Goal: Task Accomplishment & Management: Use online tool/utility

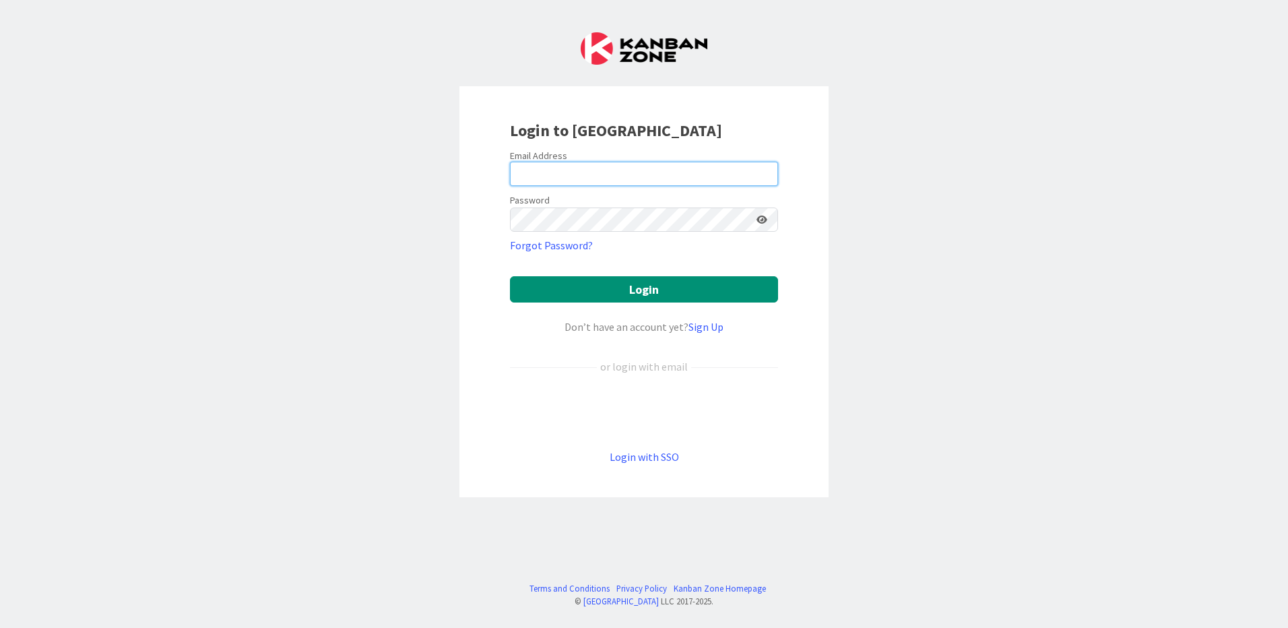
click at [614, 167] on input "email" at bounding box center [644, 174] width 268 height 24
type input "[EMAIL_ADDRESS][PERSON_NAME][DOMAIN_NAME]"
click at [510, 276] on button "Login" at bounding box center [644, 289] width 268 height 26
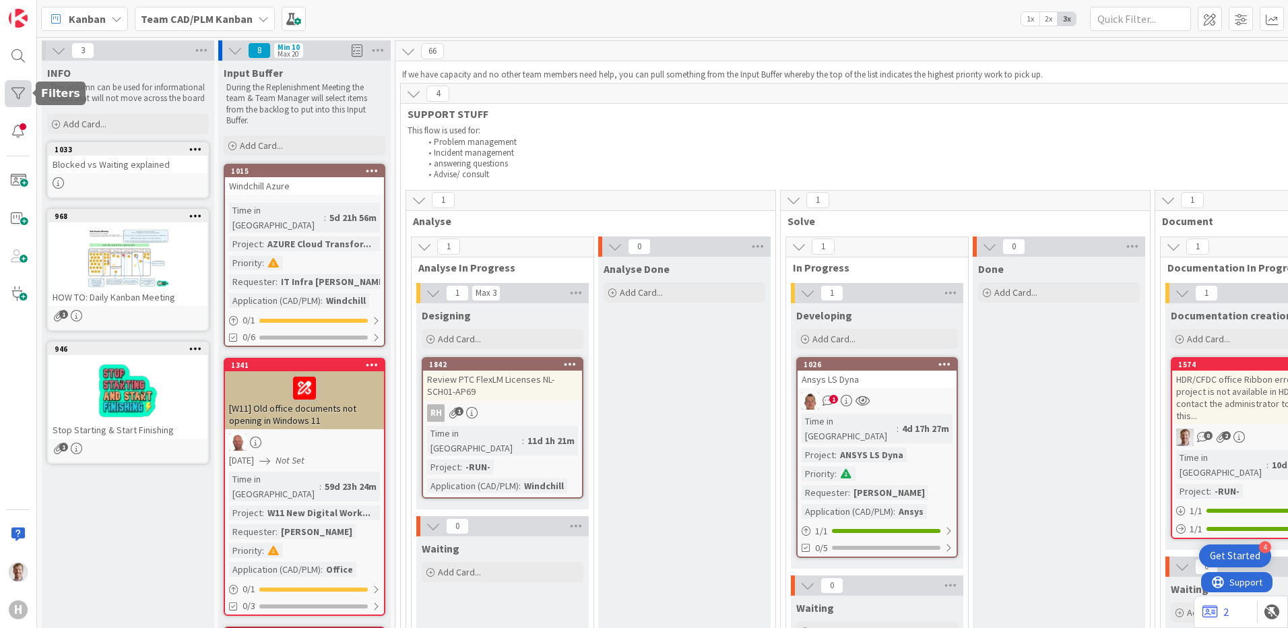
click at [8, 98] on div at bounding box center [18, 93] width 27 height 27
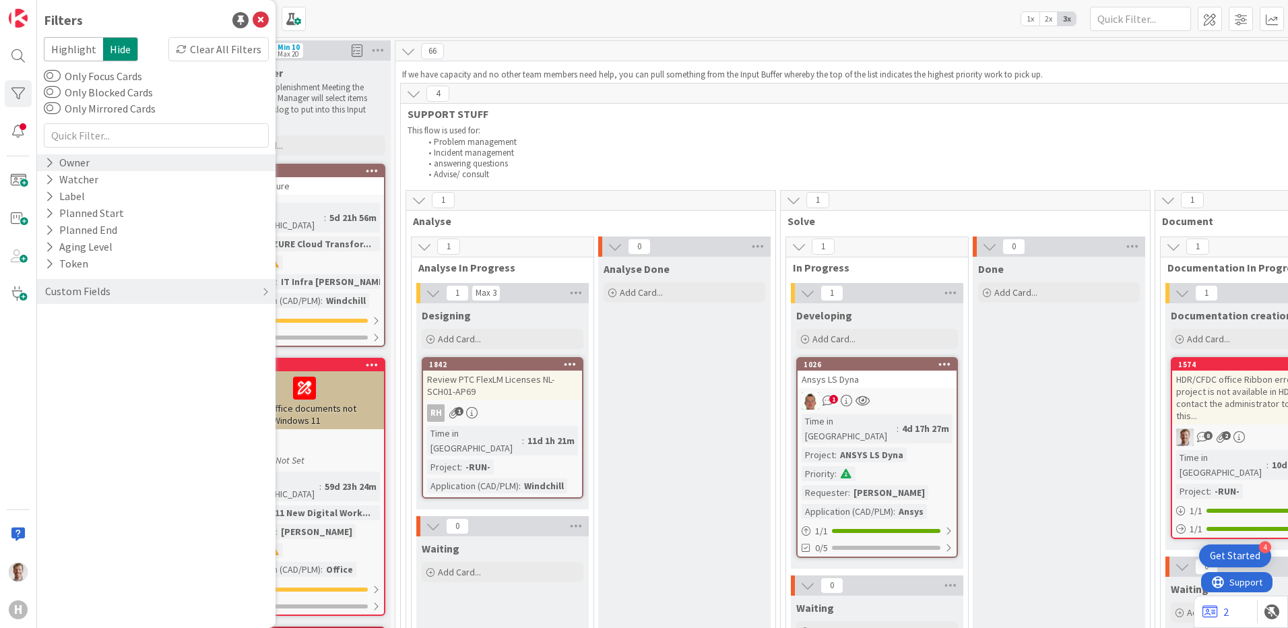
click at [99, 163] on div "Owner" at bounding box center [156, 162] width 238 height 17
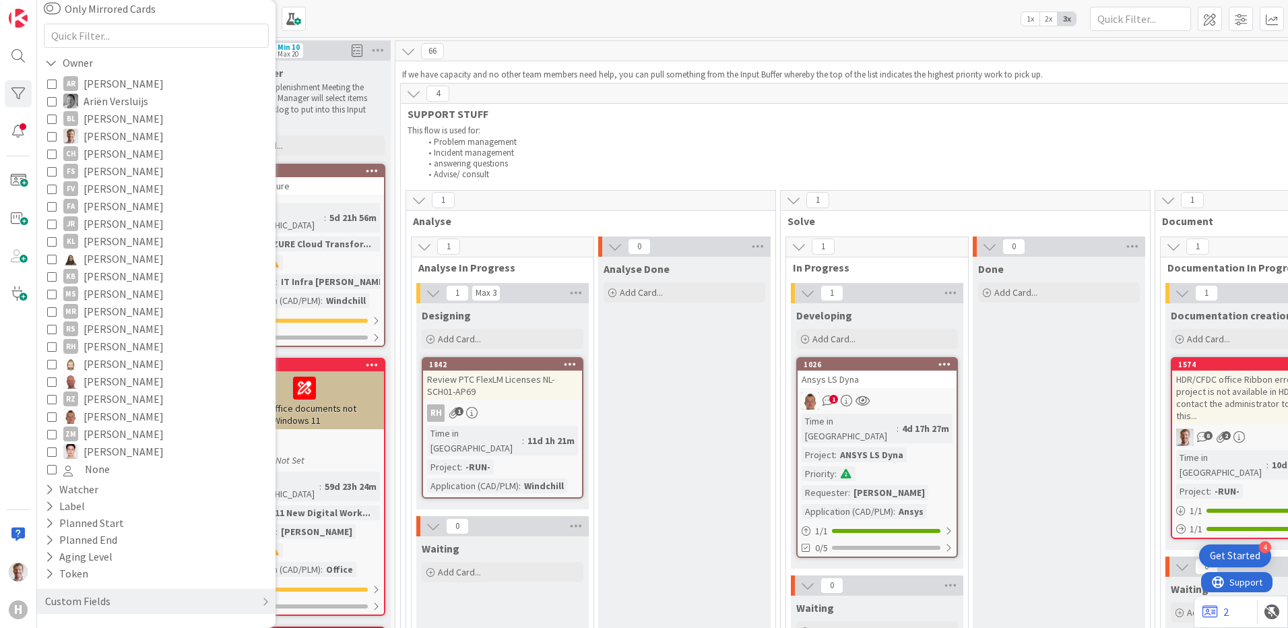
scroll to position [102, 0]
click at [53, 378] on icon at bounding box center [51, 378] width 9 height 9
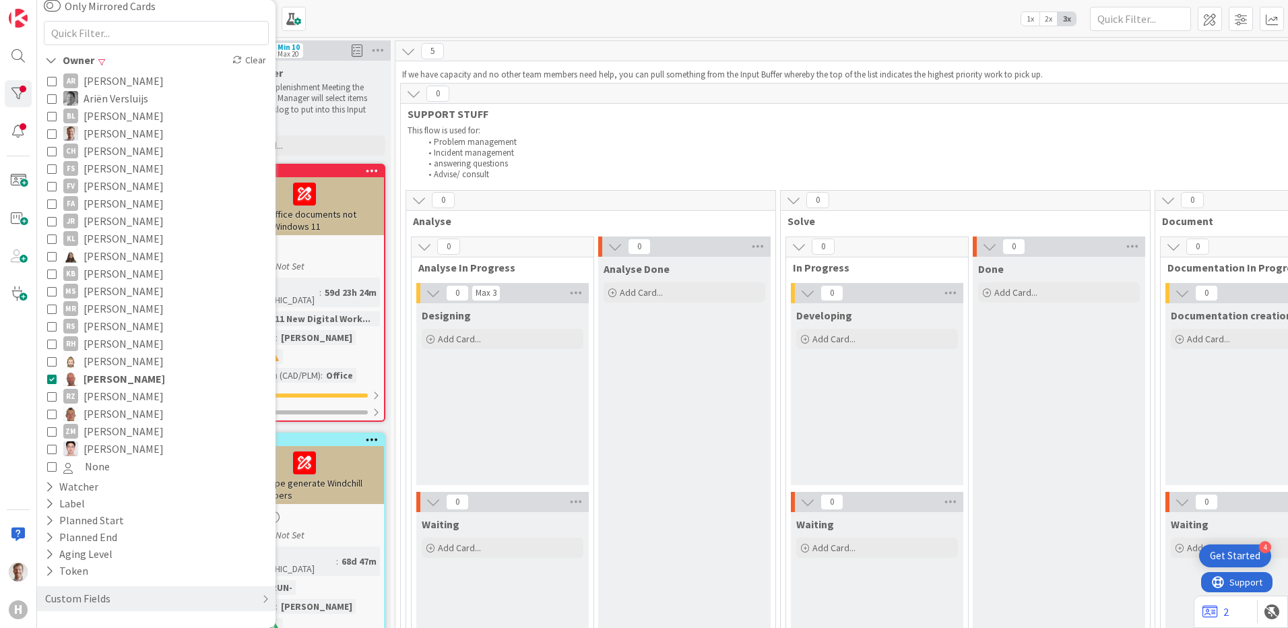
click at [563, 22] on div "Kanban Team CAD/PLM Kanban 1x 2x 3x" at bounding box center [662, 18] width 1251 height 37
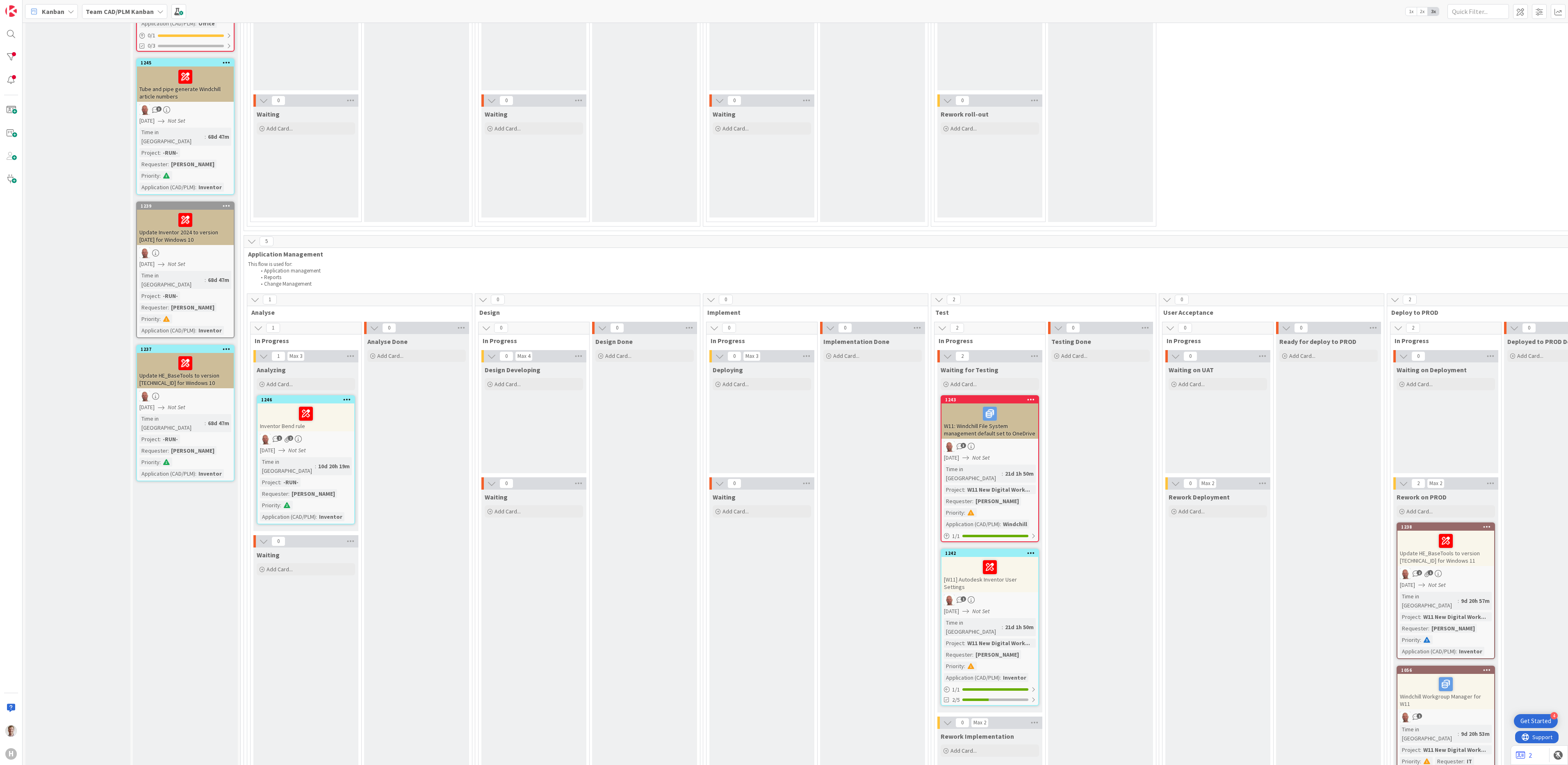
scroll to position [369, 0]
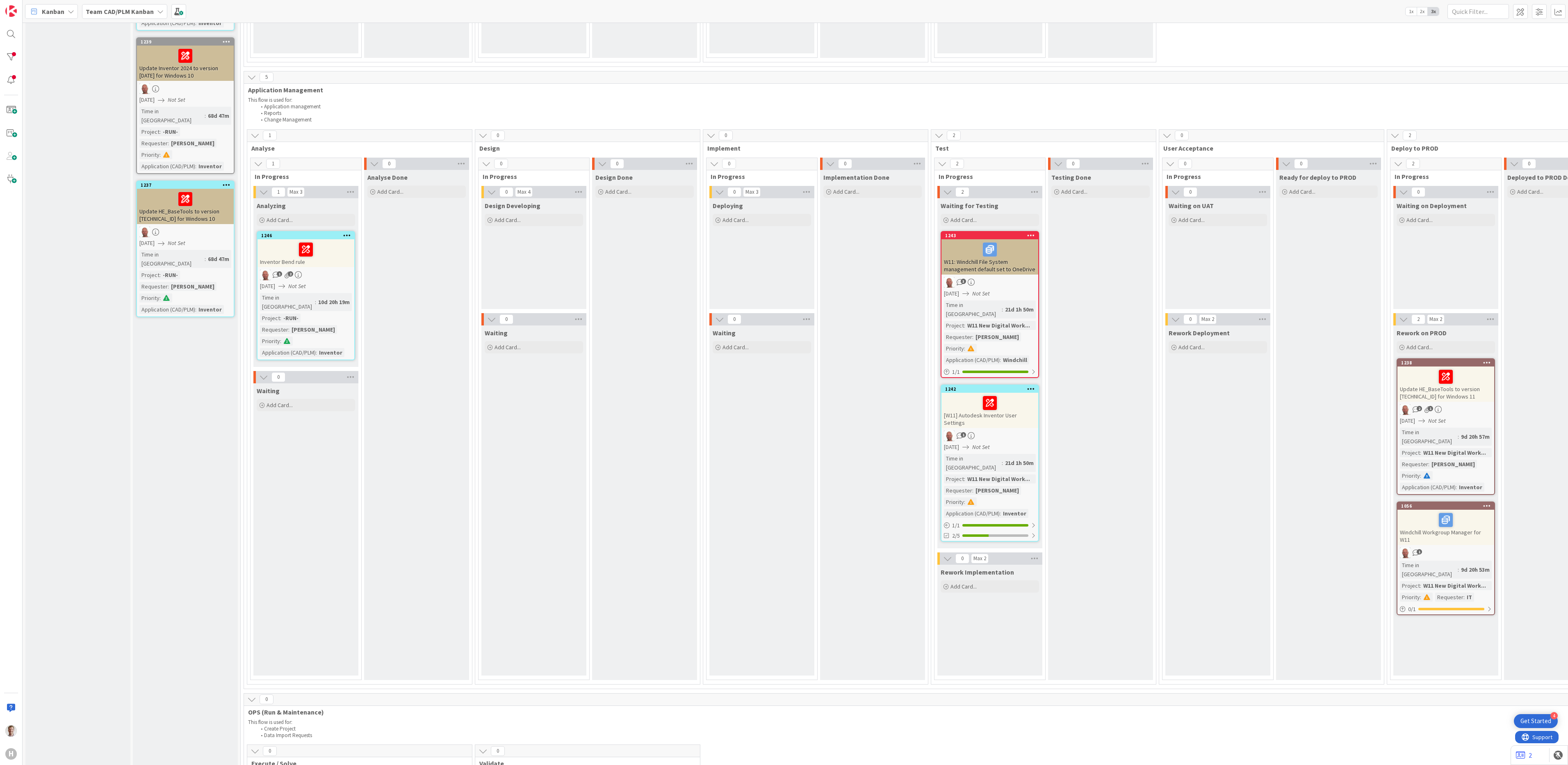
click at [352, 264] on div "Inventor Bend rule" at bounding box center [306, 253] width 97 height 28
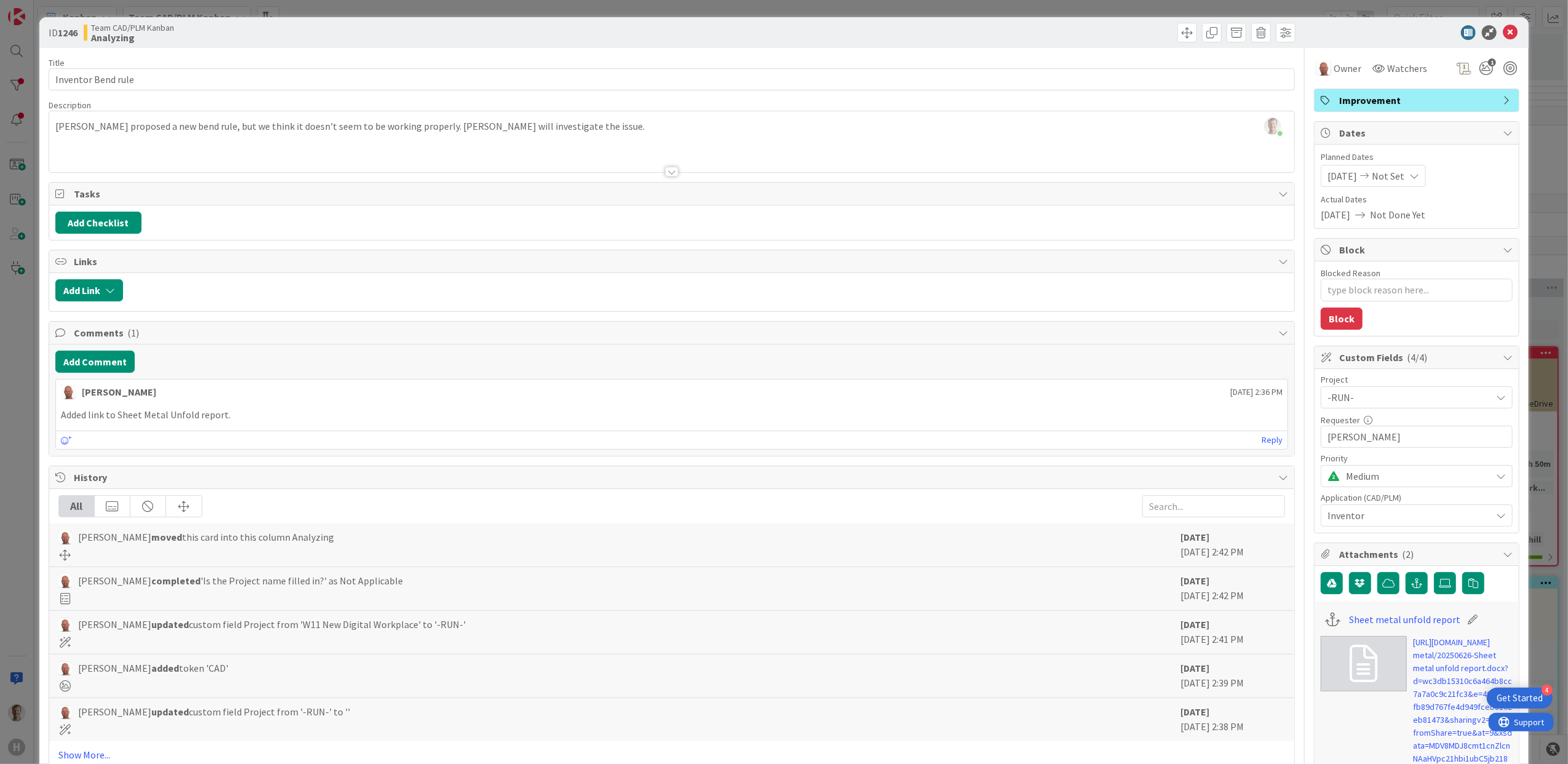
type textarea "x"
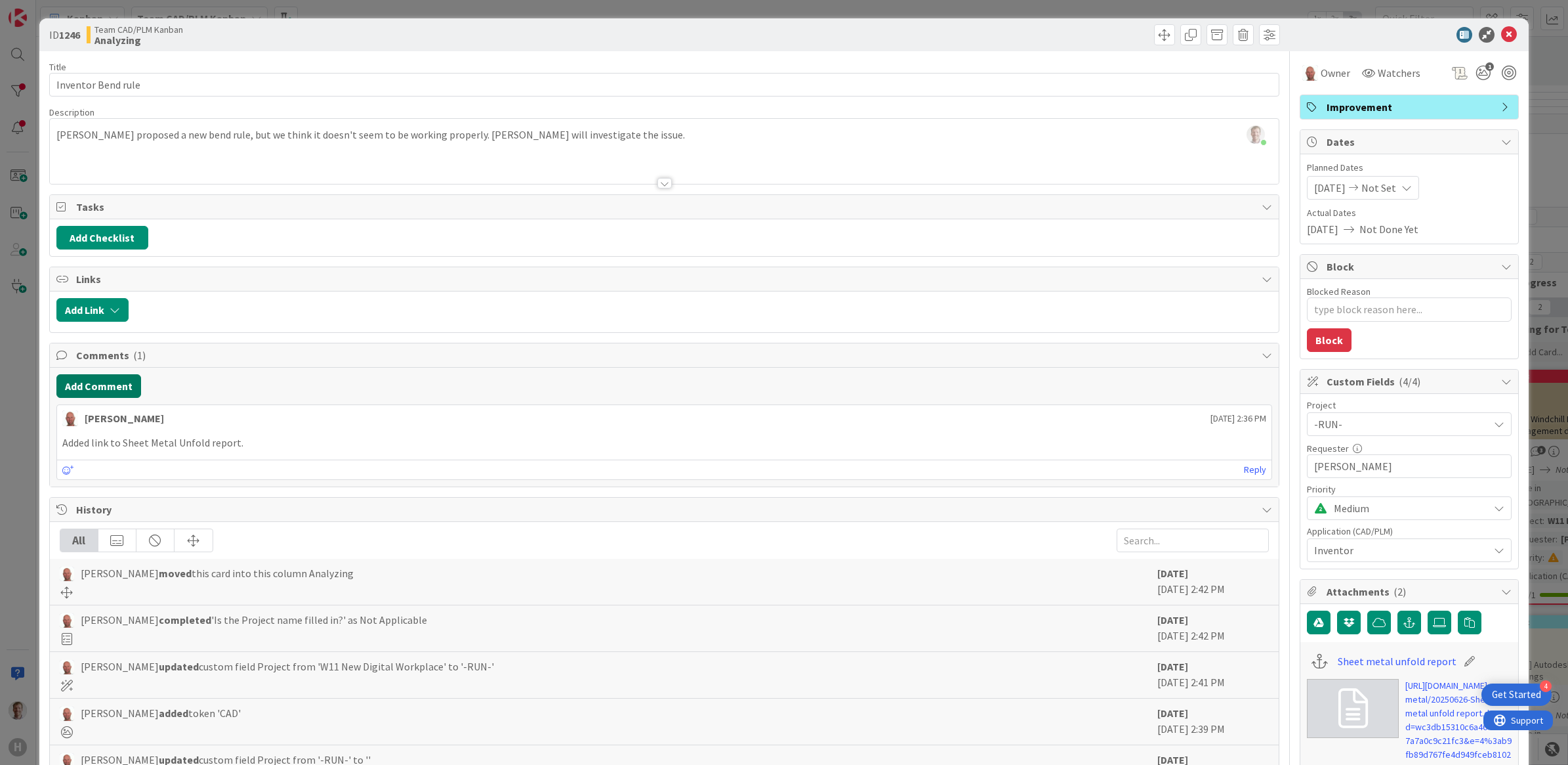
click at [90, 381] on button "Add Comment" at bounding box center [98, 386] width 85 height 23
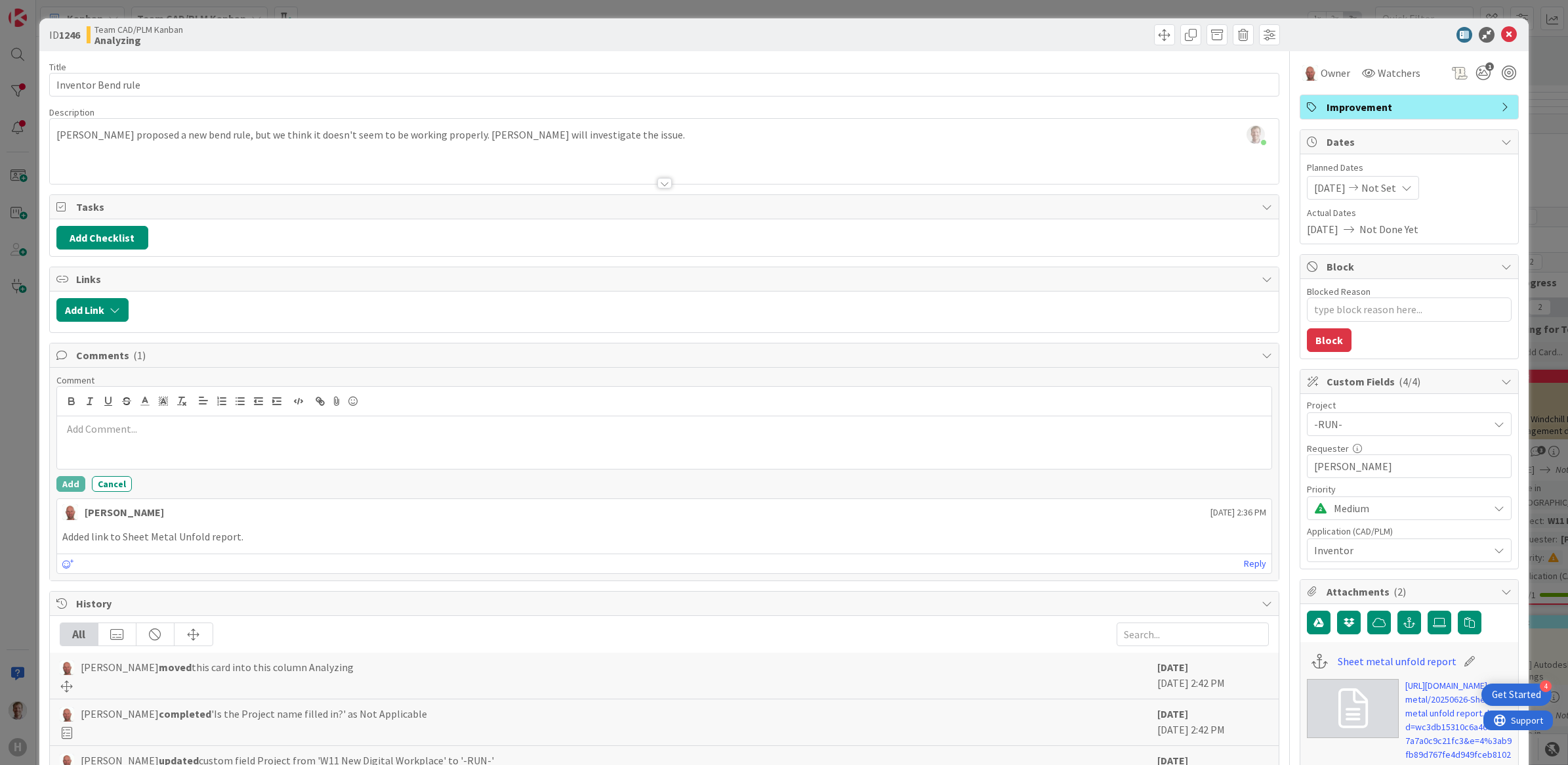
click at [152, 441] on div at bounding box center [665, 442] width 1215 height 53
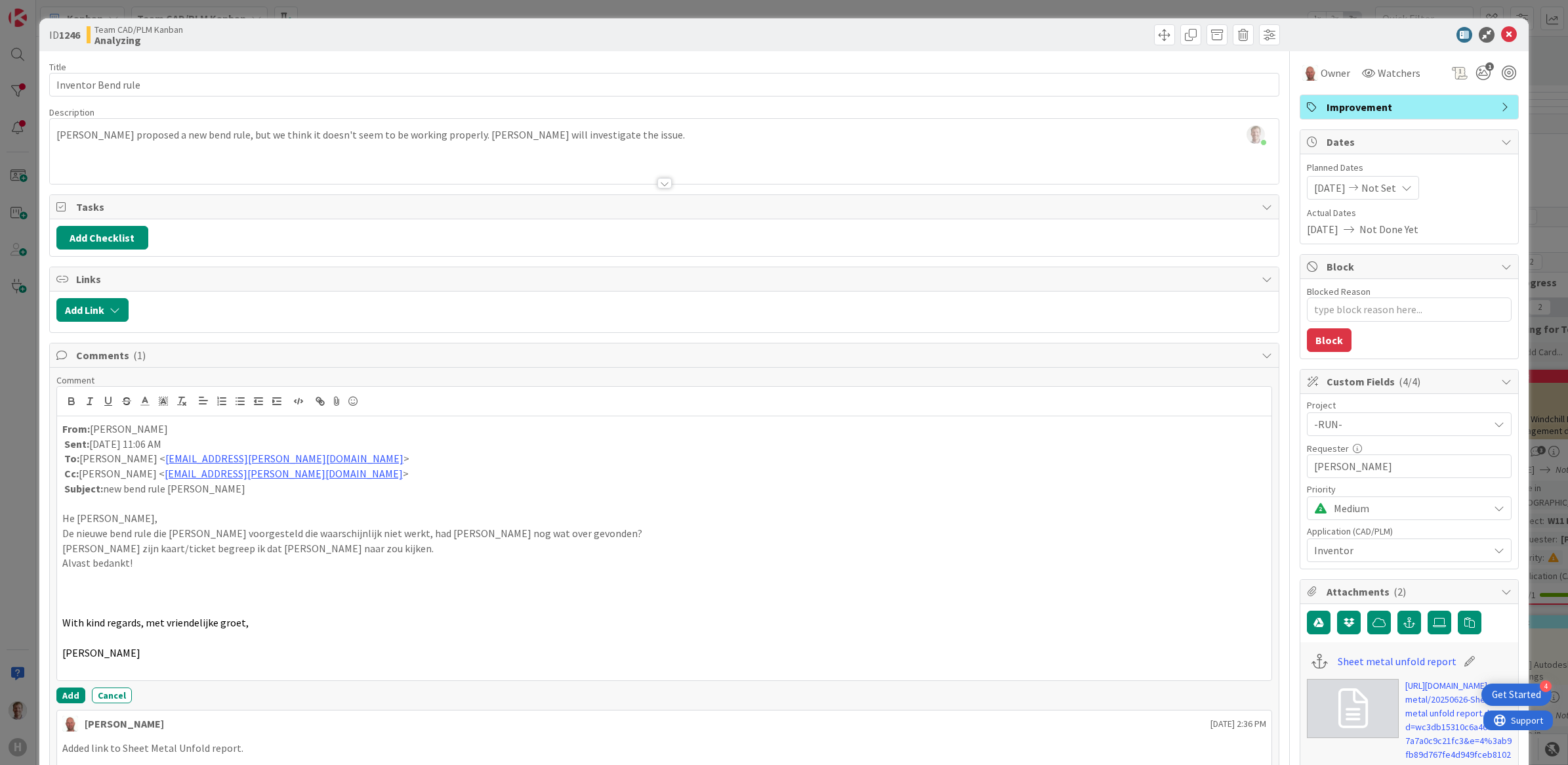
click at [142, 611] on p at bounding box center [664, 637] width 1205 height 15
click at [127, 598] on p at bounding box center [664, 593] width 1205 height 15
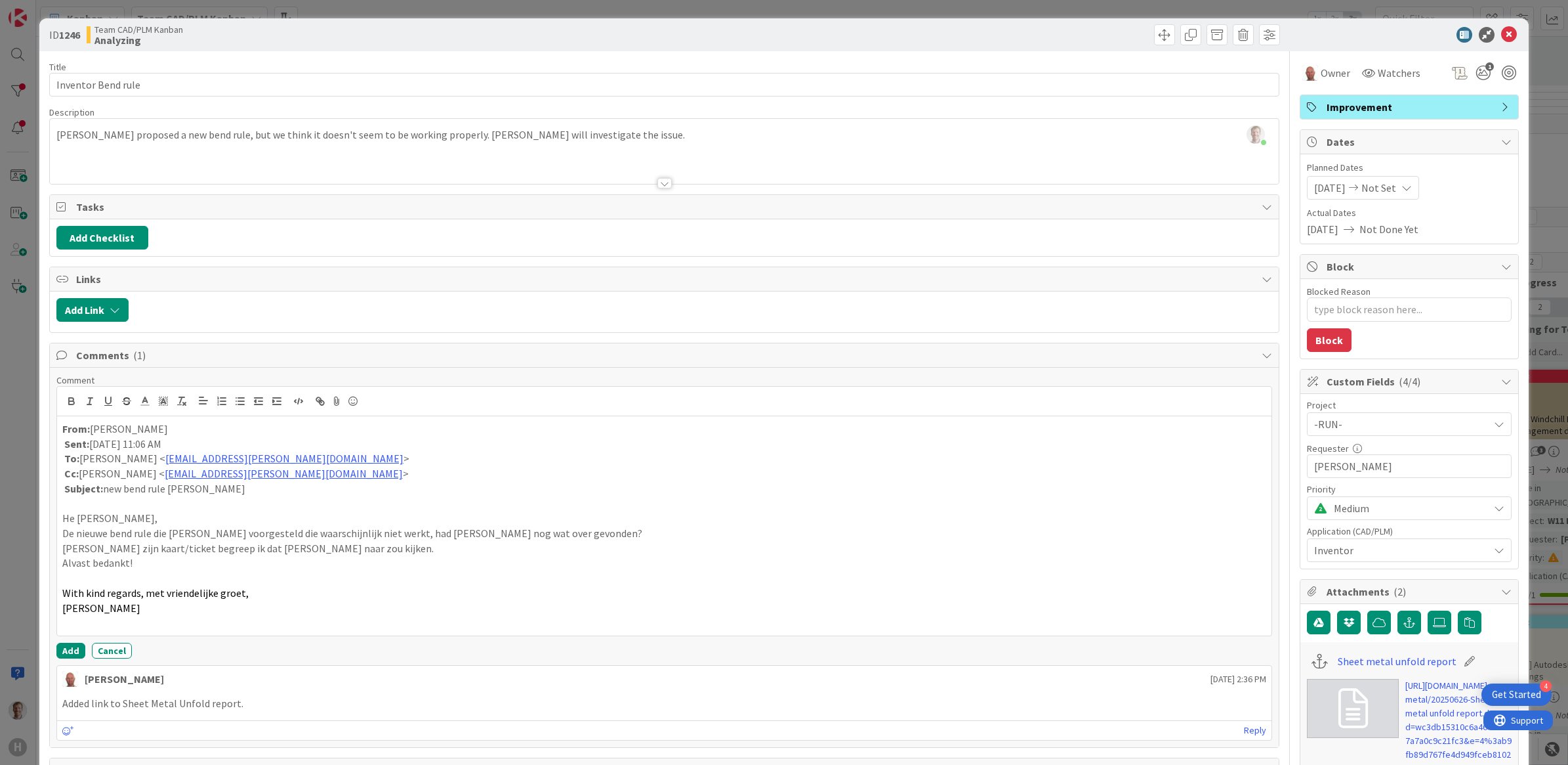
click at [60, 434] on div "From: [PERSON_NAME] Sent: [DATE] 11:06 AM To: [PERSON_NAME] van < [EMAIL_ADDRES…" at bounding box center [665, 525] width 1215 height 219
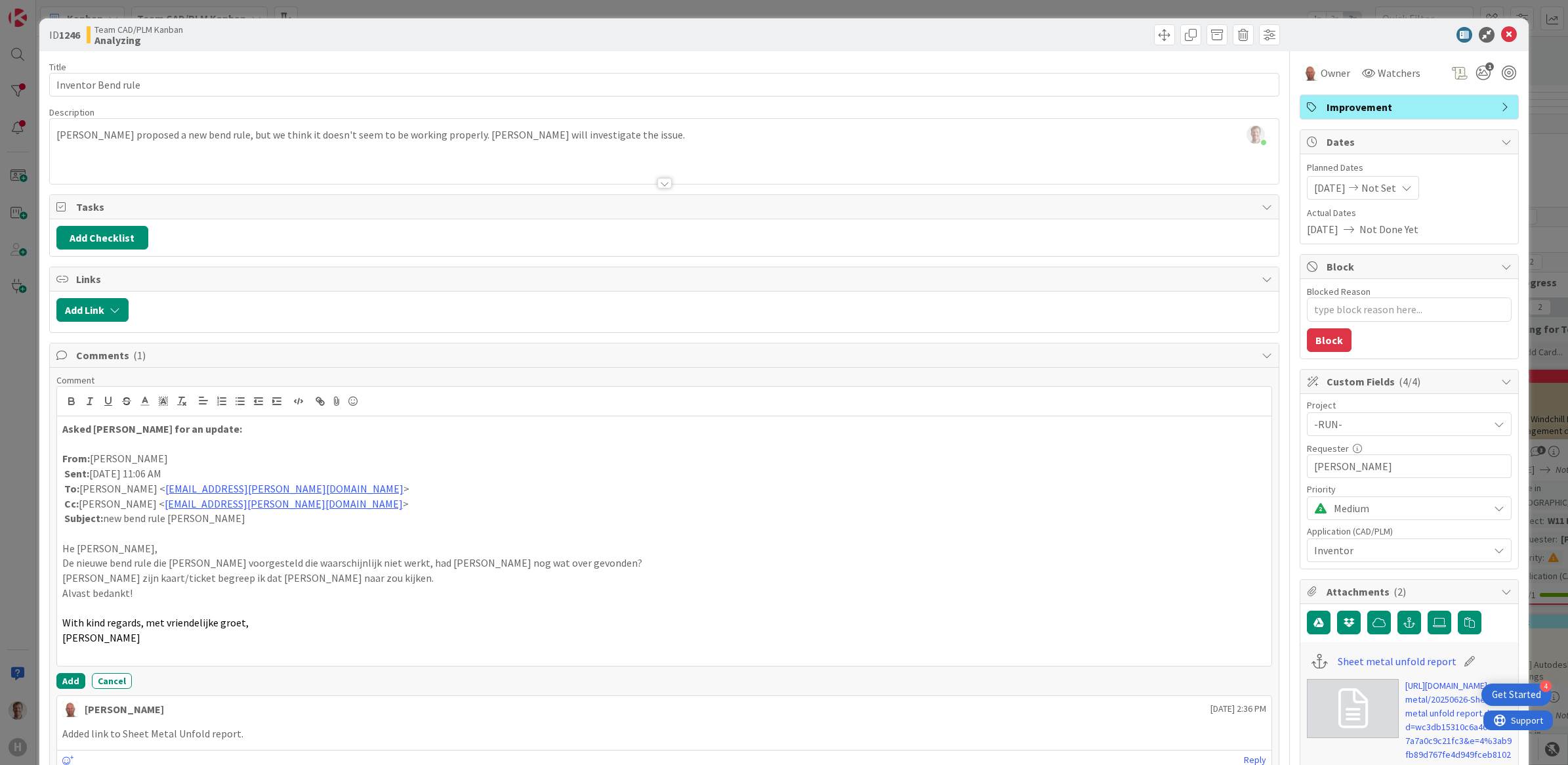
scroll to position [164, 0]
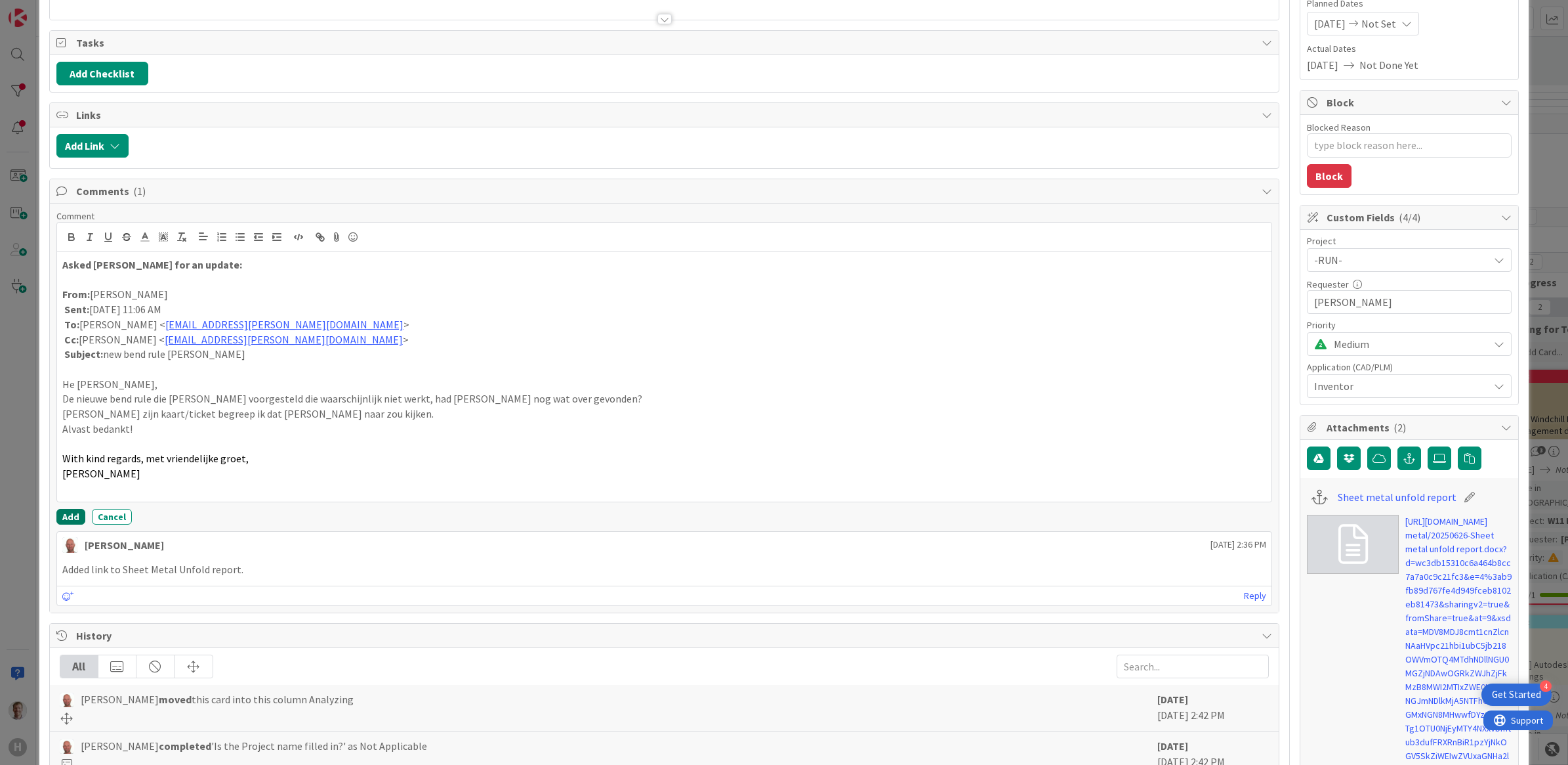
click at [73, 514] on button "Add" at bounding box center [71, 516] width 29 height 16
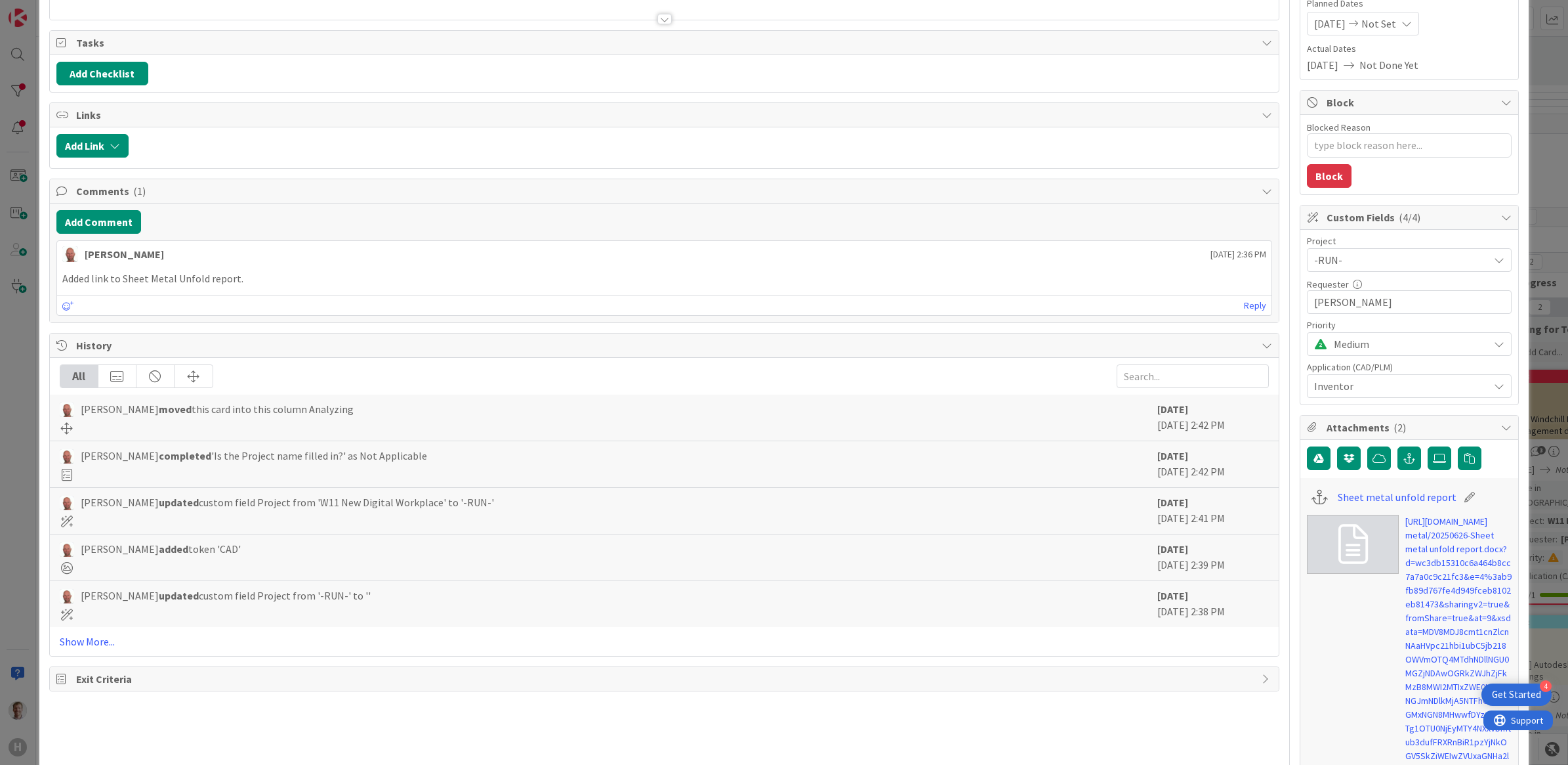
type textarea "x"
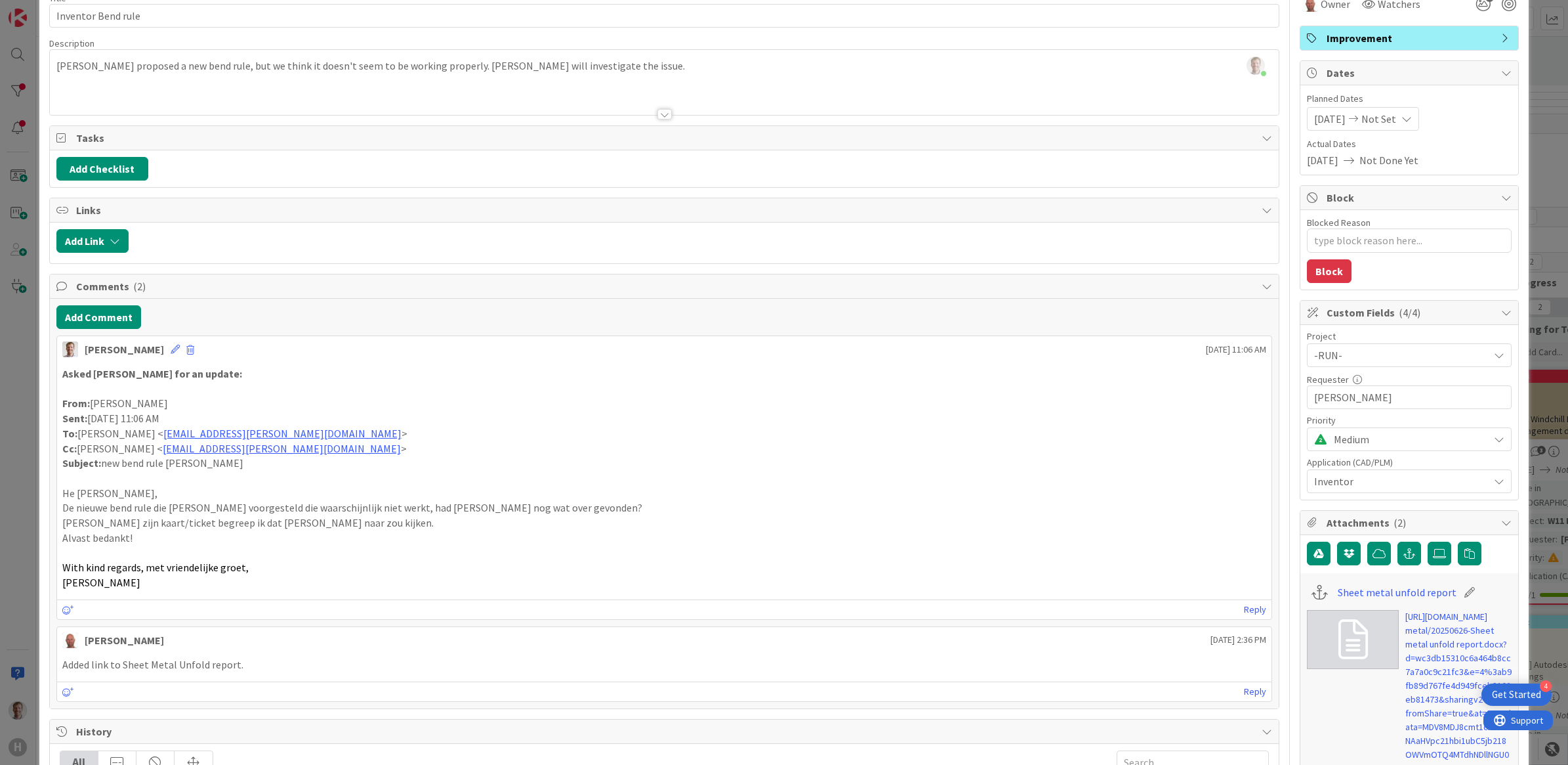
scroll to position [0, 0]
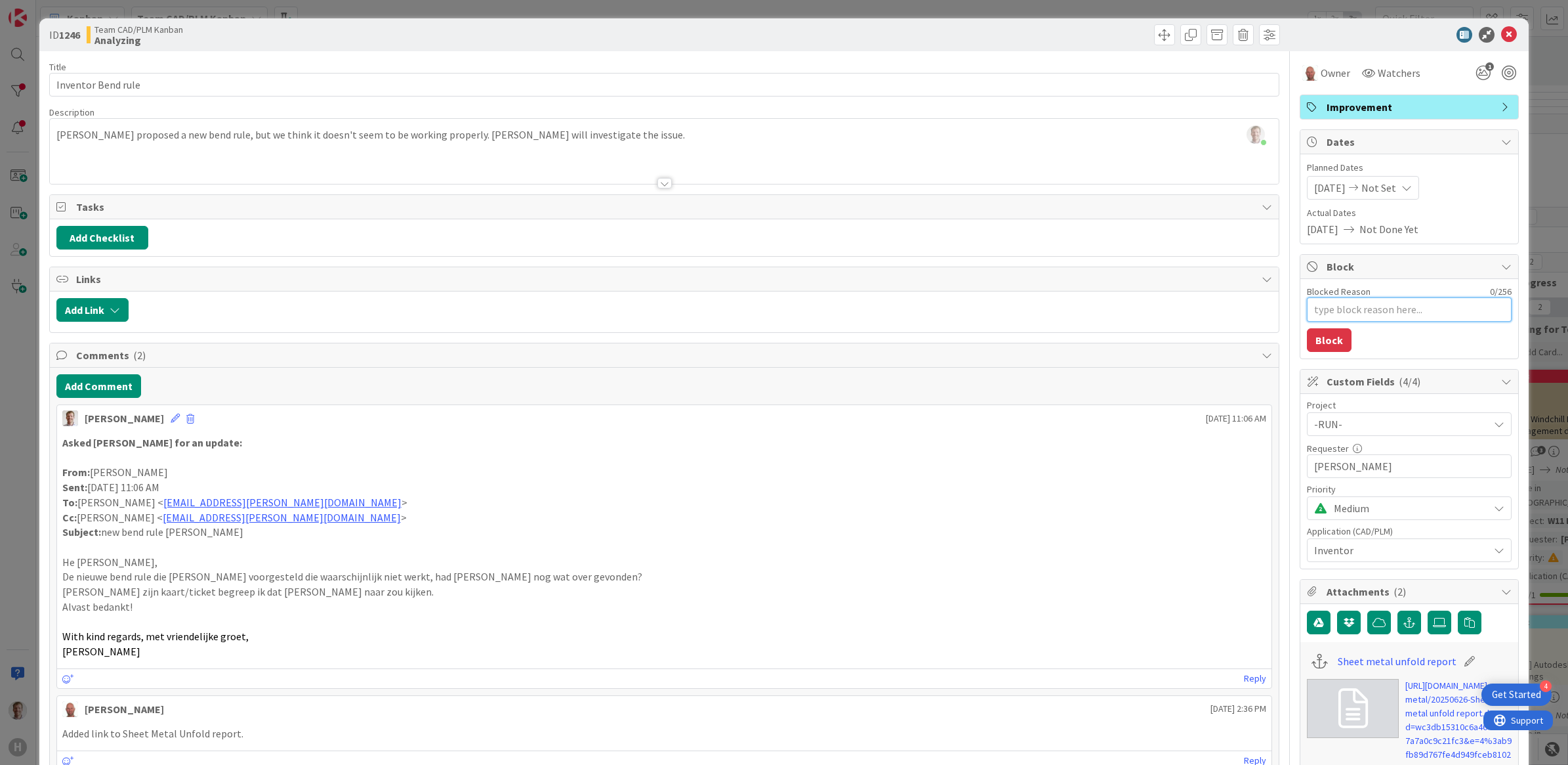
click at [1253, 311] on textarea "Blocked Reason" at bounding box center [1409, 309] width 205 height 24
type textarea "W"
type textarea "x"
type textarea "Wa"
type textarea "x"
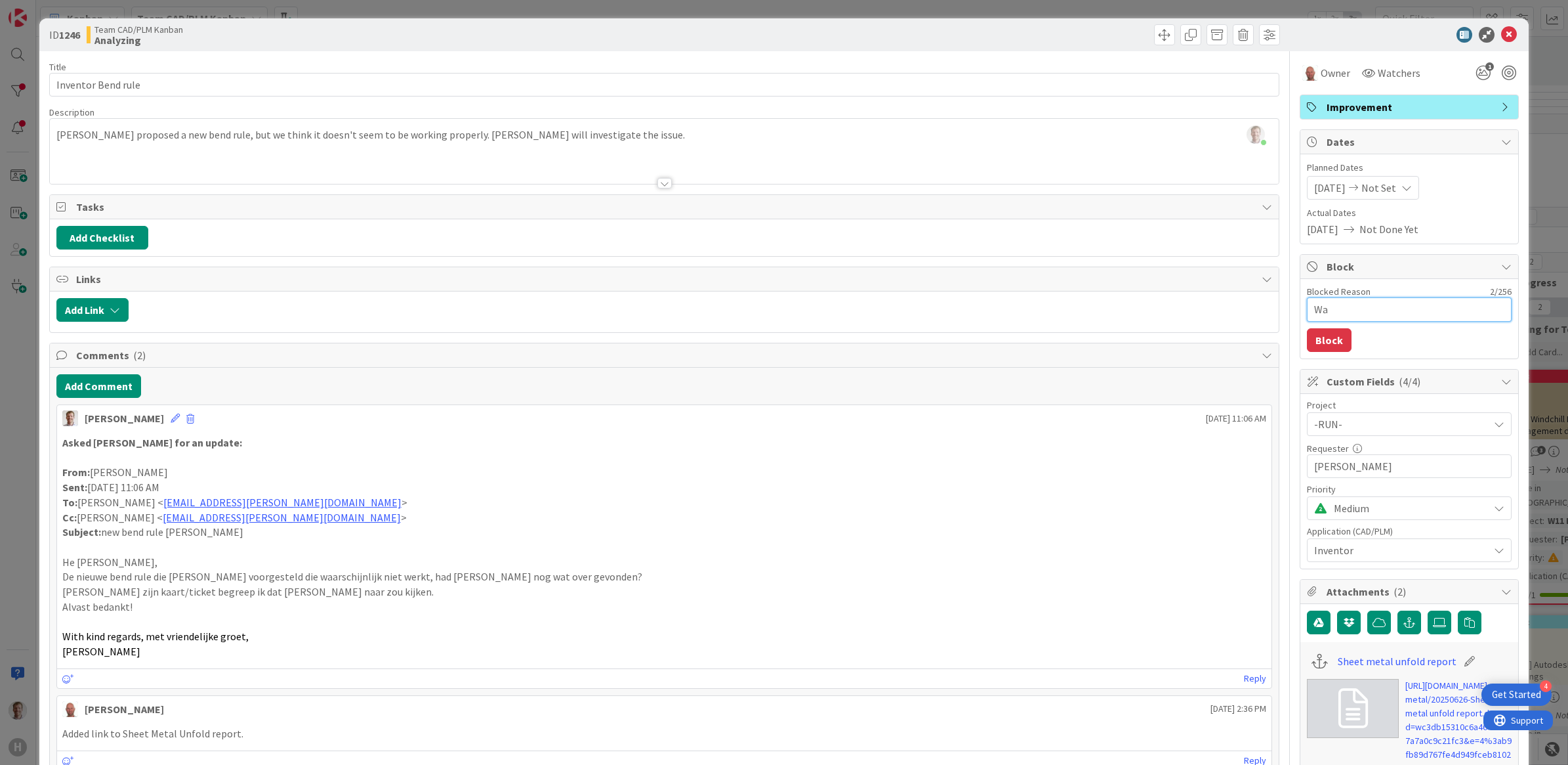
type textarea "Wai"
type textarea "x"
type textarea "Wait"
type textarea "x"
type textarea "Waiti"
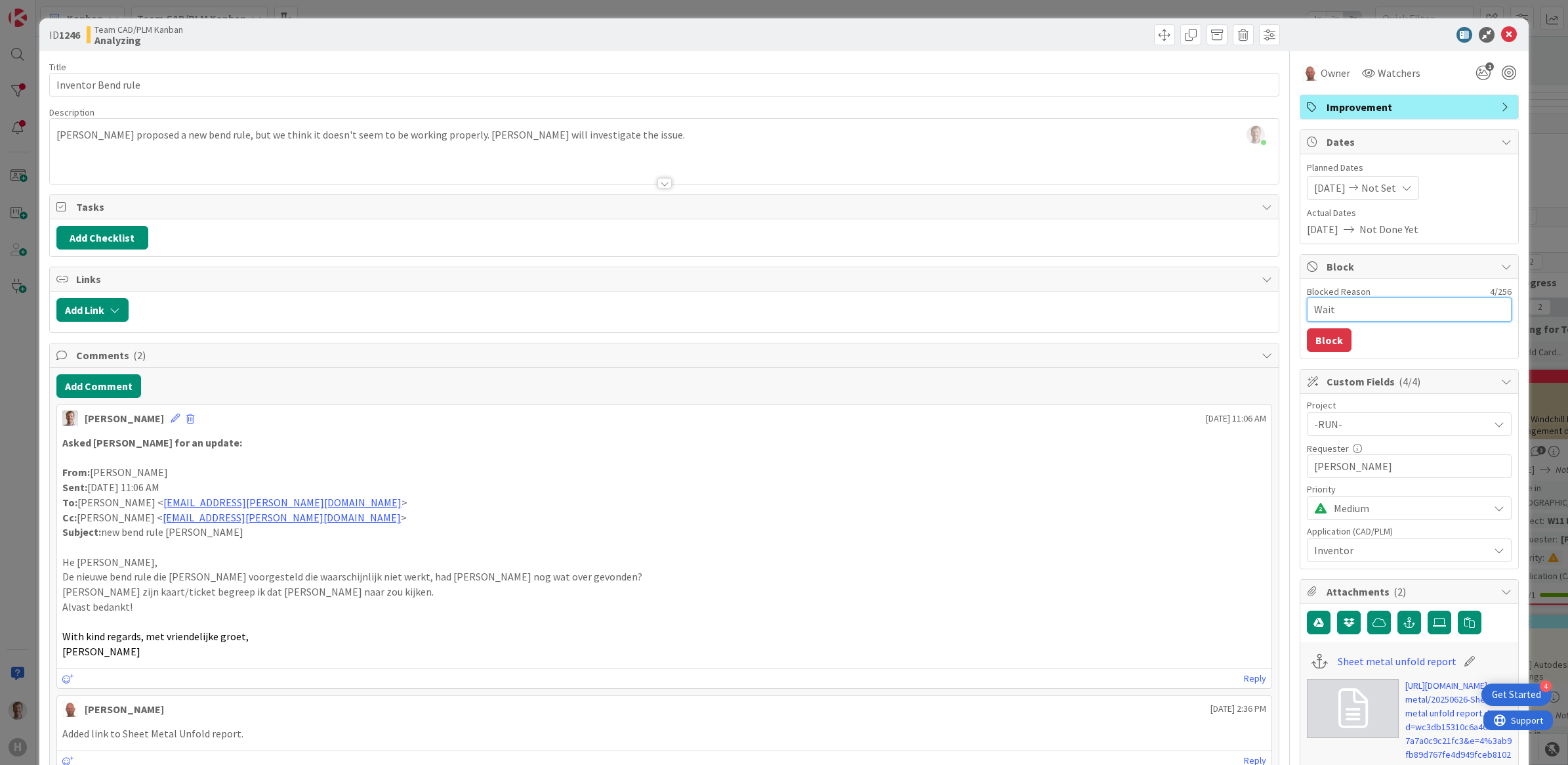
type textarea "x"
type textarea "Waitin"
type textarea "x"
type textarea "Waiting"
type textarea "x"
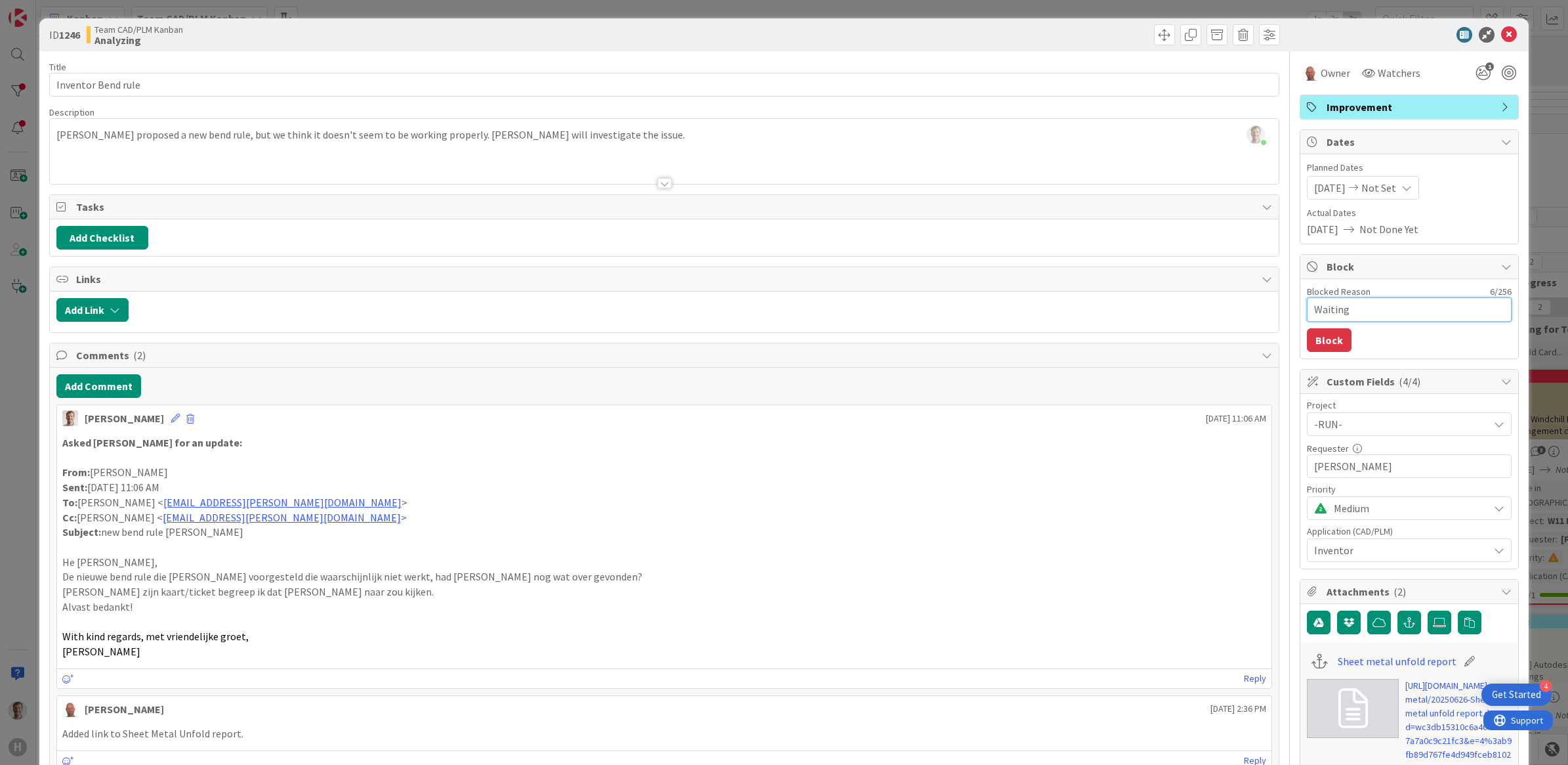
type textarea "Waiting"
type textarea "x"
type textarea "Waiting f"
type textarea "x"
type textarea "Waiting fo"
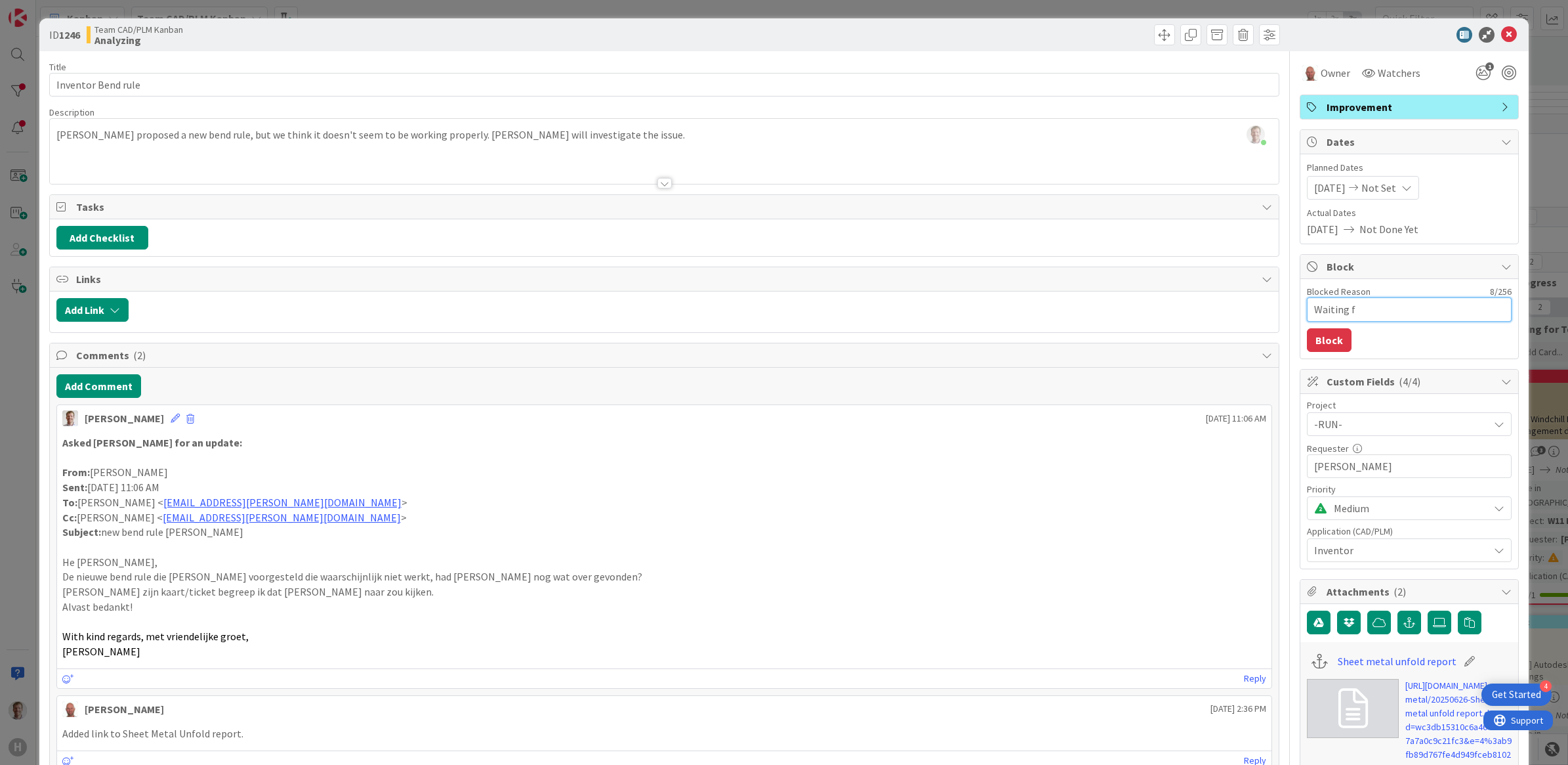
type textarea "x"
type textarea "Waiting for"
type textarea "x"
type textarea "Waiting for"
type textarea "x"
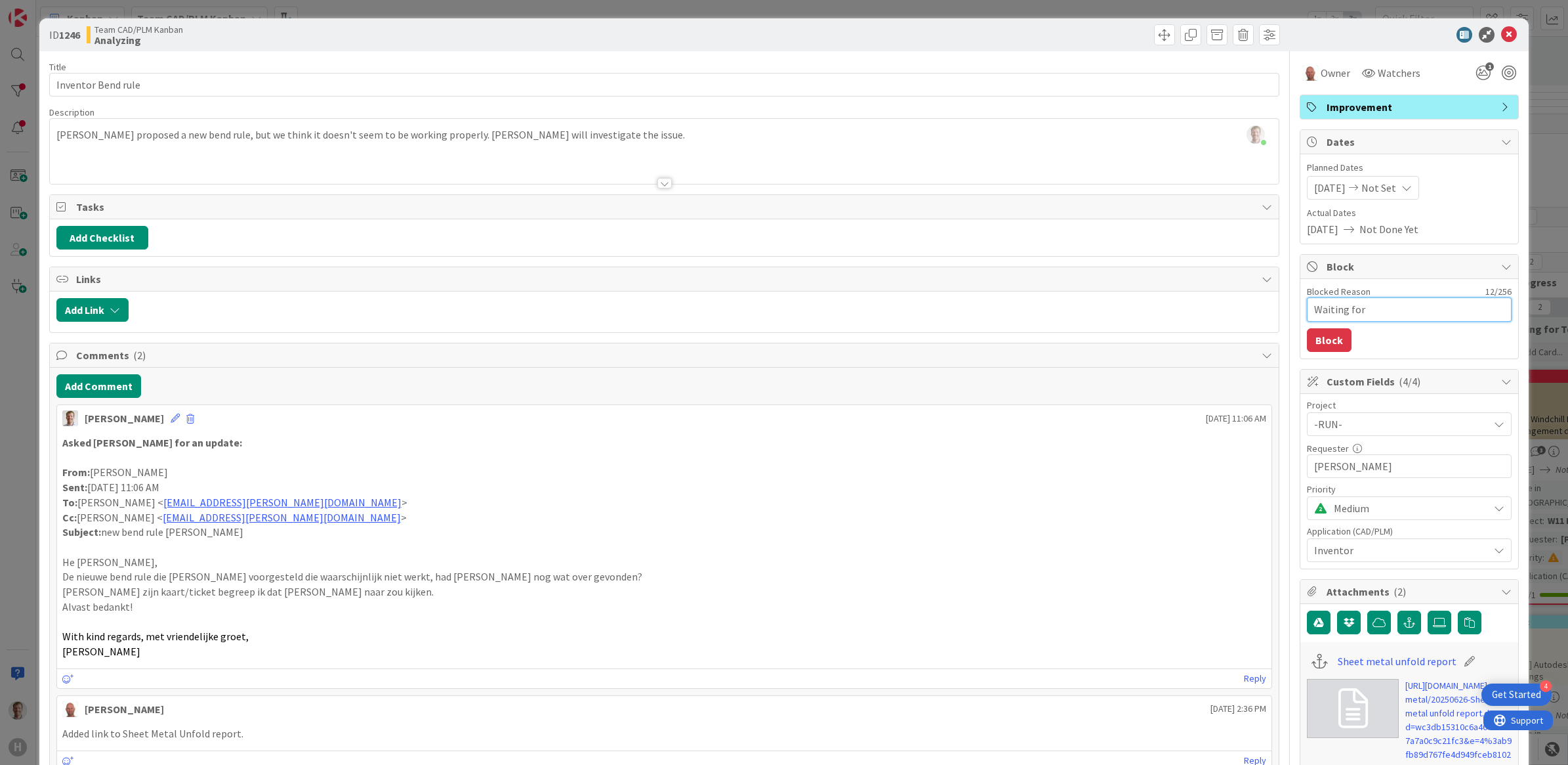
type textarea "Waiting for D"
type textarea "x"
type textarea "Waiting for Da"
type textarea "x"
type textarea "Waiting for [PERSON_NAME]"
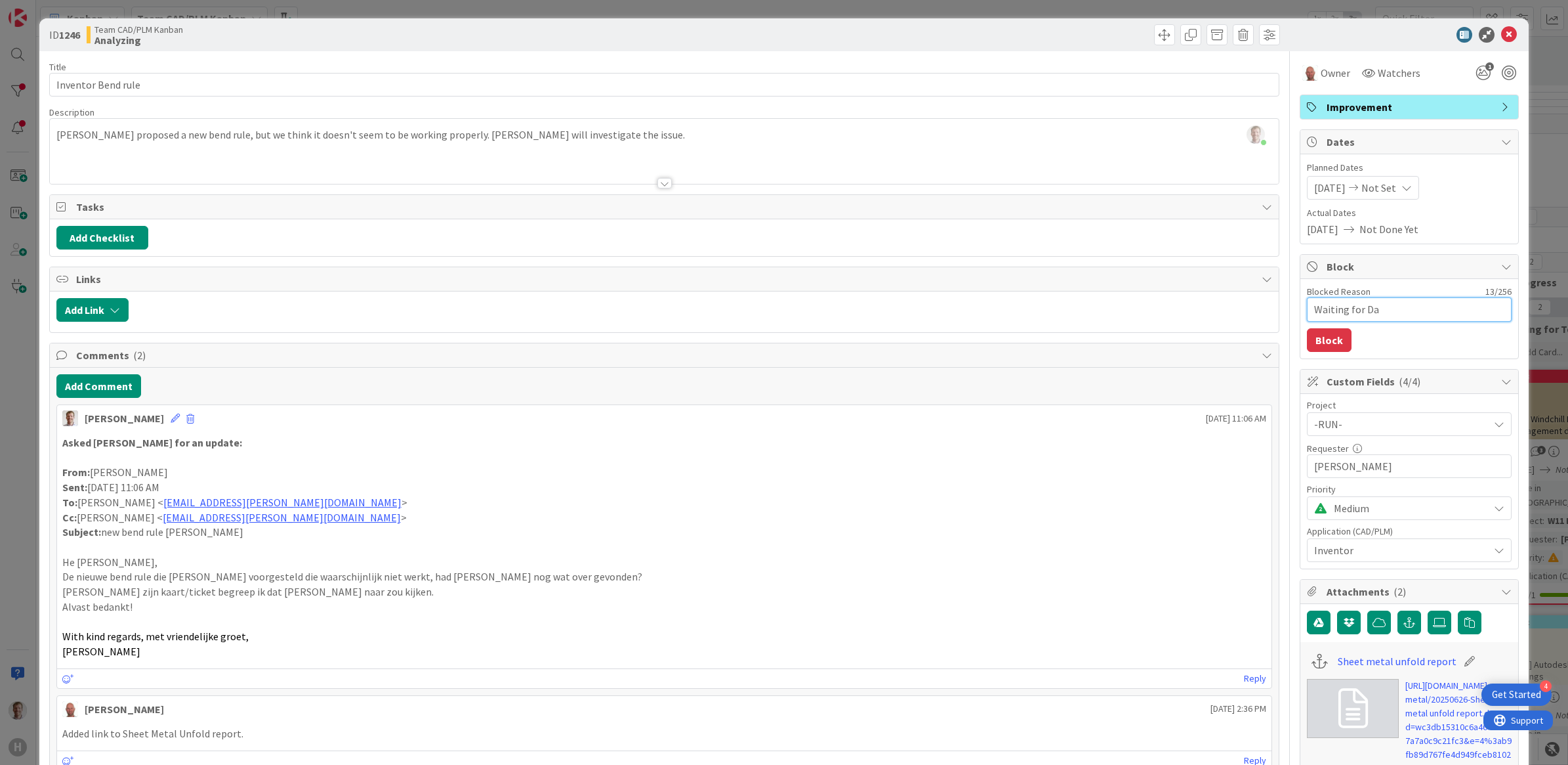
type textarea "x"
type textarea "Waiting for [PERSON_NAME]"
type textarea "x"
type textarea "Waiting for [PERSON_NAME]"
type textarea "x"
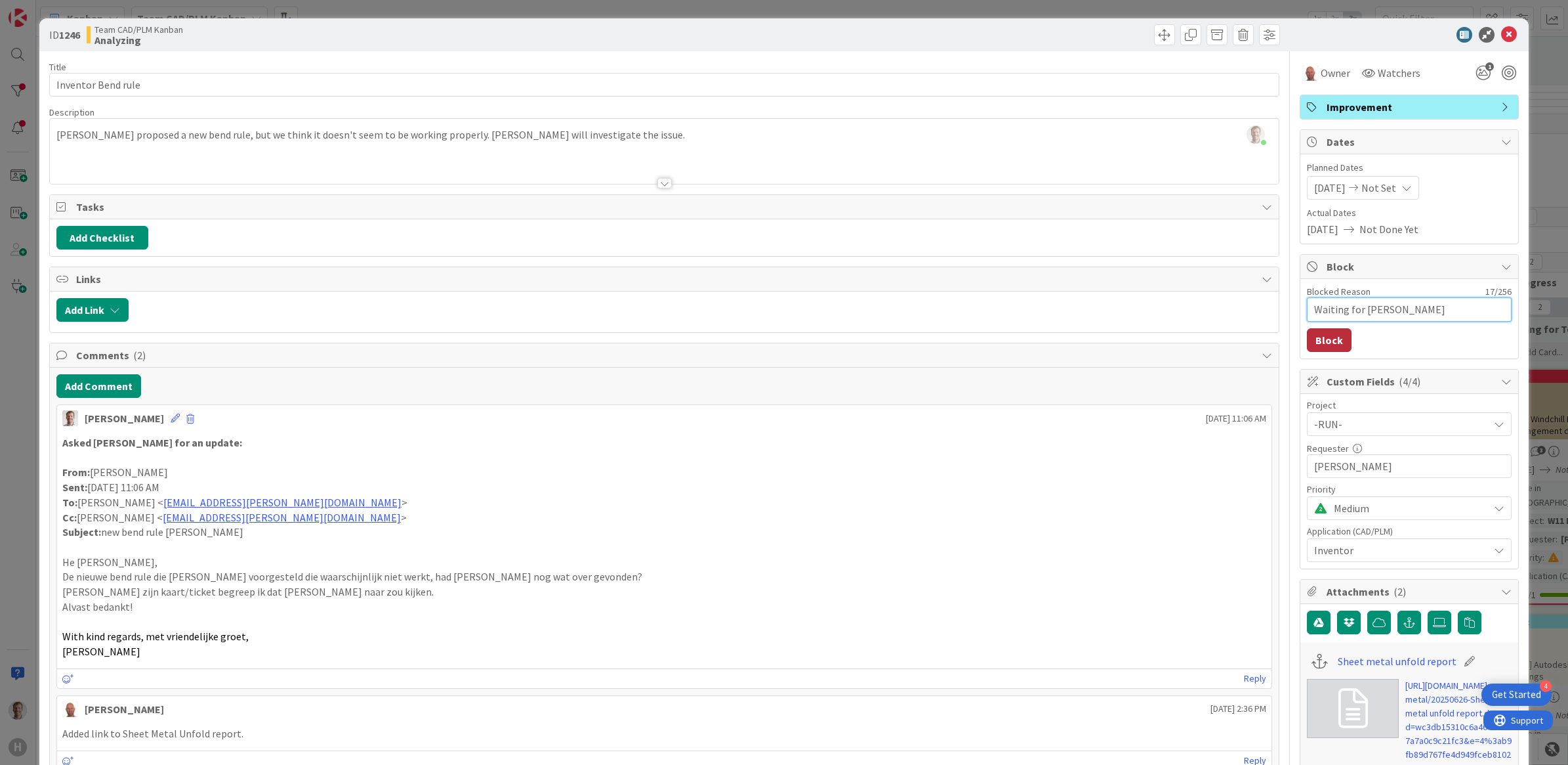
type textarea "Waiting for [PERSON_NAME]"
click at [1253, 339] on button "Block" at bounding box center [1329, 340] width 45 height 23
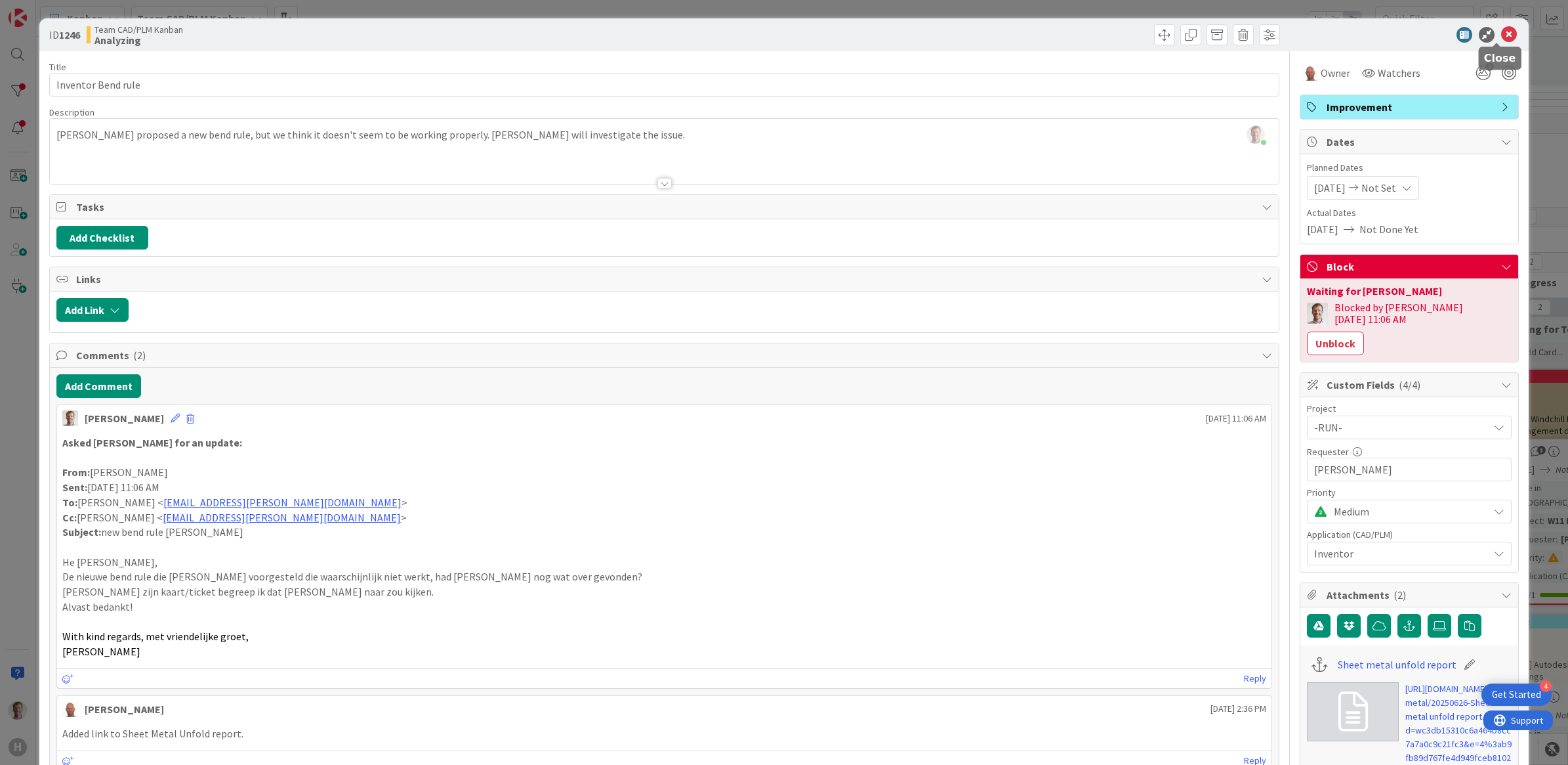
click at [1253, 33] on icon at bounding box center [1509, 35] width 16 height 16
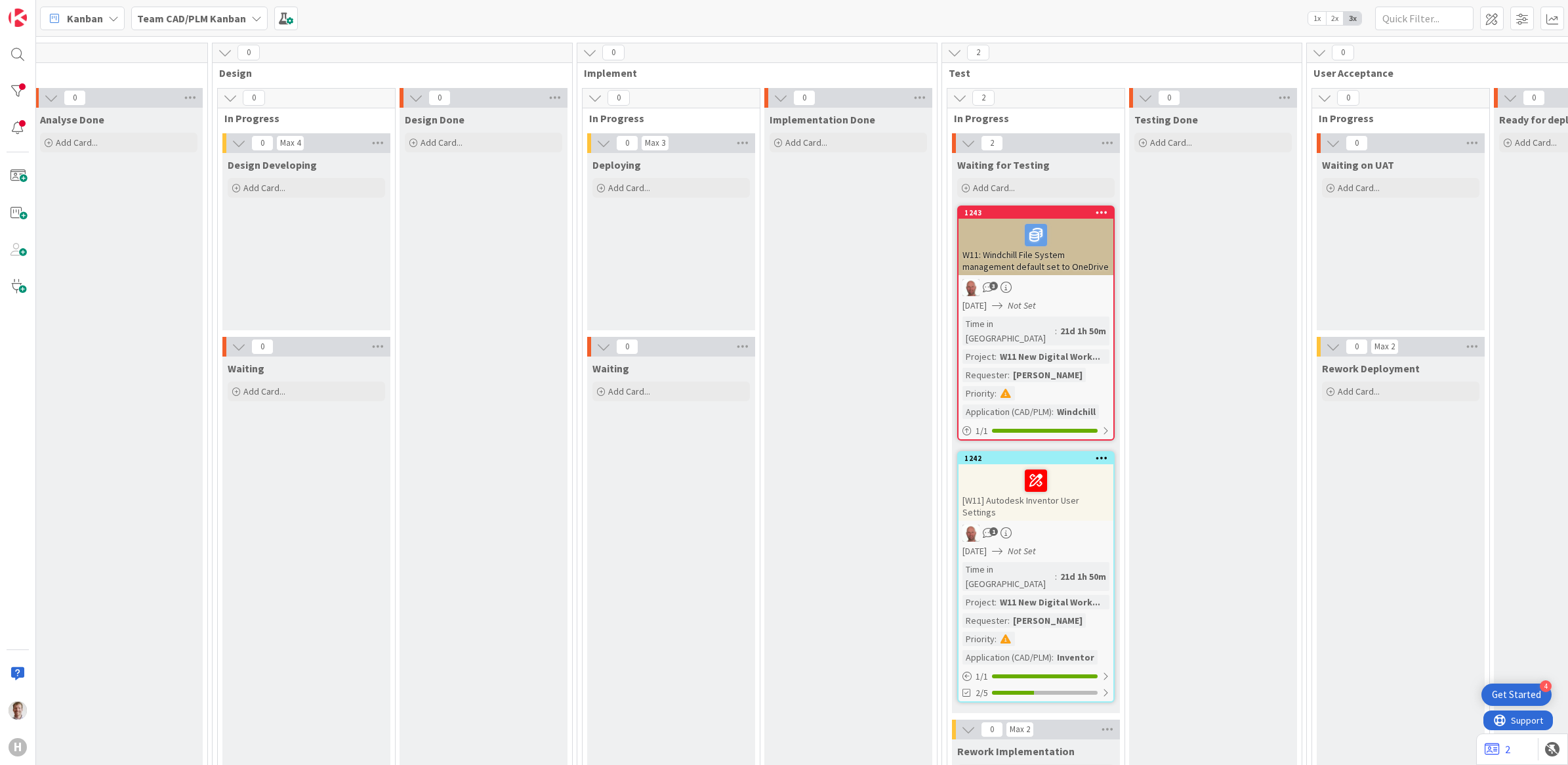
scroll to position [755, 656]
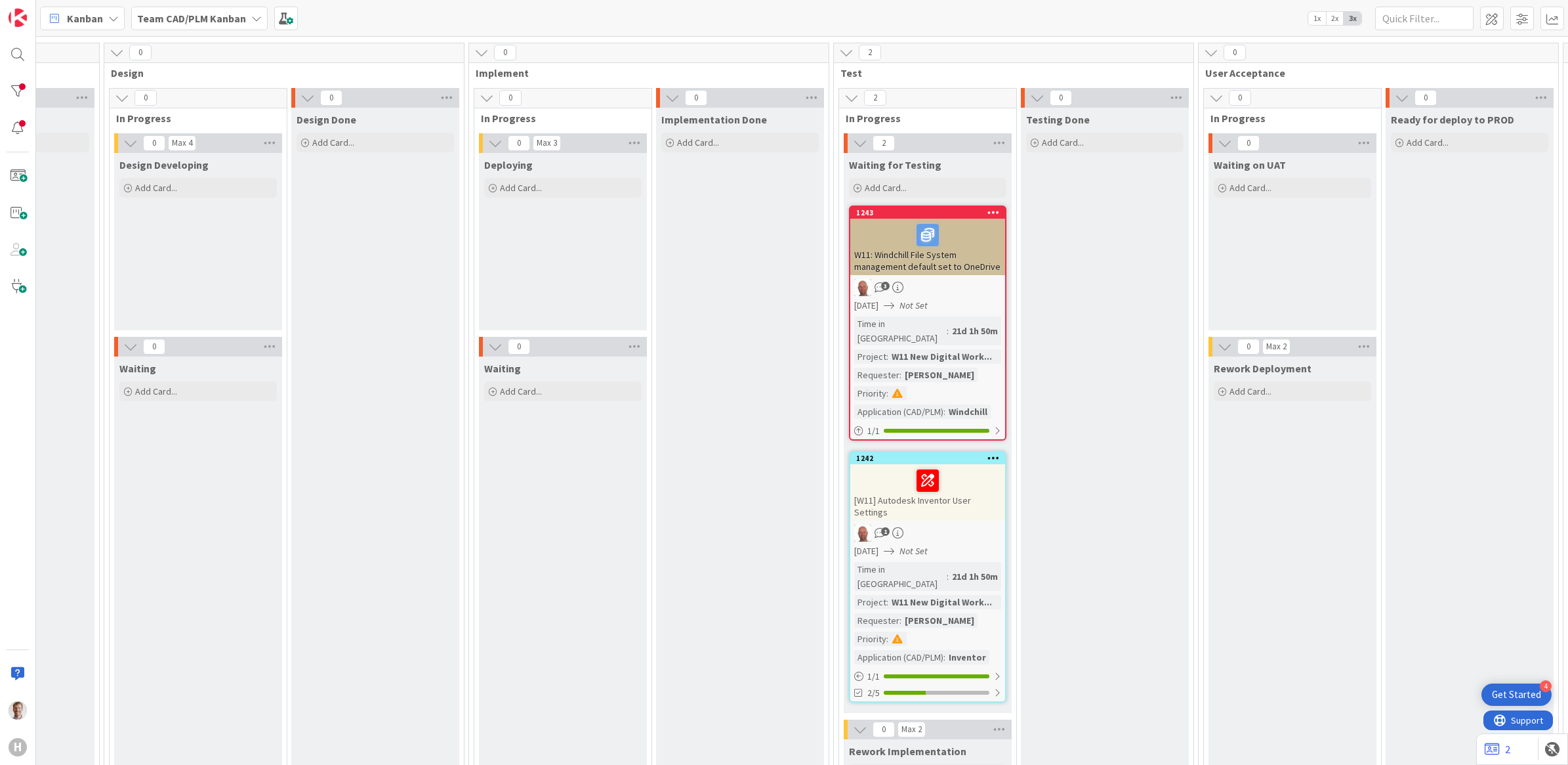
click at [980, 270] on div "W11: Windchill File System management default set to OneDrive" at bounding box center [927, 247] width 155 height 57
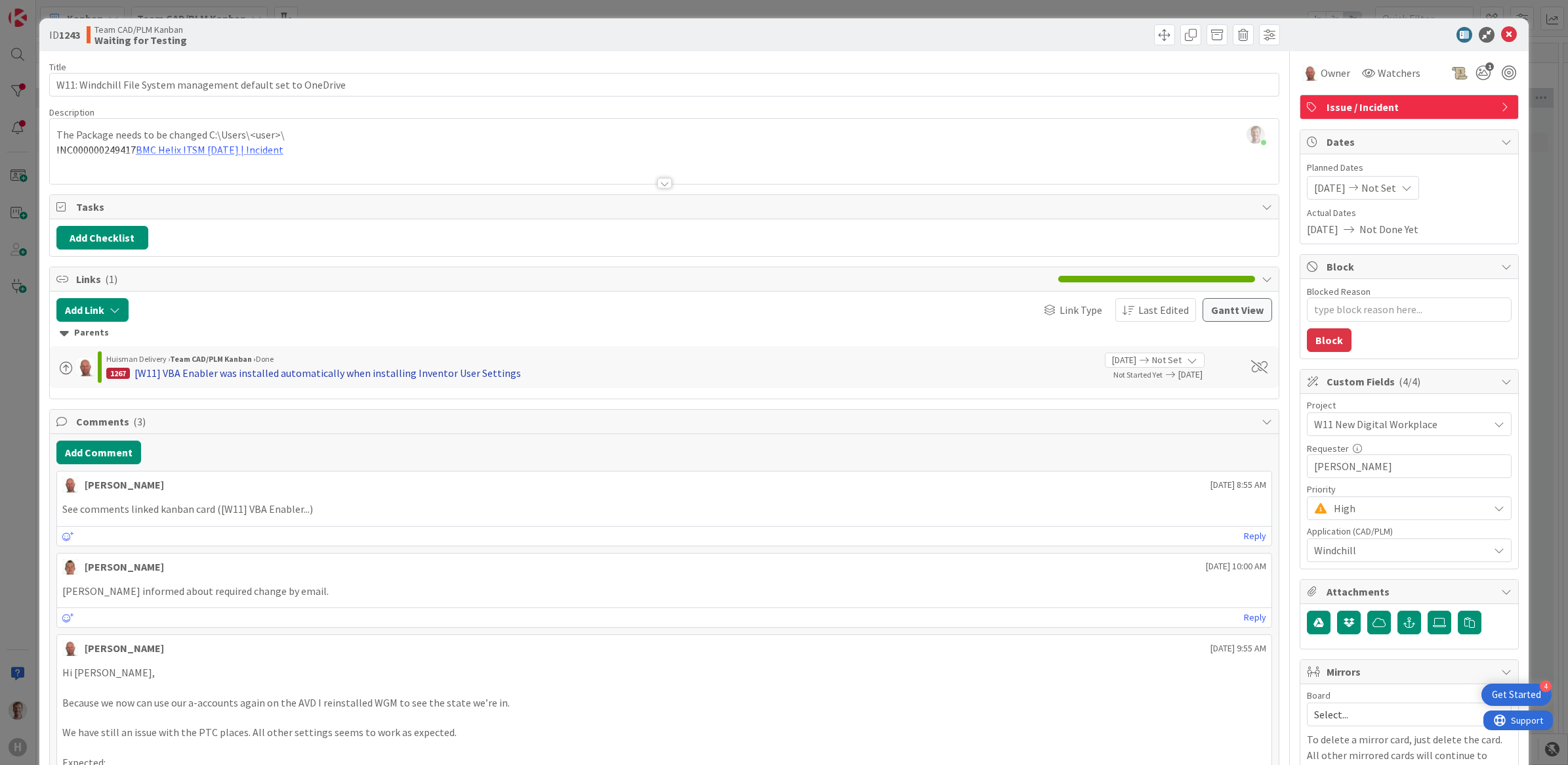
click at [230, 373] on div "[W11] VBA Enabler was installed automatically when installing Inventor User Set…" at bounding box center [327, 373] width 387 height 16
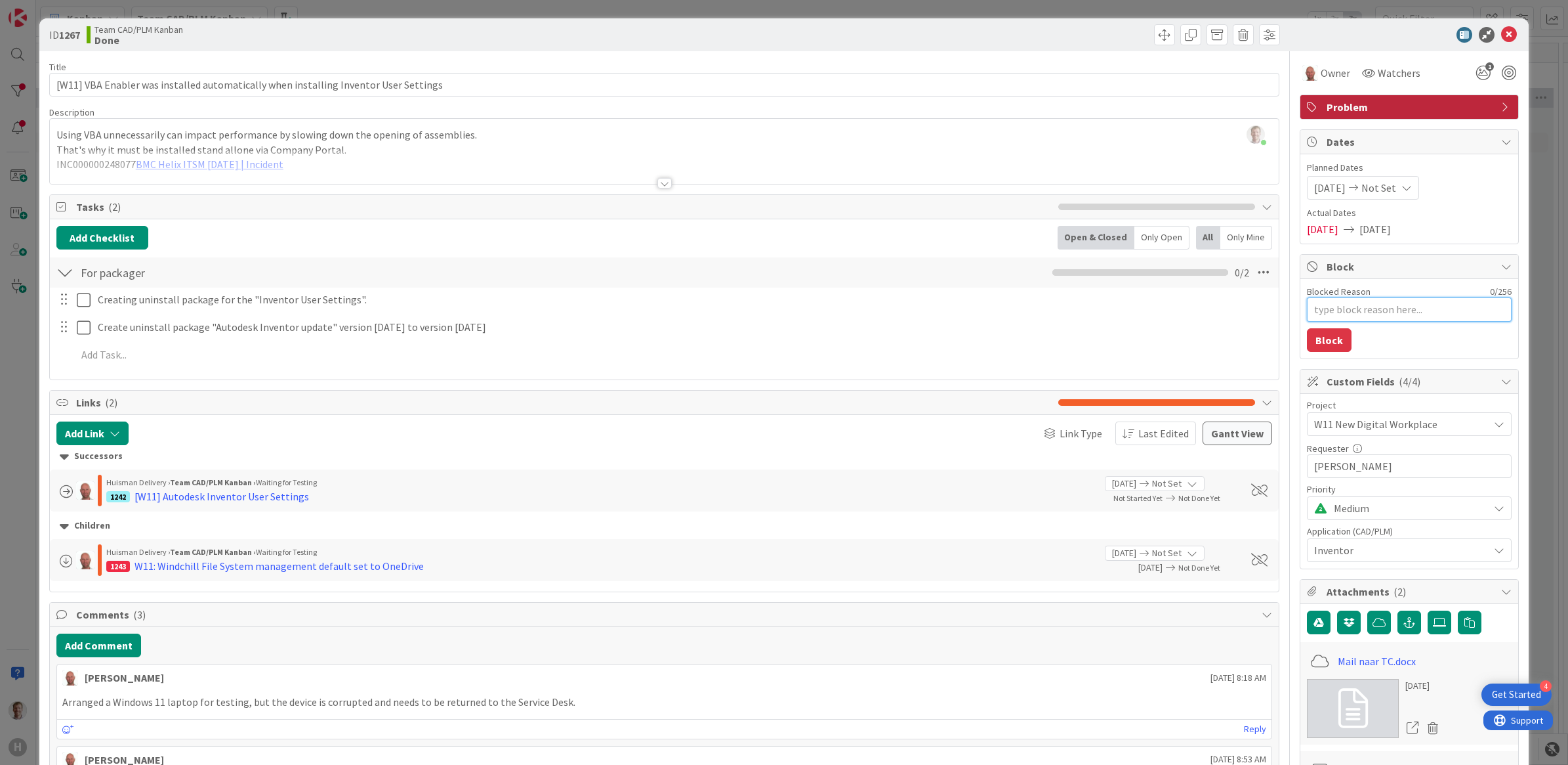
click at [1253, 307] on textarea "Blocked Reason" at bounding box center [1409, 309] width 205 height 24
type textarea "x"
type textarea "R"
type textarea "x"
type textarea "[PERSON_NAME]"
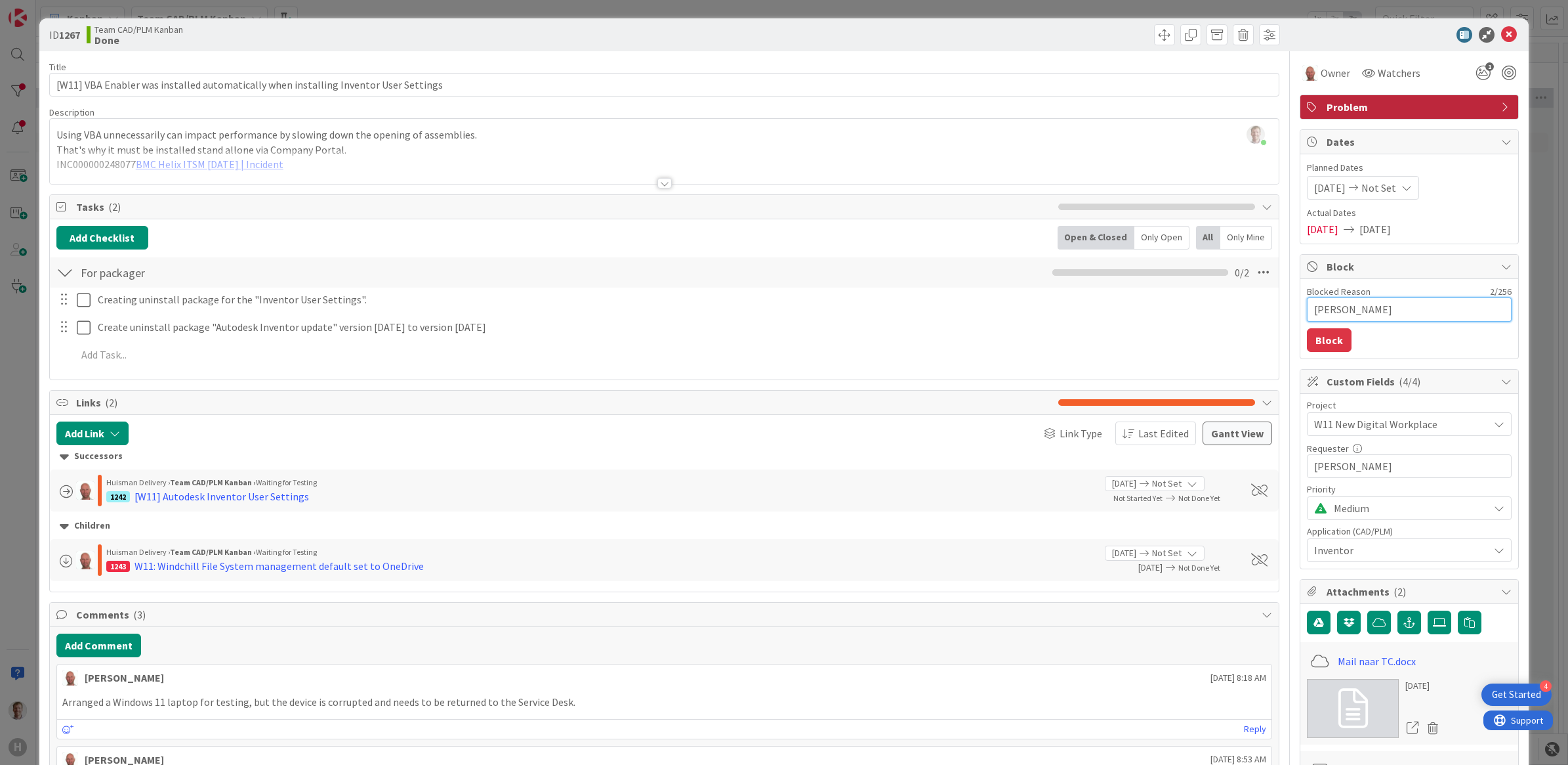
type textarea "x"
type textarea "Rona"
type textarea "x"
type textarea "[PERSON_NAME]"
type textarea "x"
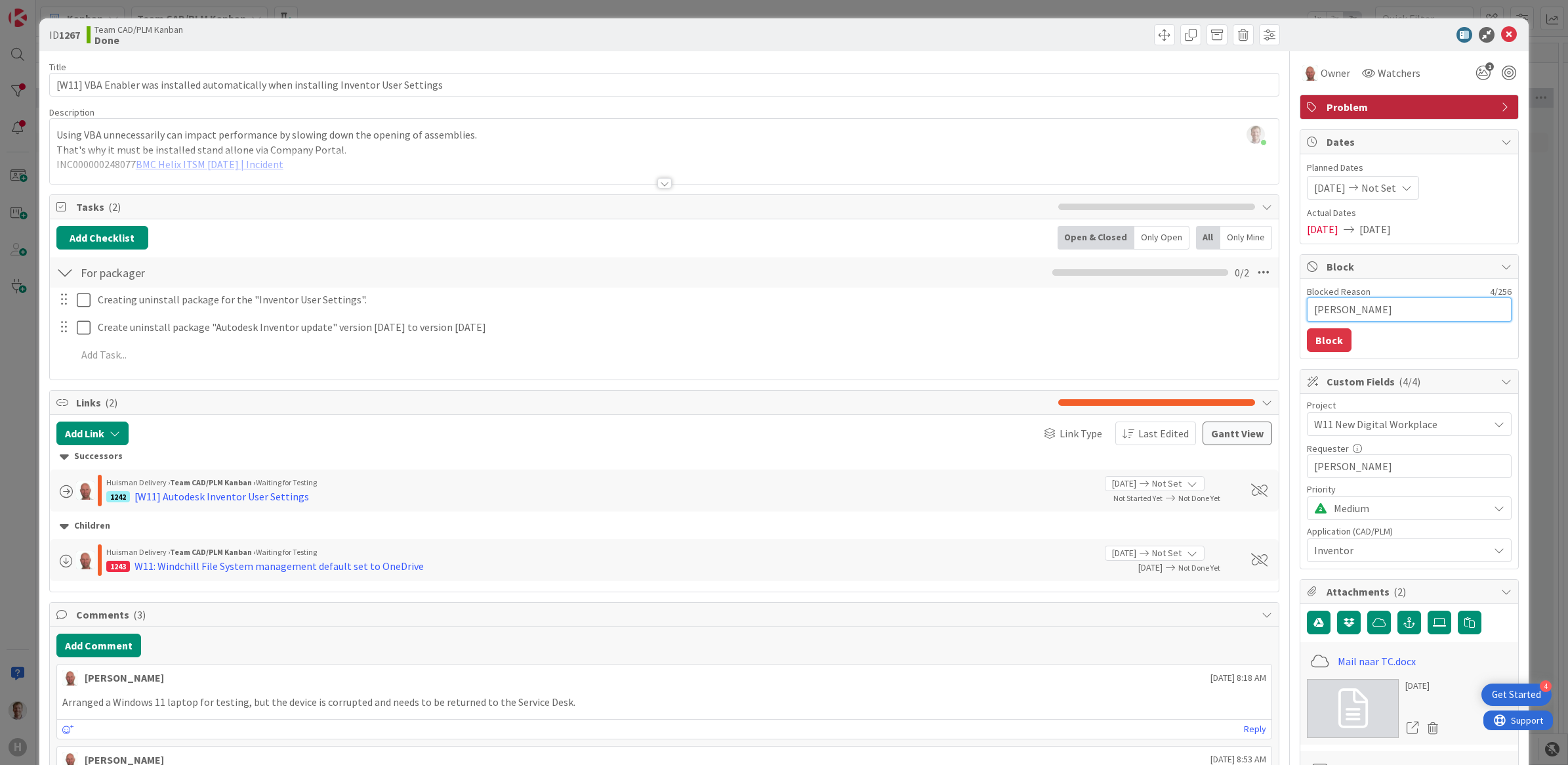
type textarea "[PERSON_NAME]"
type textarea "x"
type textarea "[PERSON_NAME]"
type textarea "x"
type textarea "[PERSON_NAME]"
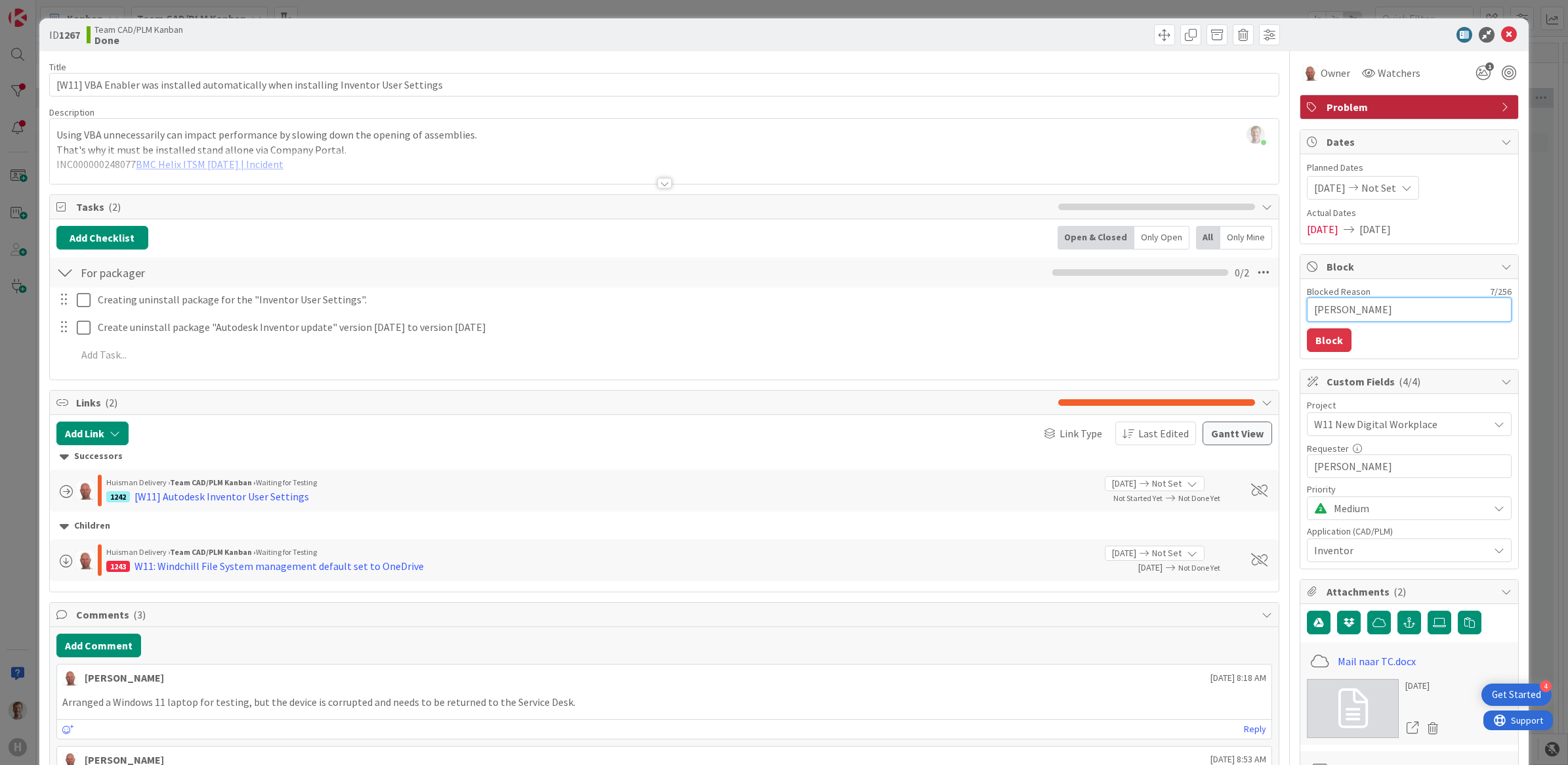
type textarea "x"
type textarea "[PERSON_NAME]"
type textarea "x"
type textarea "[PERSON_NAME]"
type textarea "x"
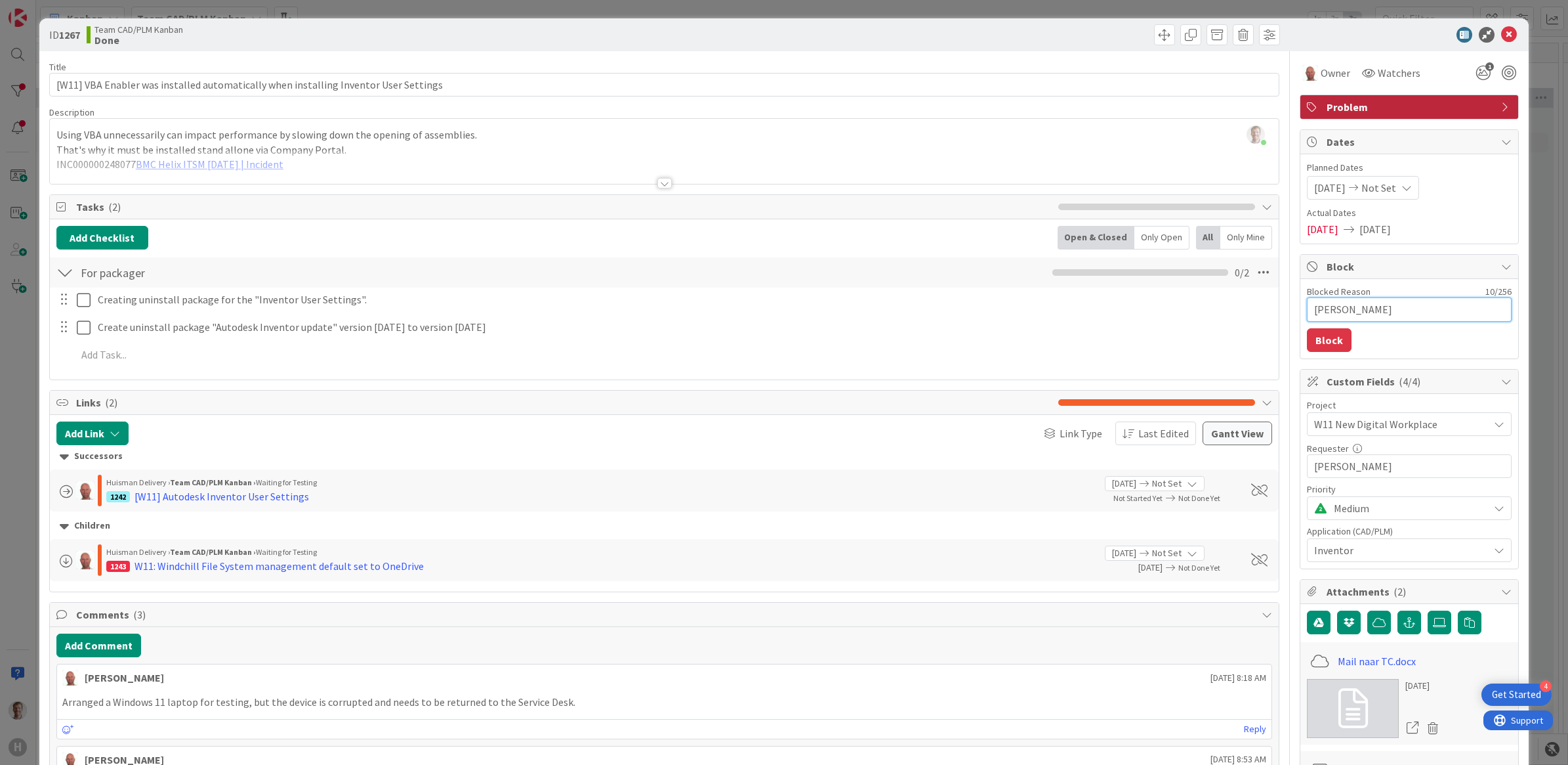
type textarea "[PERSON_NAME]"
type textarea "x"
type textarea "[PERSON_NAME]"
type textarea "x"
type textarea "[PERSON_NAME]"
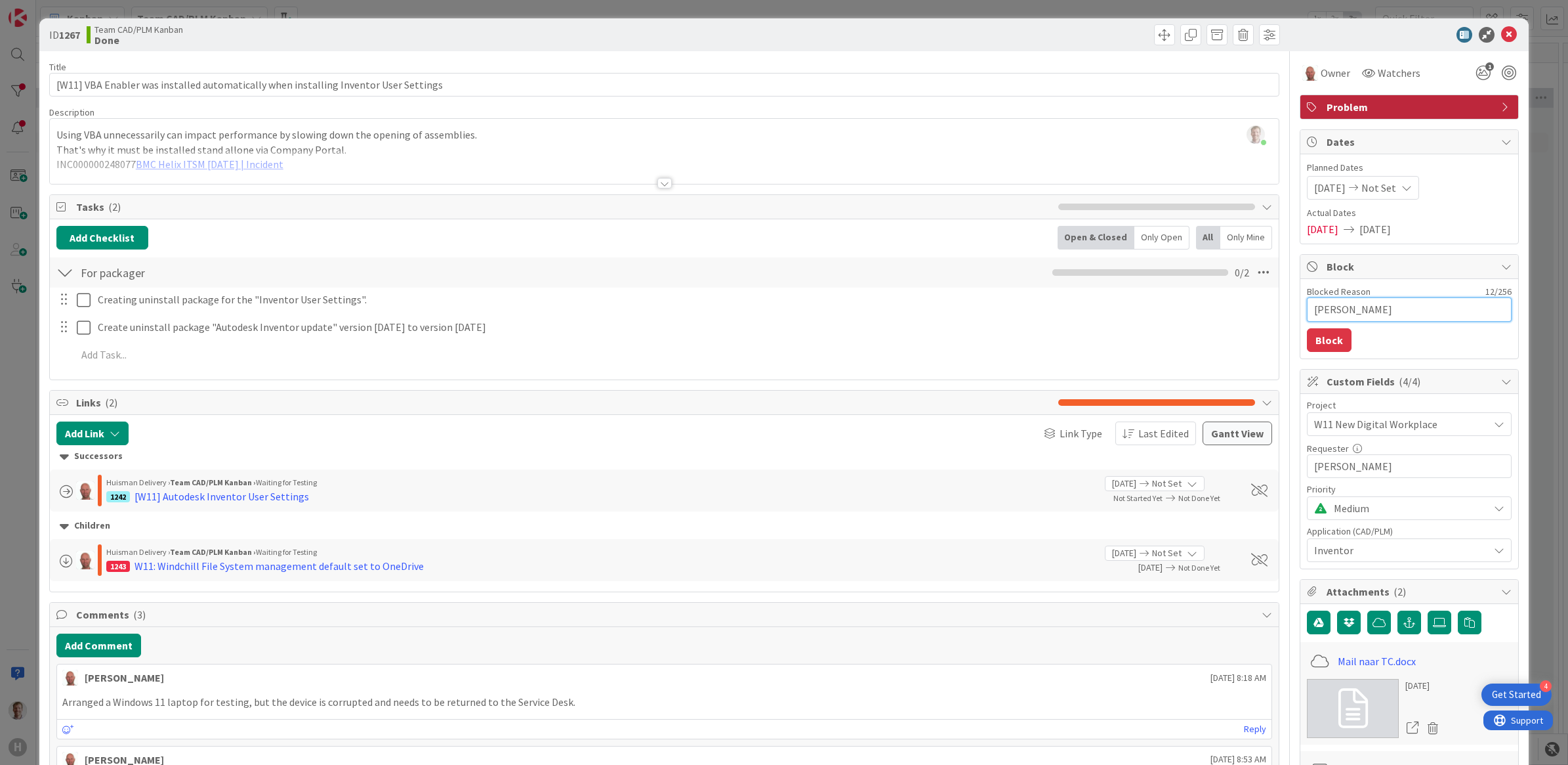
type textarea "x"
type textarea "[PERSON_NAME]"
type textarea "x"
type textarea "[PERSON_NAME]"
type textarea "x"
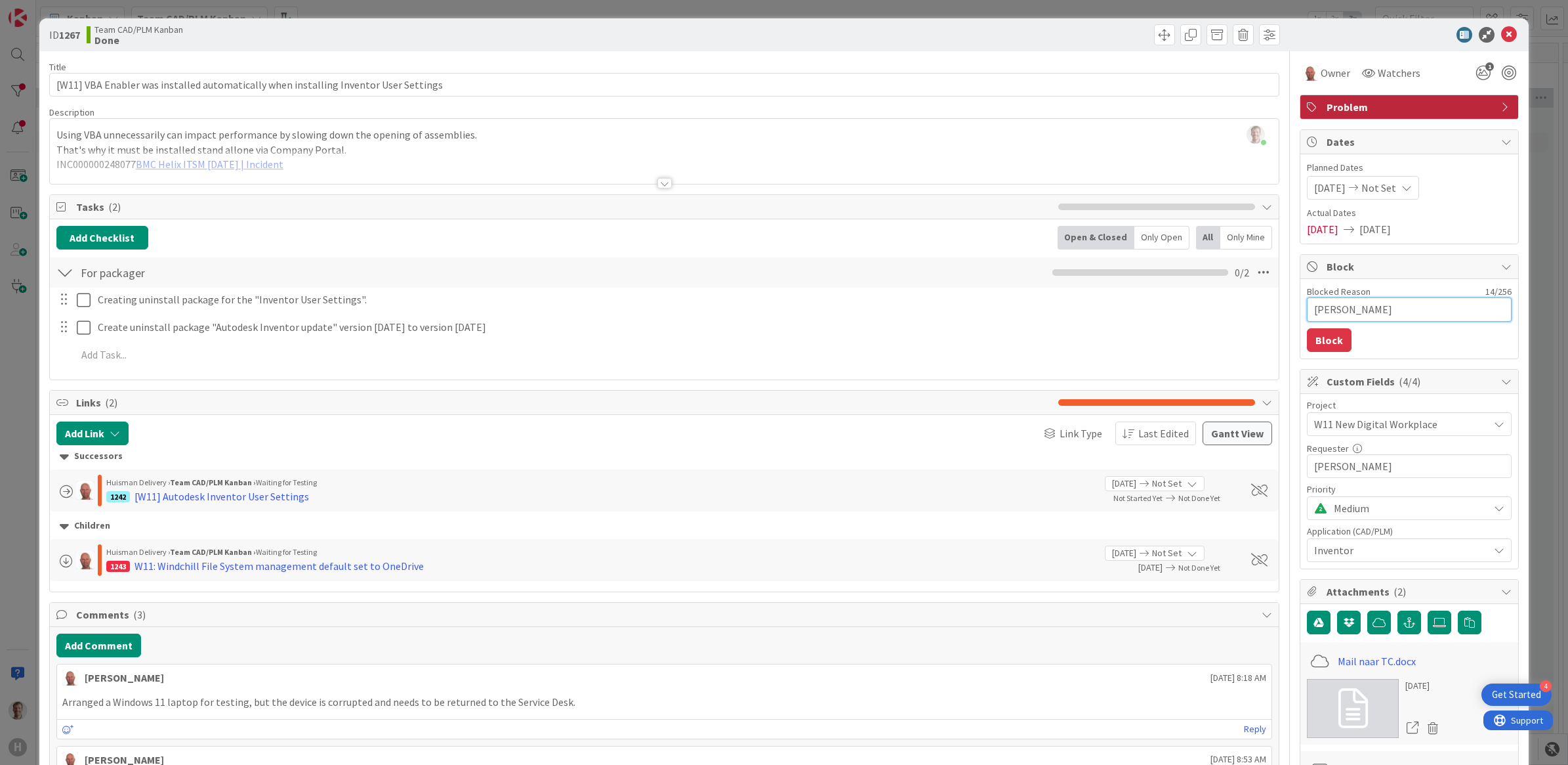
type textarea "[PERSON_NAME] i"
type textarea "x"
type textarea "[PERSON_NAME] in"
type textarea "x"
type textarea "[PERSON_NAME] in"
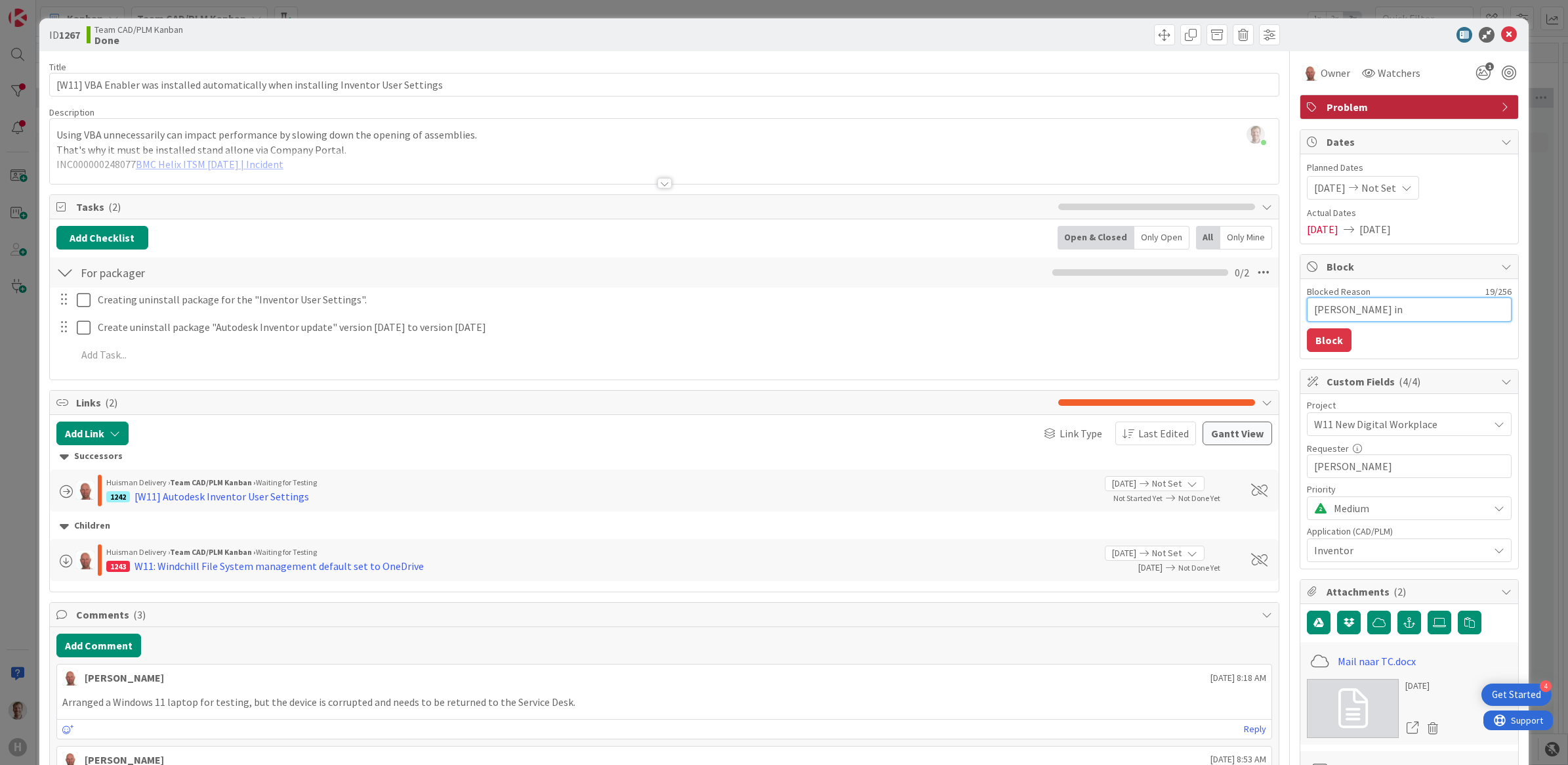
type textarea "x"
type textarea "[PERSON_NAME] chilling in T"
type textarea "x"
type textarea "[PERSON_NAME] chilling in To"
type textarea "x"
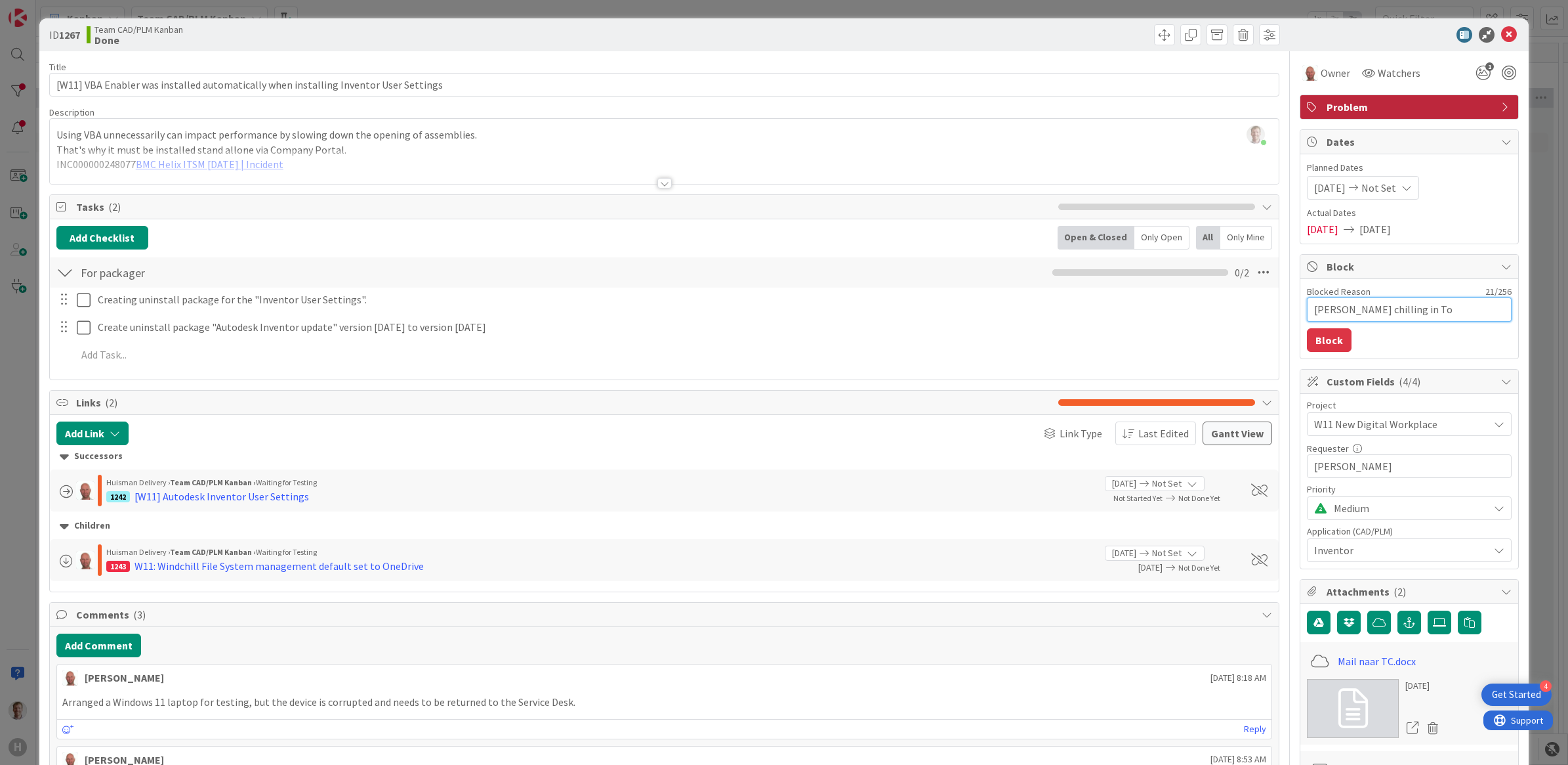
type textarea "[PERSON_NAME] chilling in Tos"
type textarea "x"
type textarea "[PERSON_NAME] chilling in [GEOGRAPHIC_DATA]"
type textarea "x"
type textarea "[PERSON_NAME] chilling in Tos"
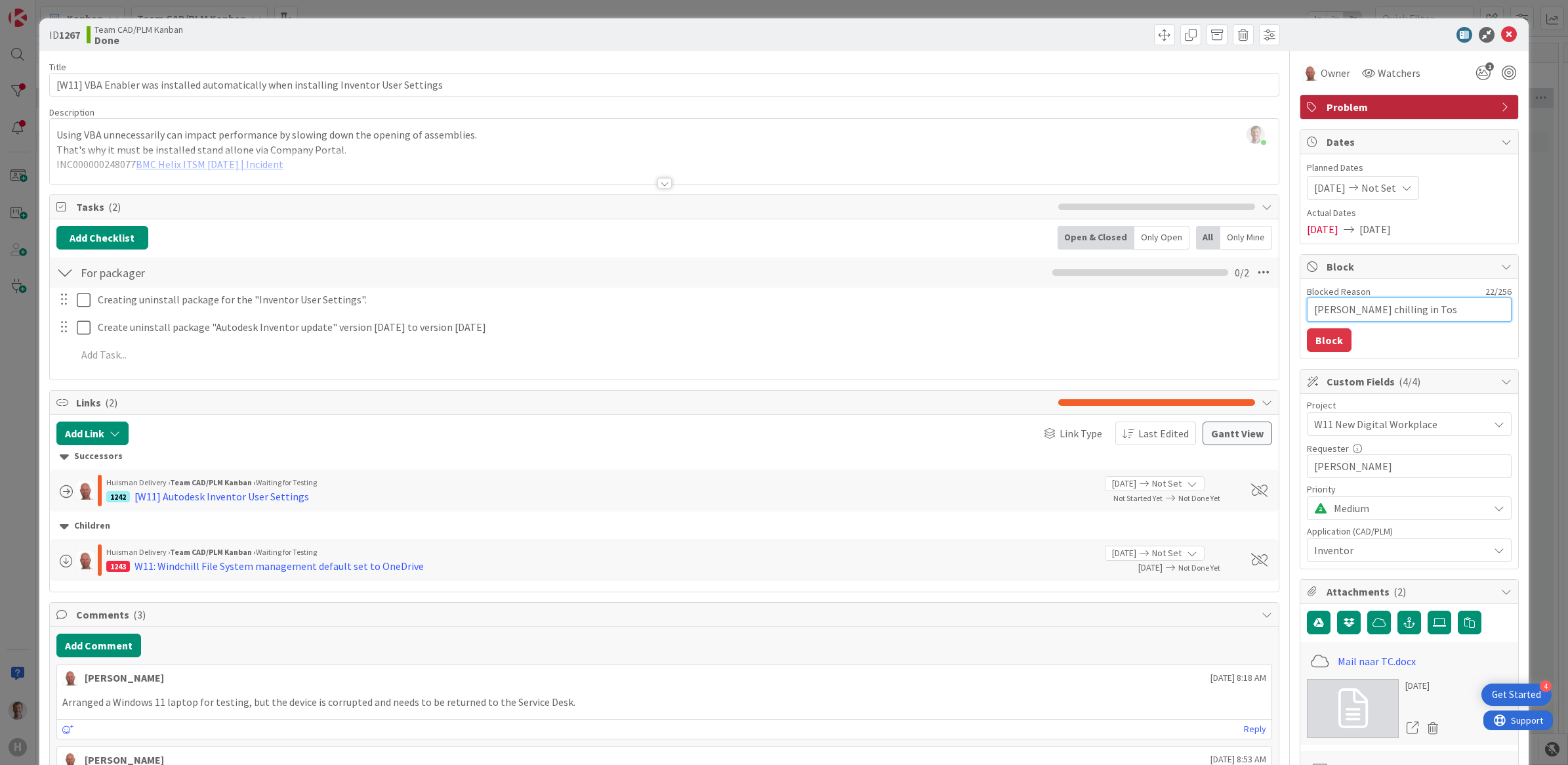
type textarea "x"
type textarea "[PERSON_NAME] chilling in [GEOGRAPHIC_DATA]"
type textarea "x"
type textarea "[PERSON_NAME] in [GEOGRAPHIC_DATA]"
type textarea "x"
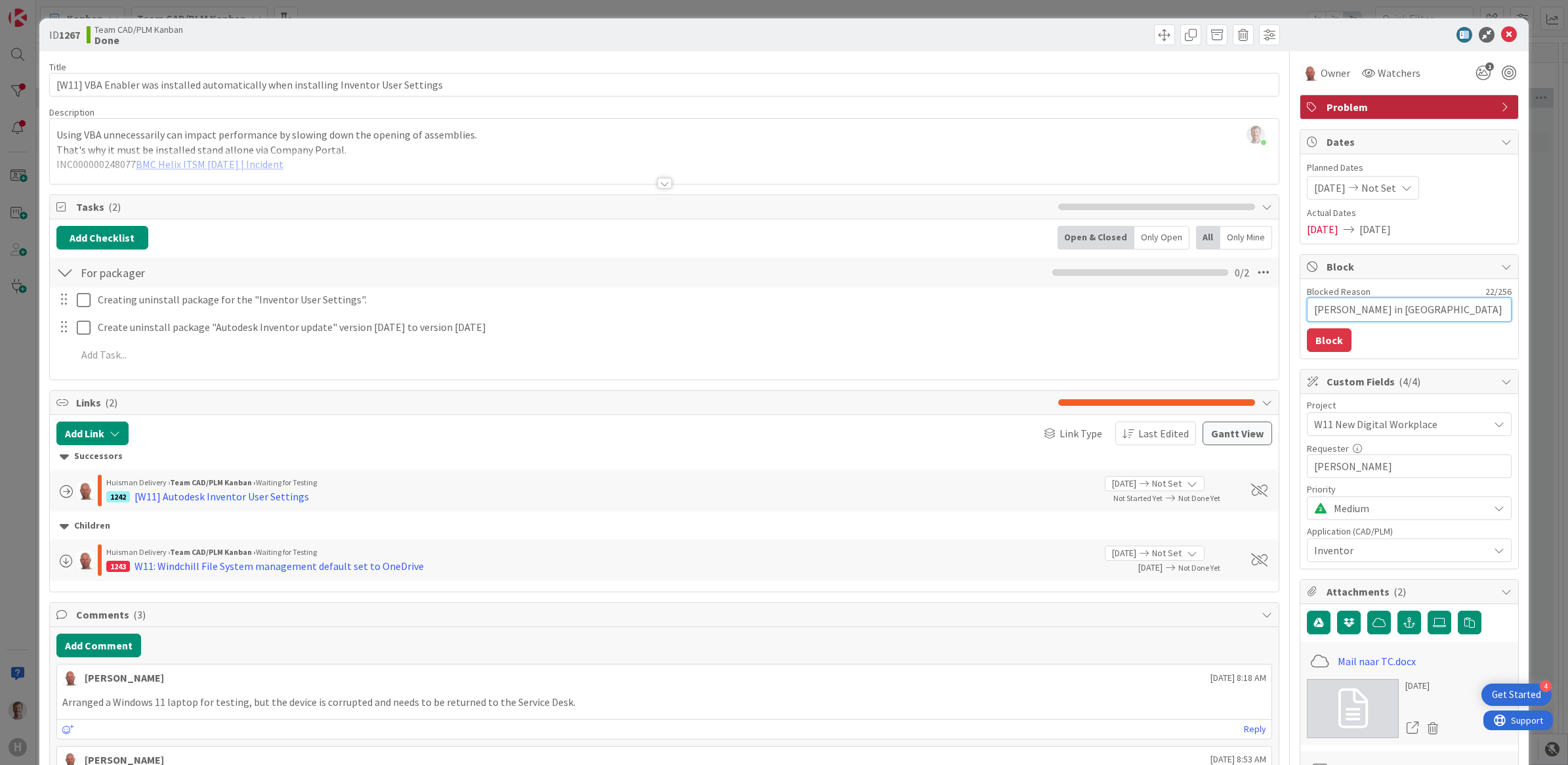
type textarea "[PERSON_NAME] chilling in [GEOGRAPHIC_DATA]"
type textarea "x"
type textarea "[PERSON_NAME] chilling in [GEOGRAPHIC_DATA]"
type textarea "x"
type textarea "[PERSON_NAME] chilling in [GEOGRAPHIC_DATA]"
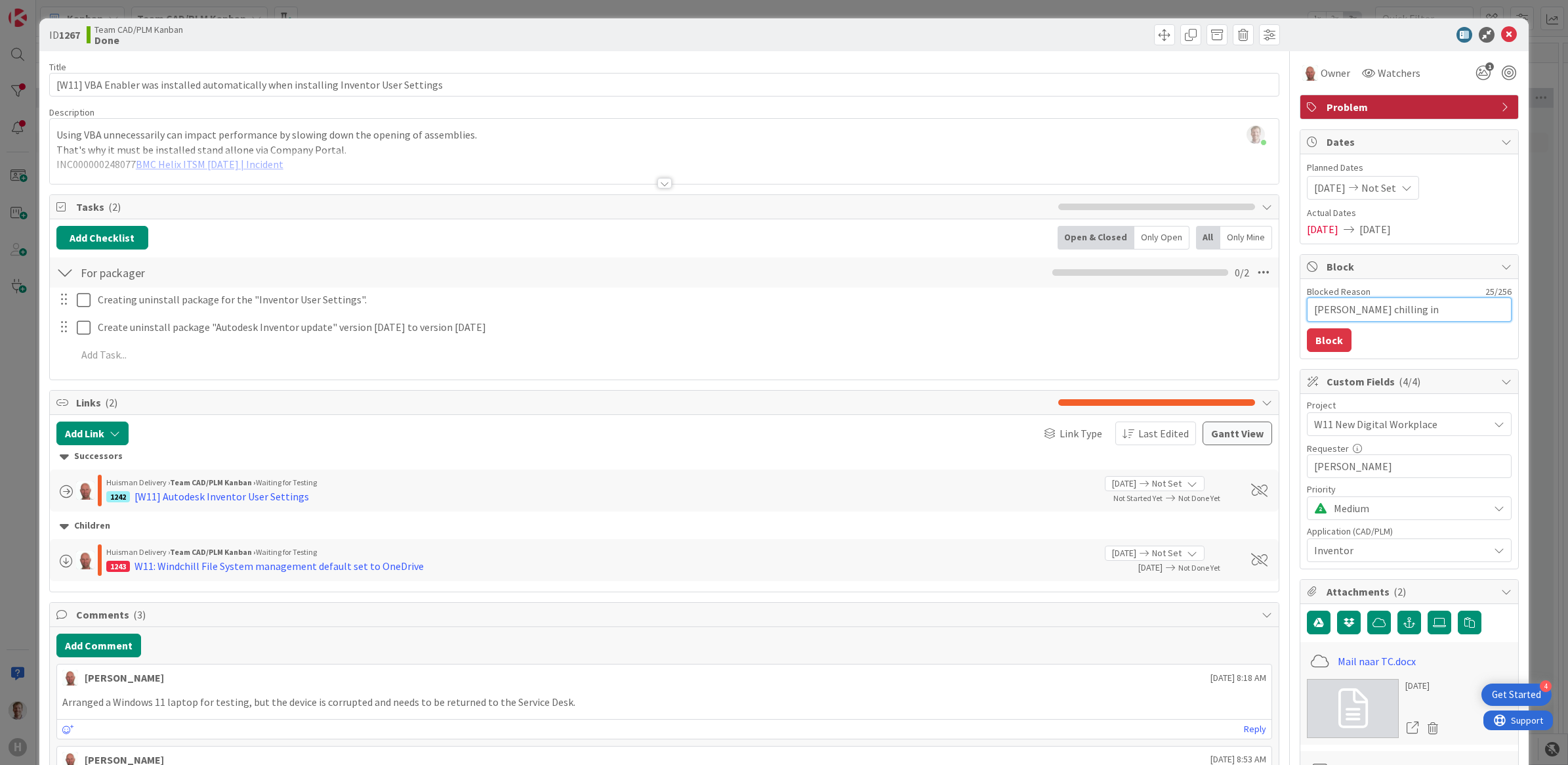
type textarea "x"
type textarea "[PERSON_NAME] chilling in [GEOGRAPHIC_DATA]"
click at [1253, 340] on button "Block" at bounding box center [1329, 340] width 45 height 23
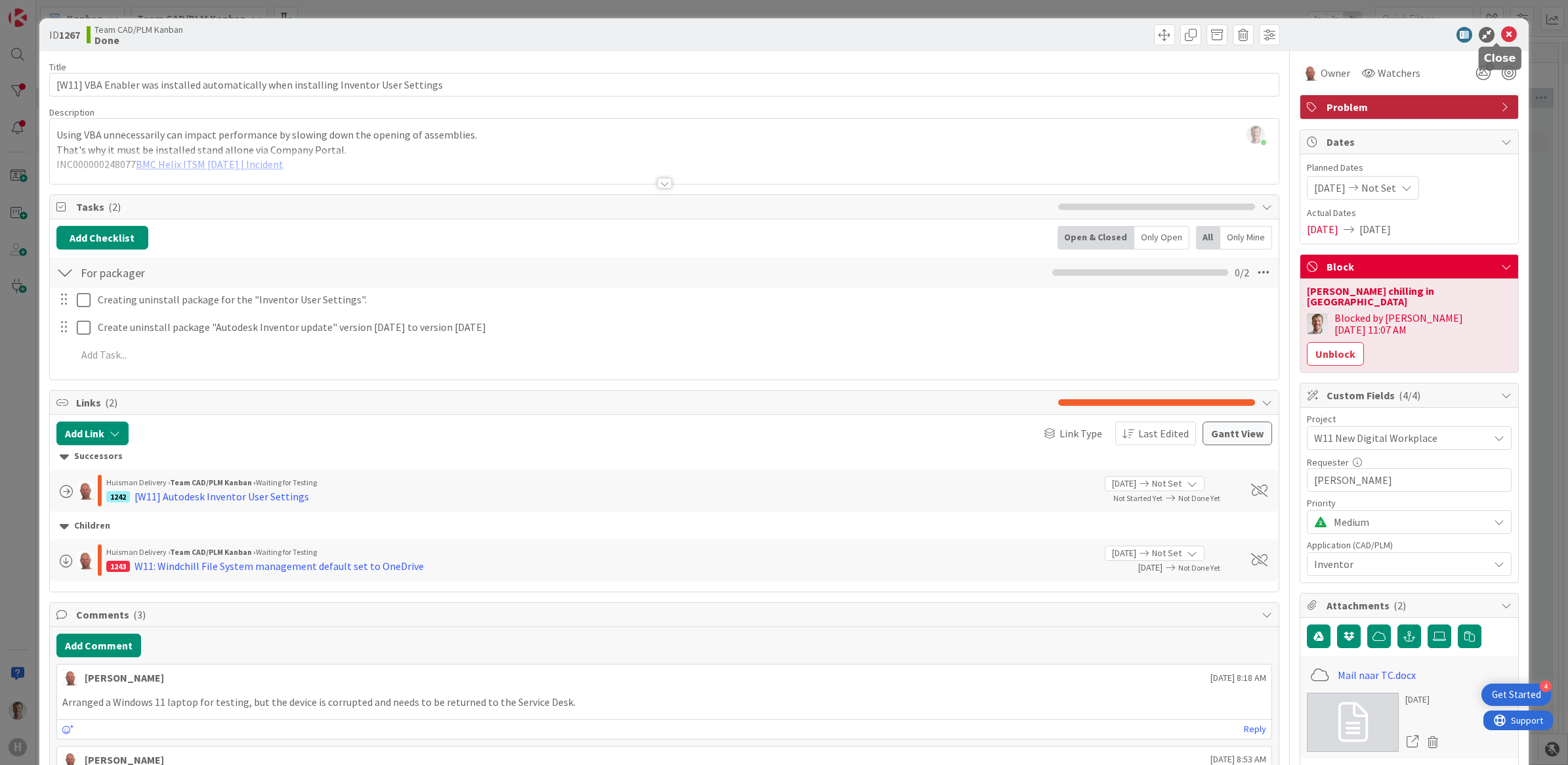
click at [1253, 31] on icon at bounding box center [1509, 35] width 16 height 16
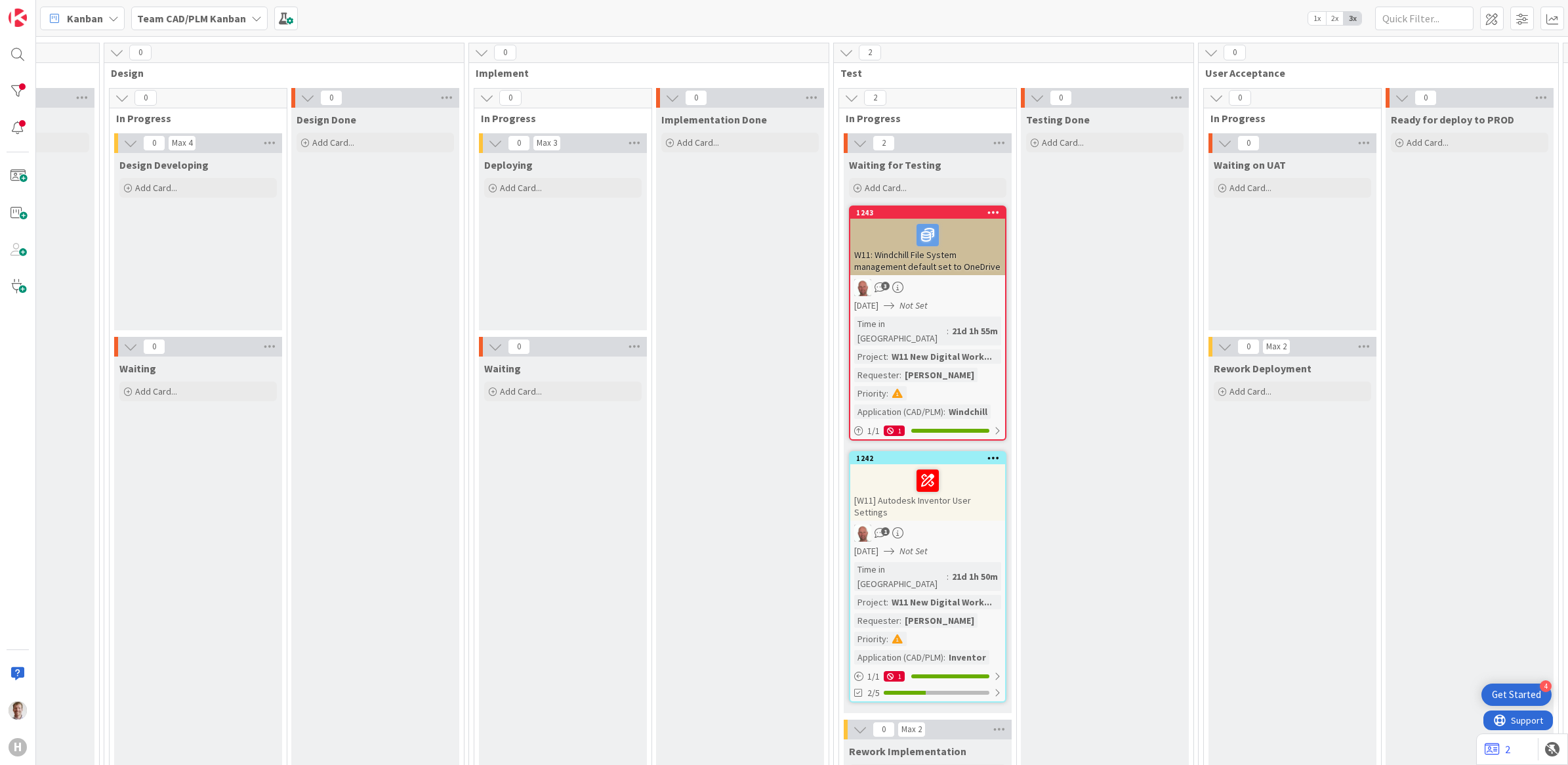
click at [976, 292] on div "3" at bounding box center [927, 287] width 155 height 18
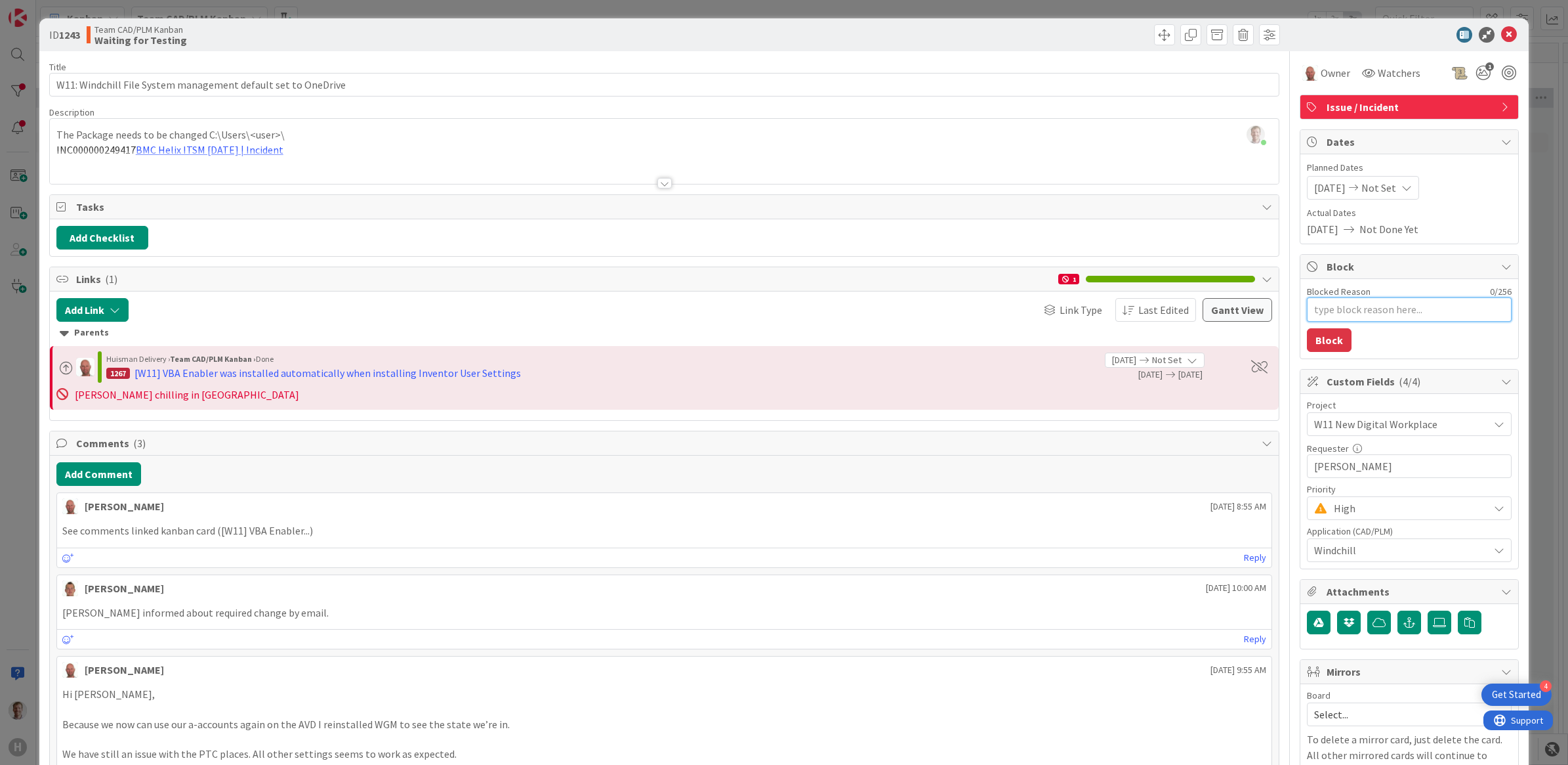
click at [1253, 301] on textarea "Blocked Reason" at bounding box center [1409, 309] width 205 height 24
type textarea "x"
type textarea "R"
type textarea "x"
type textarea "Ro"
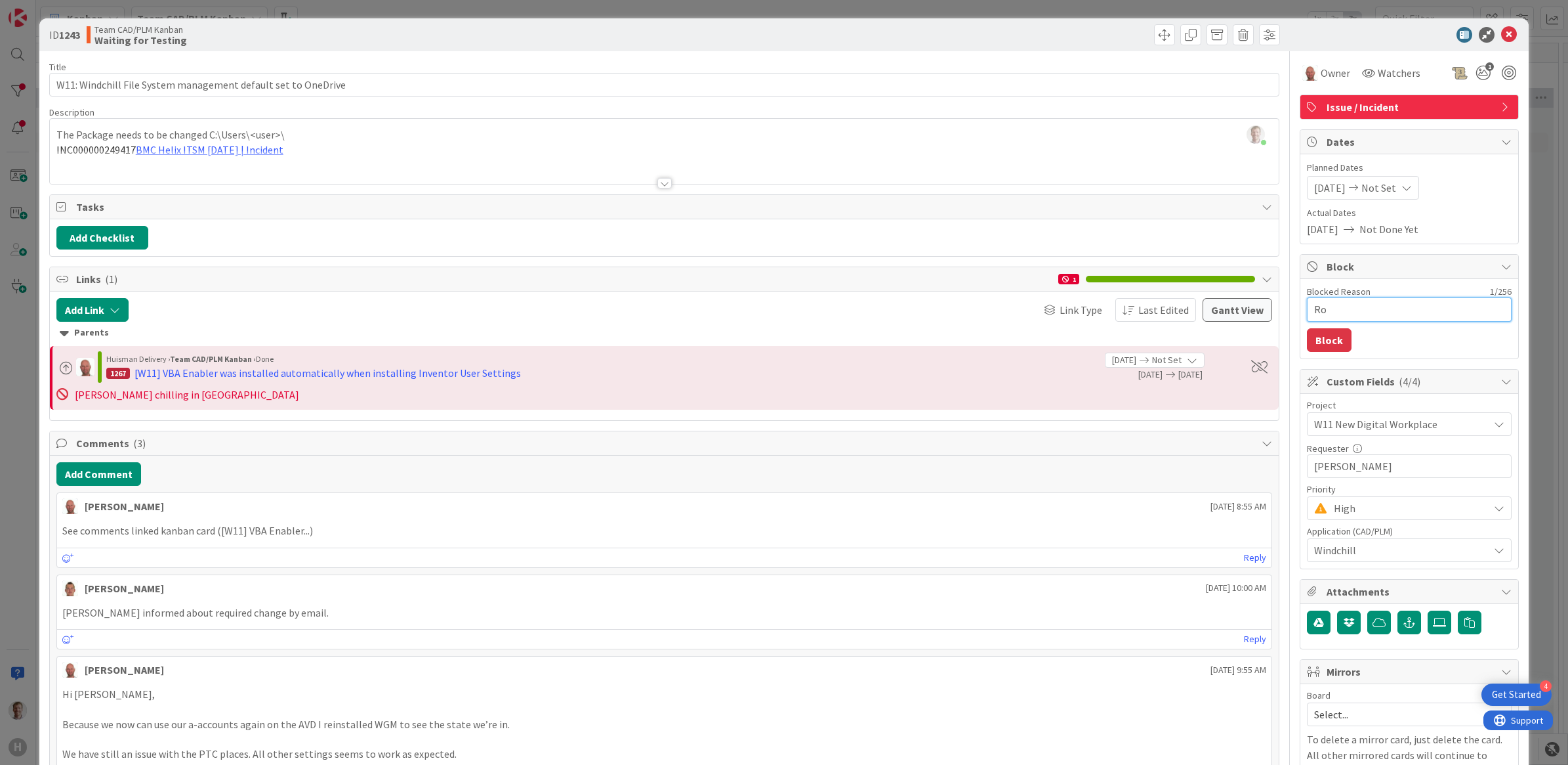
type textarea "x"
type textarea "[PERSON_NAME]"
type textarea "x"
type textarea "Rona"
type textarea "x"
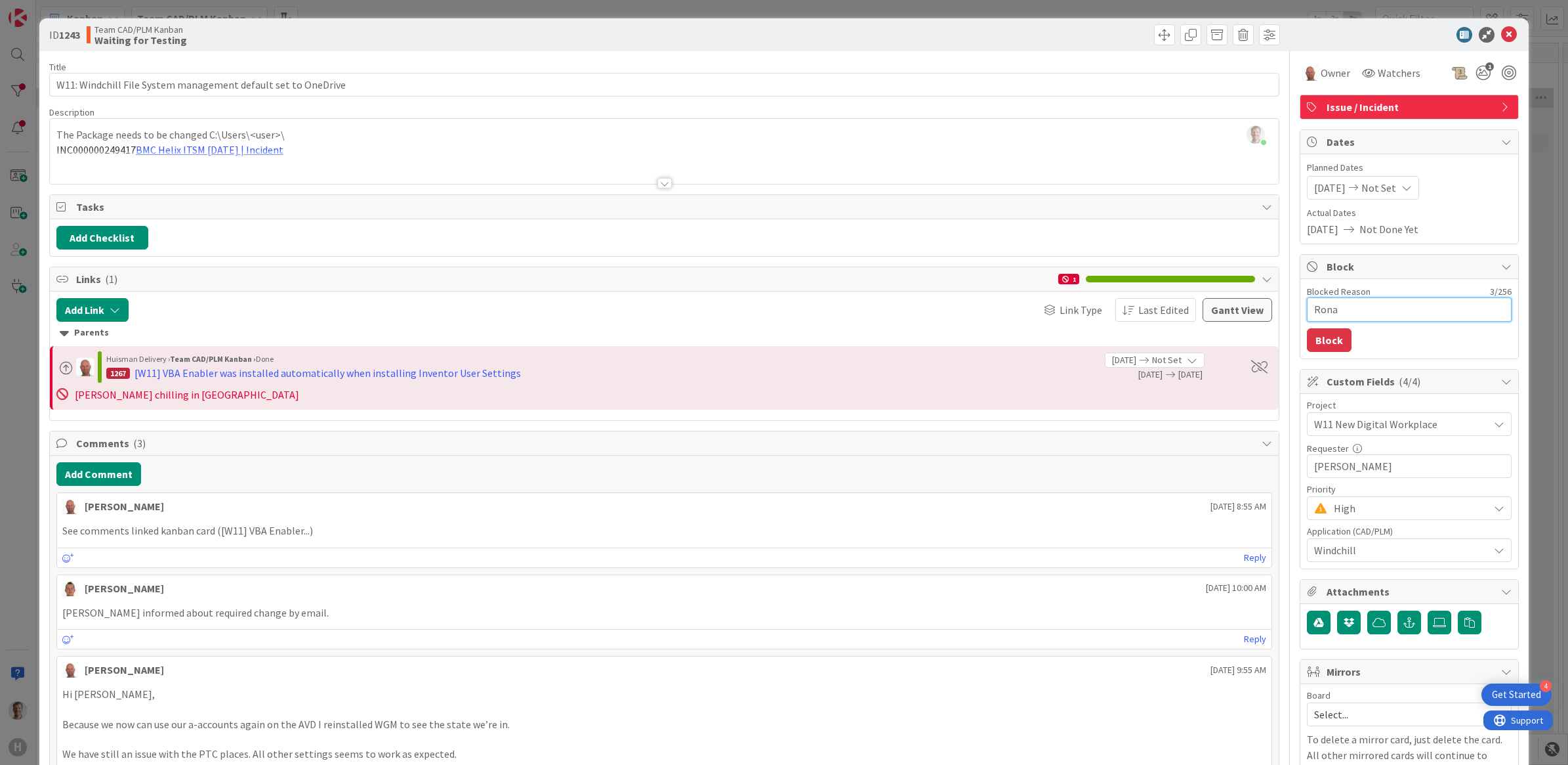
type textarea "[PERSON_NAME]"
type textarea "x"
type textarea "[PERSON_NAME]"
type textarea "x"
type textarea "[PERSON_NAME]"
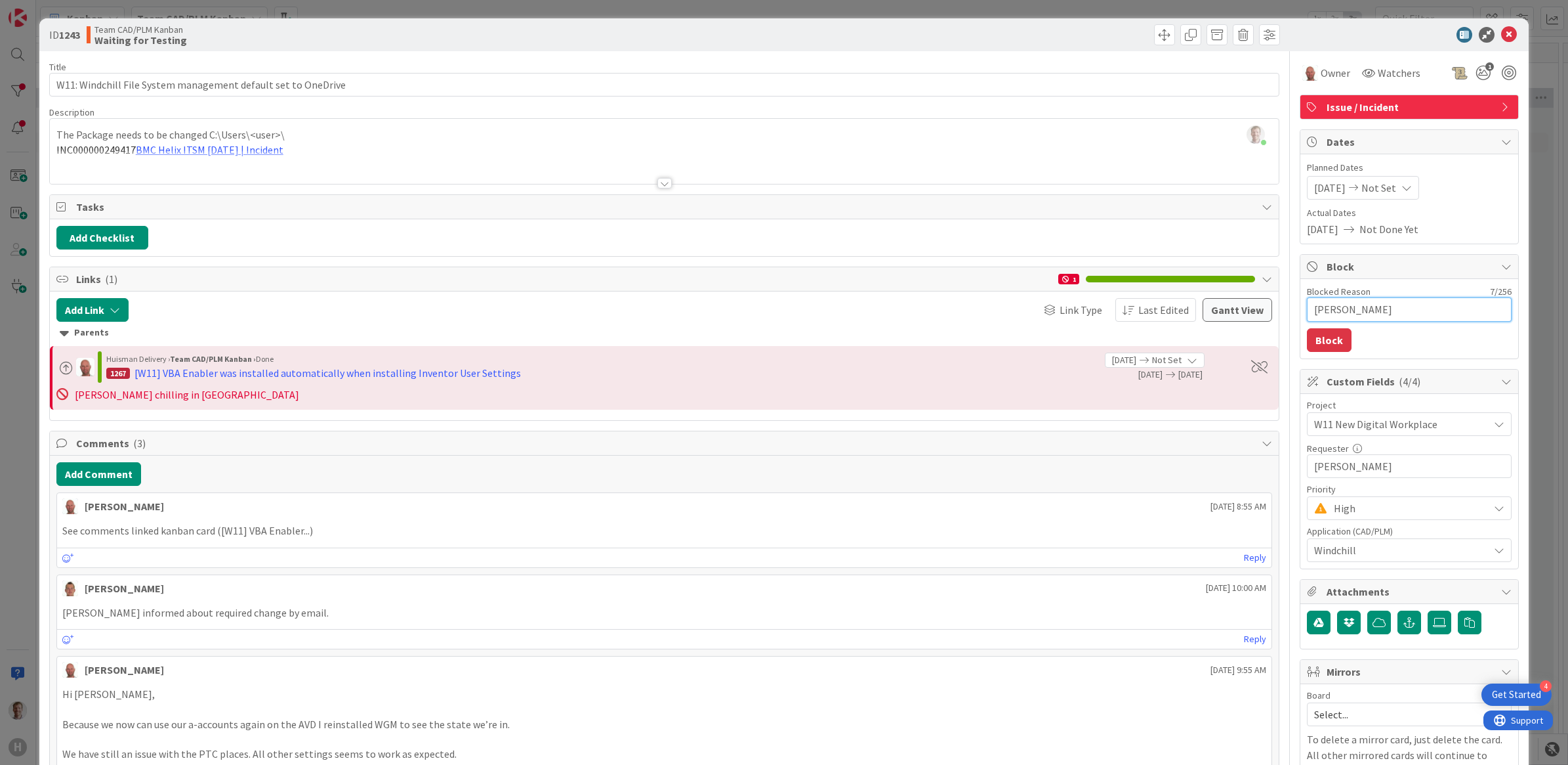
type textarea "x"
type textarea "[PERSON_NAME]"
type textarea "x"
type textarea "[PERSON_NAME]"
type textarea "x"
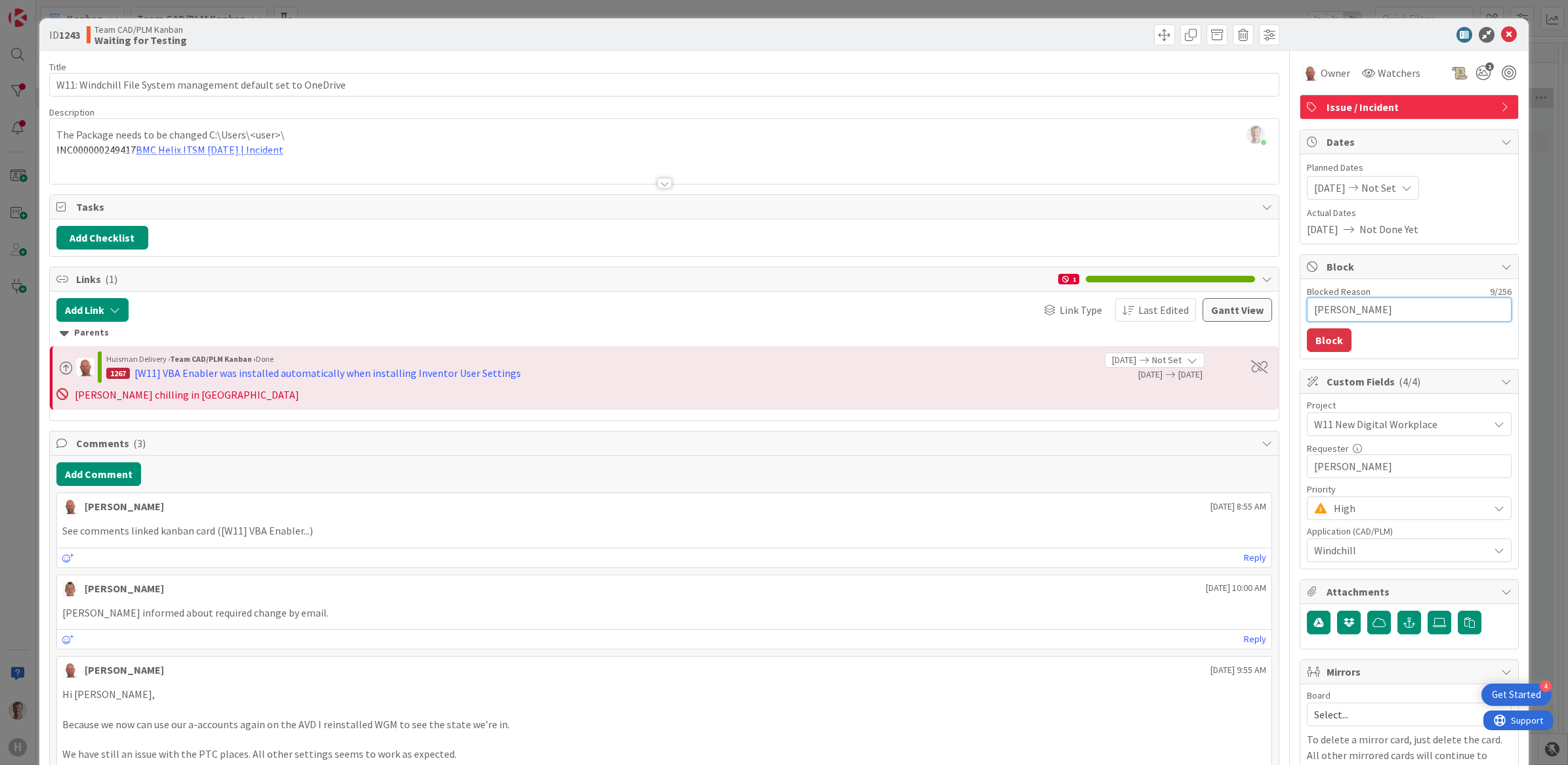
type textarea "[PERSON_NAME] eat"
type textarea "x"
type textarea "[PERSON_NAME]"
type textarea "x"
type textarea "[PERSON_NAME]"
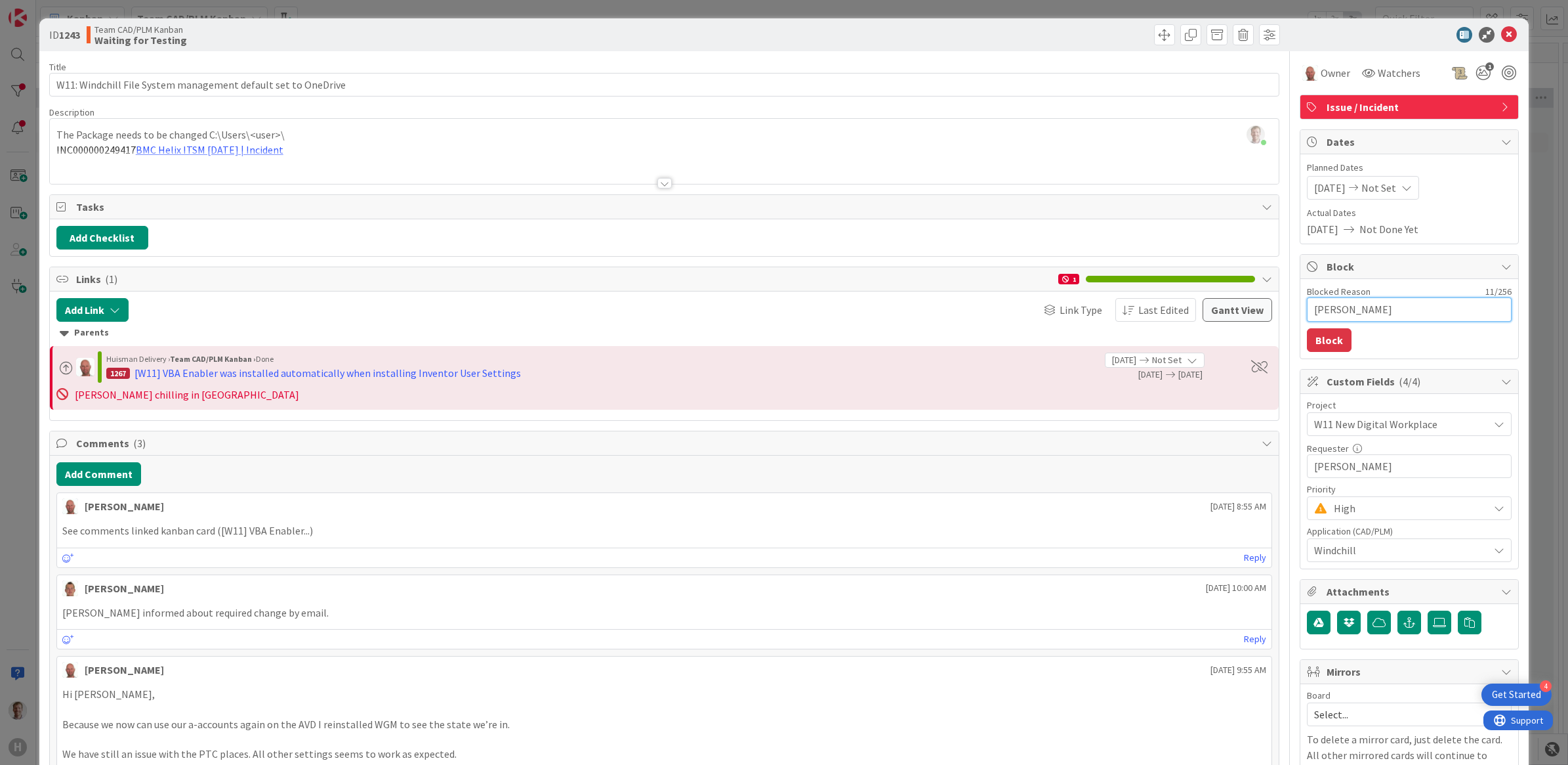
type textarea "x"
type textarea "[PERSON_NAME] eating"
type textarea "x"
type textarea "[PERSON_NAME] eating"
type textarea "x"
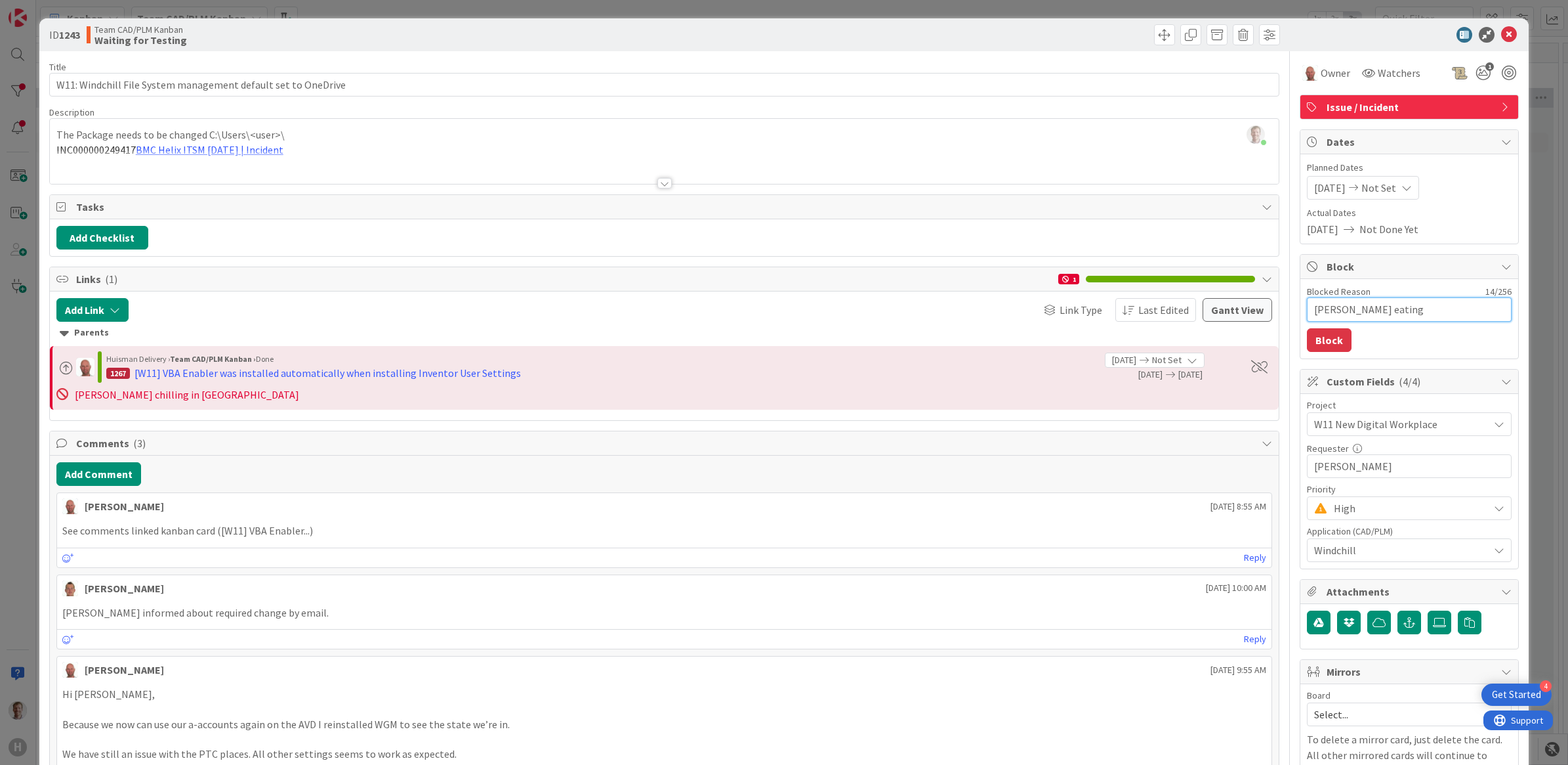
type textarea "[PERSON_NAME] eating a"
type textarea "x"
type textarea "[PERSON_NAME] eating a"
type textarea "x"
type textarea "[PERSON_NAME] eating a v"
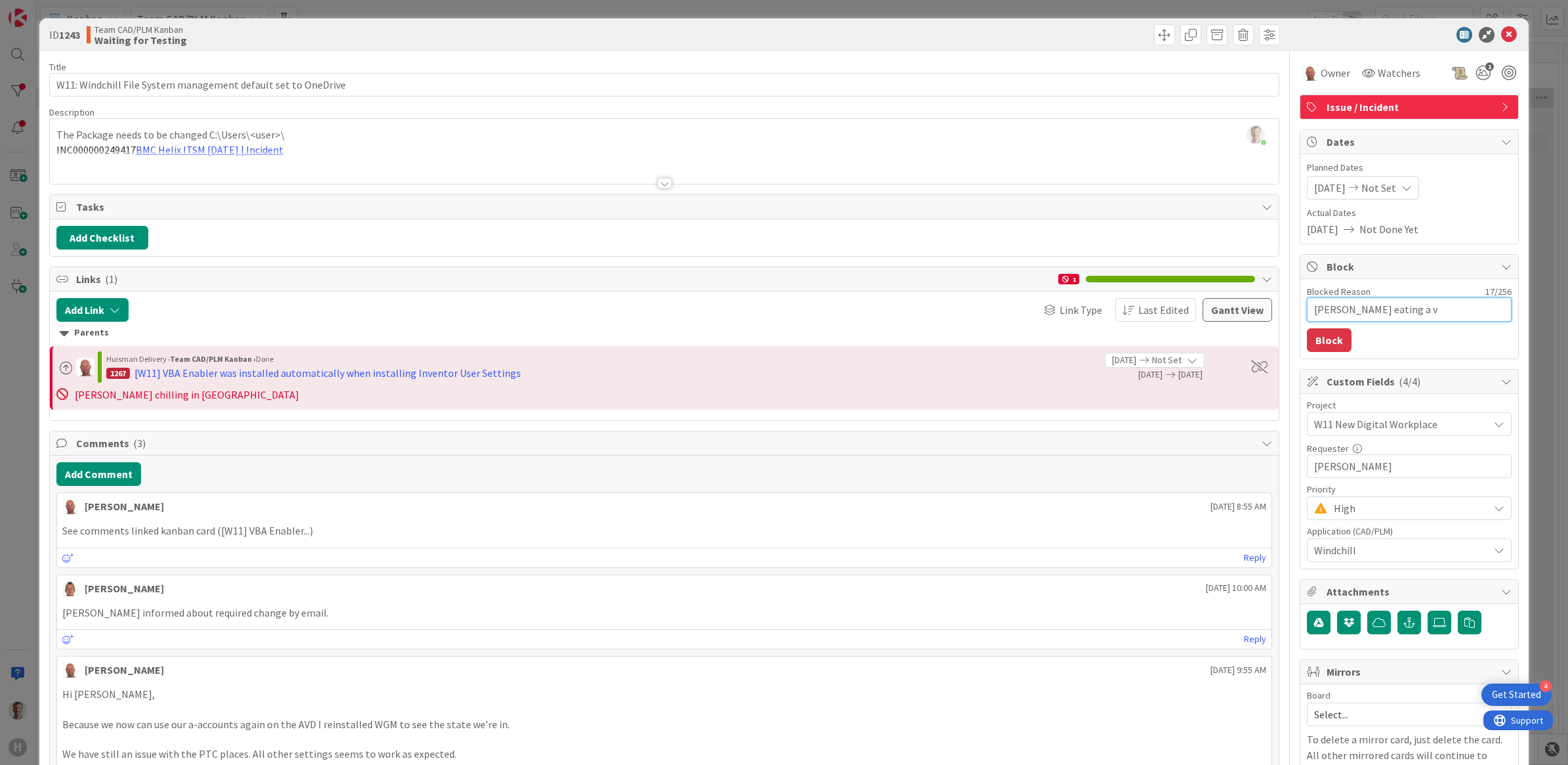
type textarea "x"
type textarea "[PERSON_NAME] eating a ve"
type textarea "x"
type textarea "[PERSON_NAME] eating a ver"
type textarea "x"
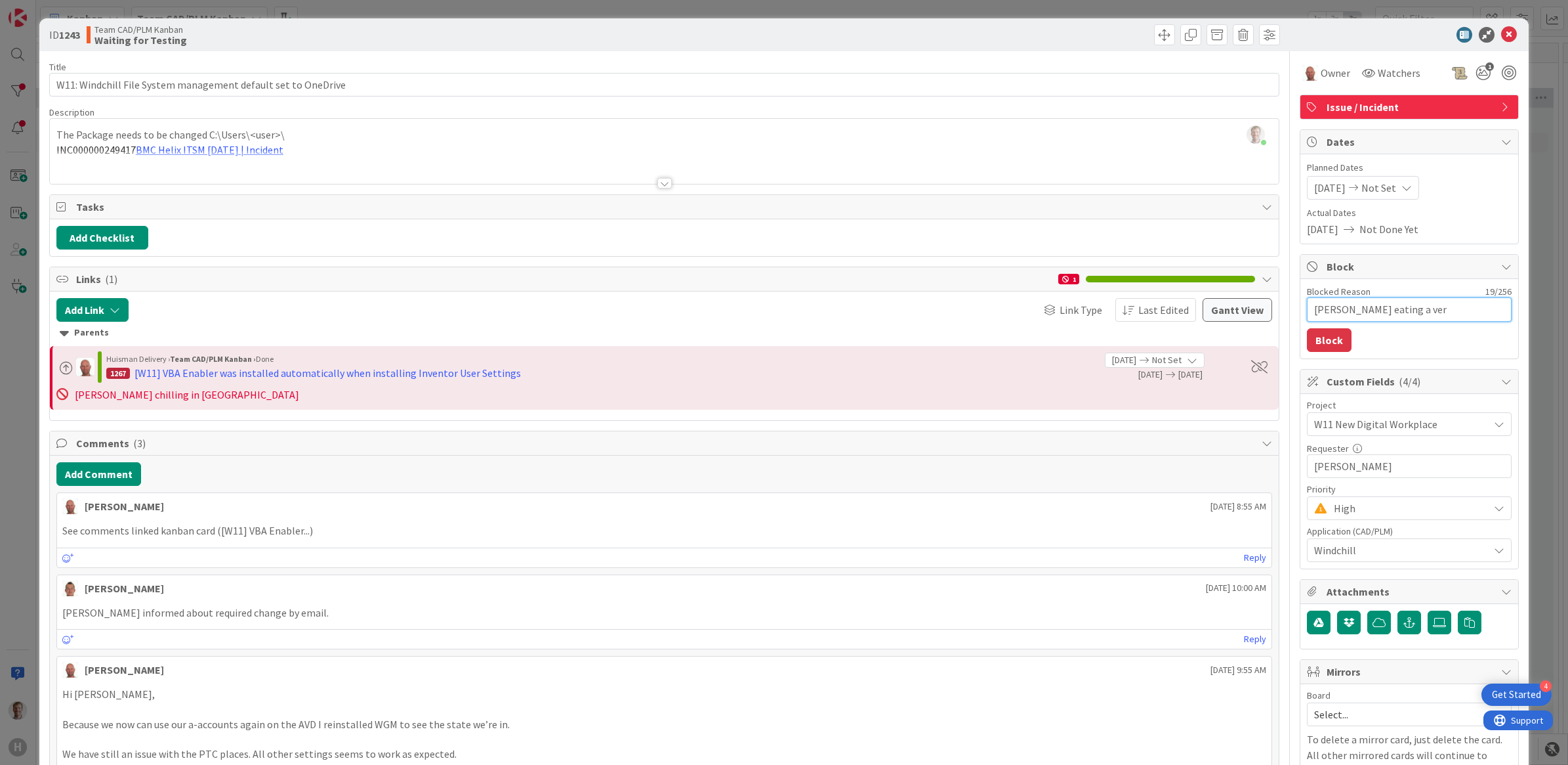
type textarea "[PERSON_NAME] eating a very"
type textarea "x"
type textarea "[PERSON_NAME] eating a very"
type textarea "x"
type textarea "[PERSON_NAME] eating a very g"
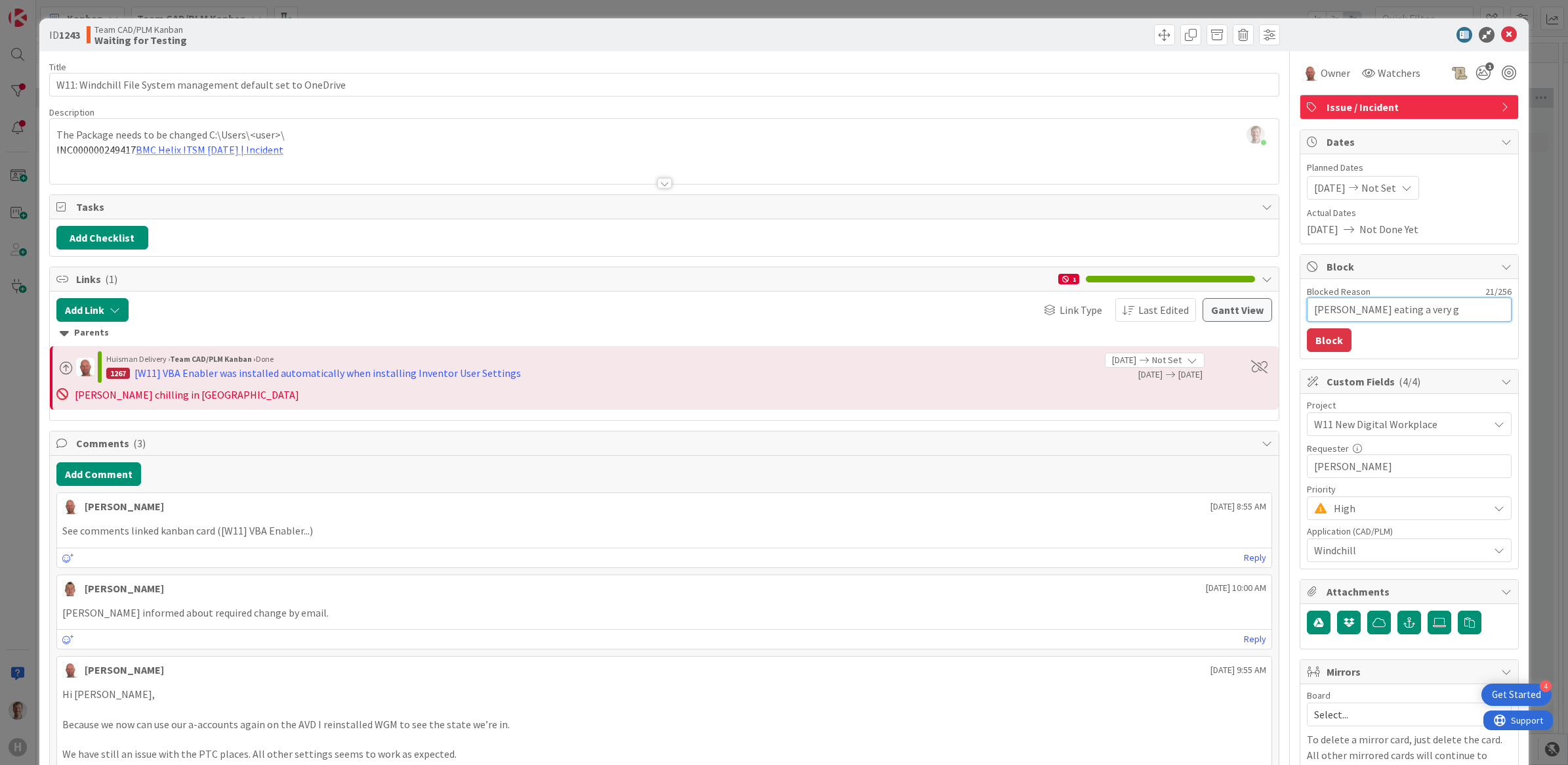
type textarea "x"
type textarea "[PERSON_NAME] eating a very go"
type textarea "x"
type textarea "[PERSON_NAME] eating a very good"
type textarea "x"
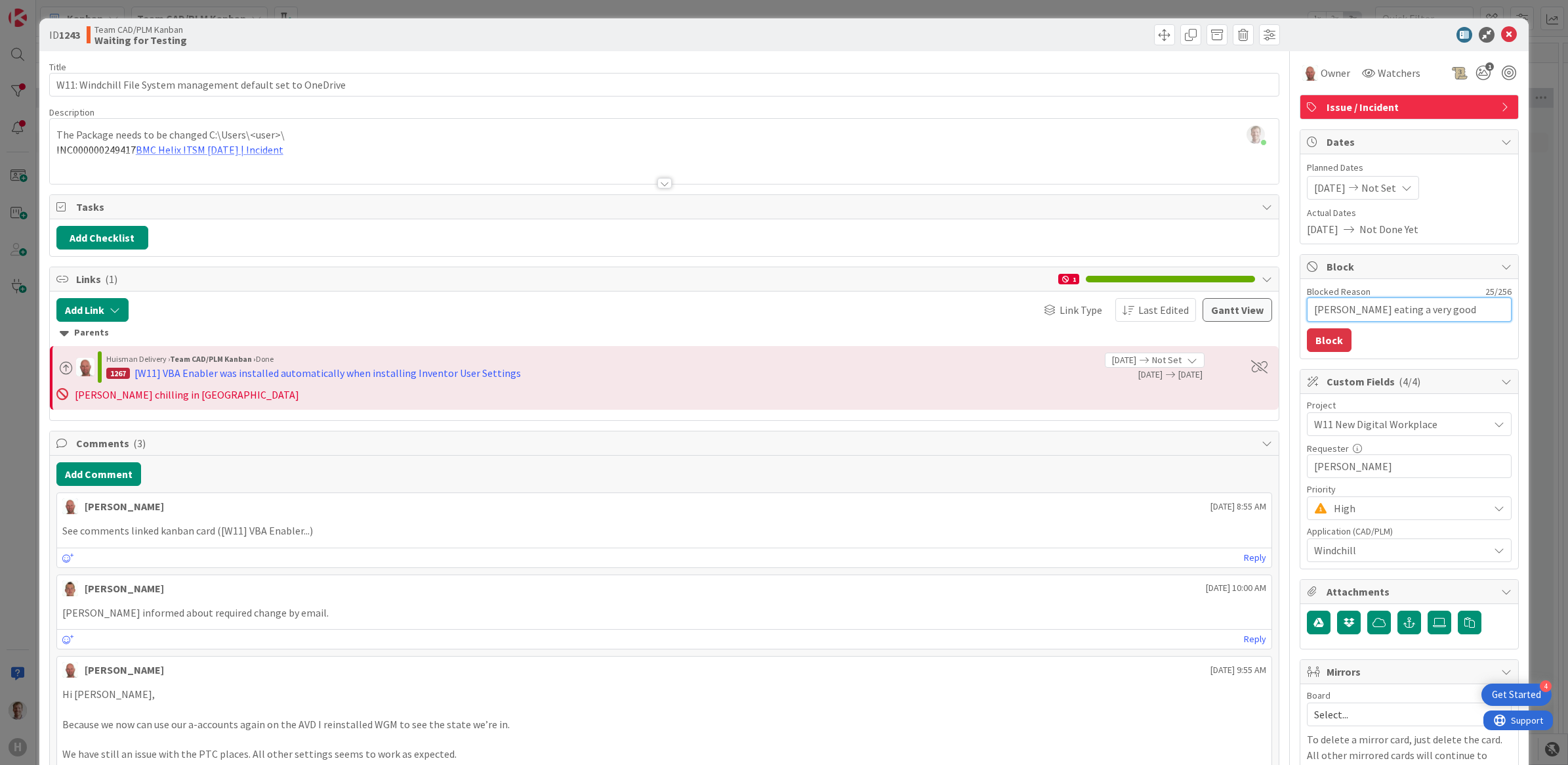
type textarea "[PERSON_NAME] eating a very good"
type textarea "x"
type textarea "[PERSON_NAME] eating a very good p"
type textarea "x"
type textarea "[PERSON_NAME] eating a very good pi"
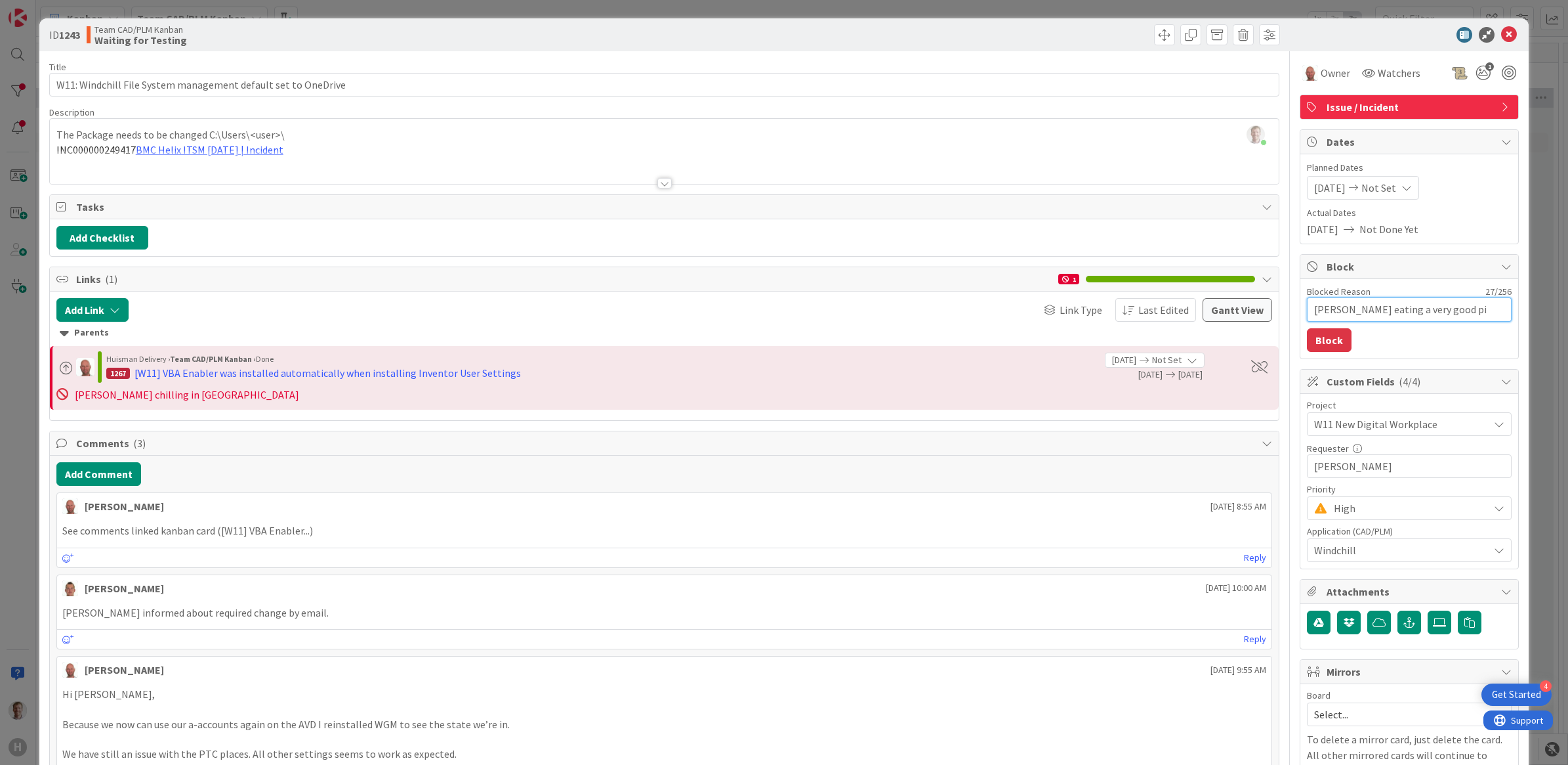
type textarea "x"
type textarea "[PERSON_NAME] eating a very good piz"
type textarea "x"
type textarea "[PERSON_NAME] eating a very good pizz"
type textarea "x"
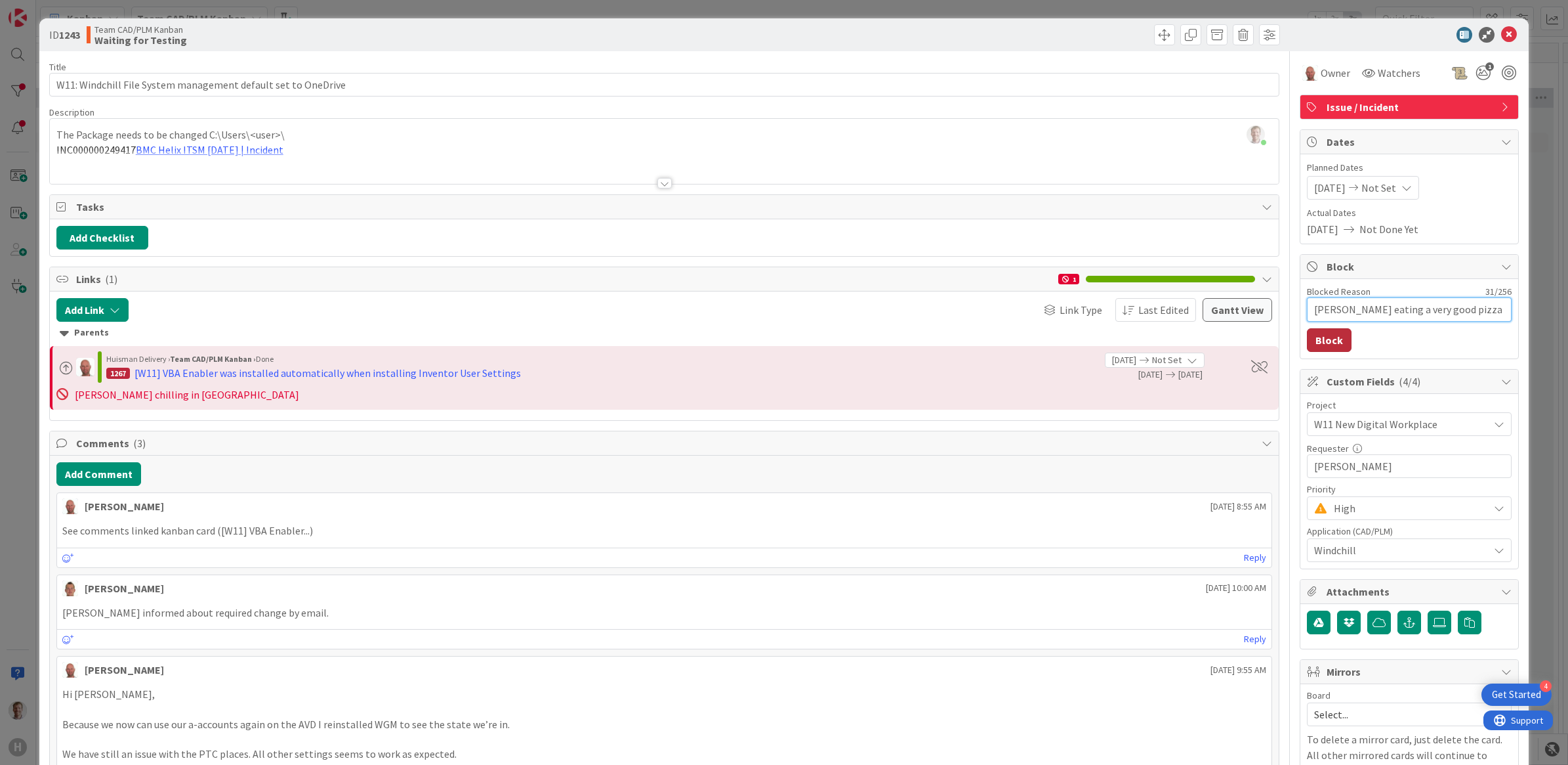
type textarea "[PERSON_NAME] eating a very good pizza"
click at [1253, 343] on button "Block" at bounding box center [1329, 340] width 45 height 23
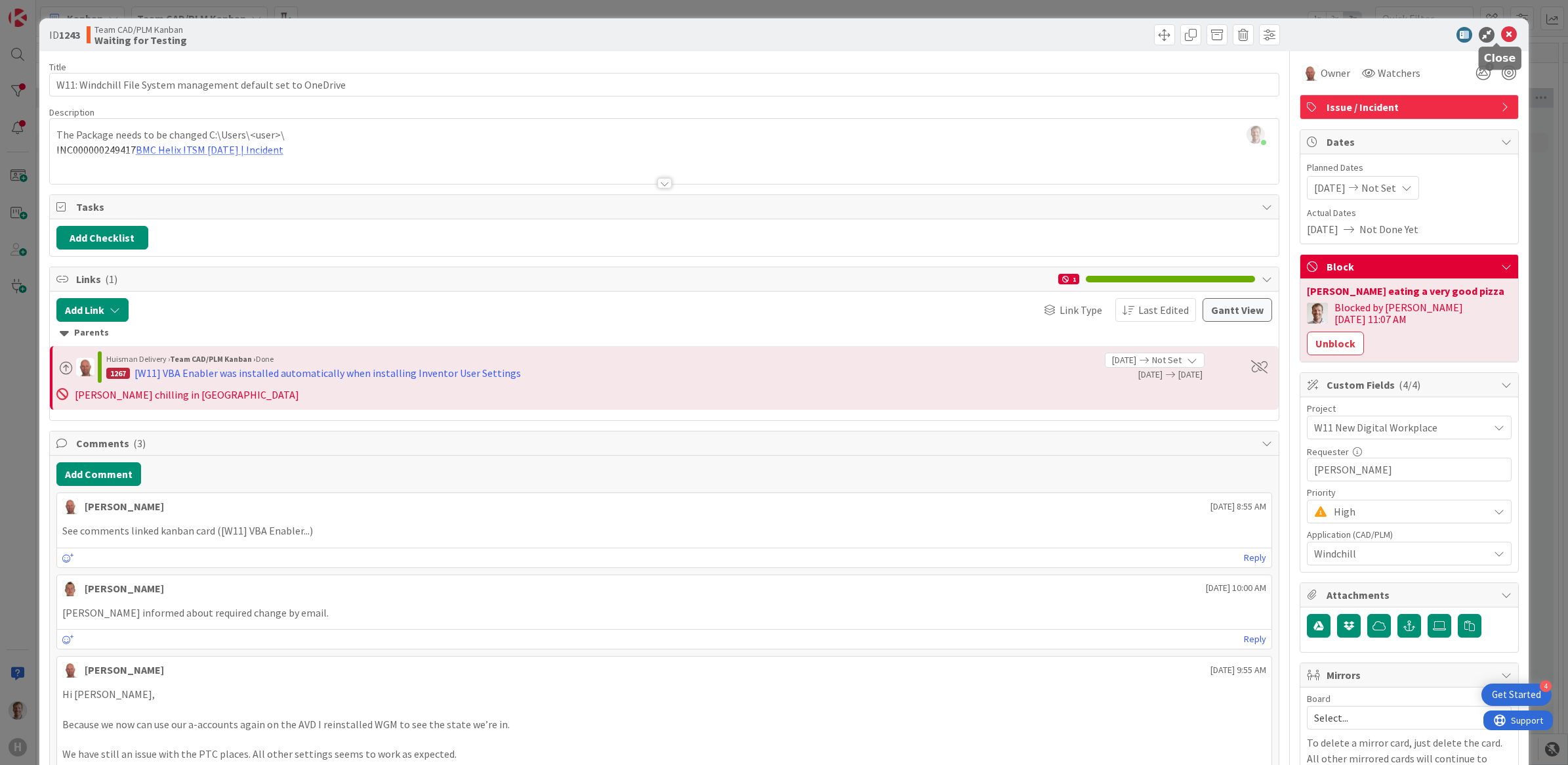
click at [1253, 31] on icon at bounding box center [1509, 35] width 16 height 16
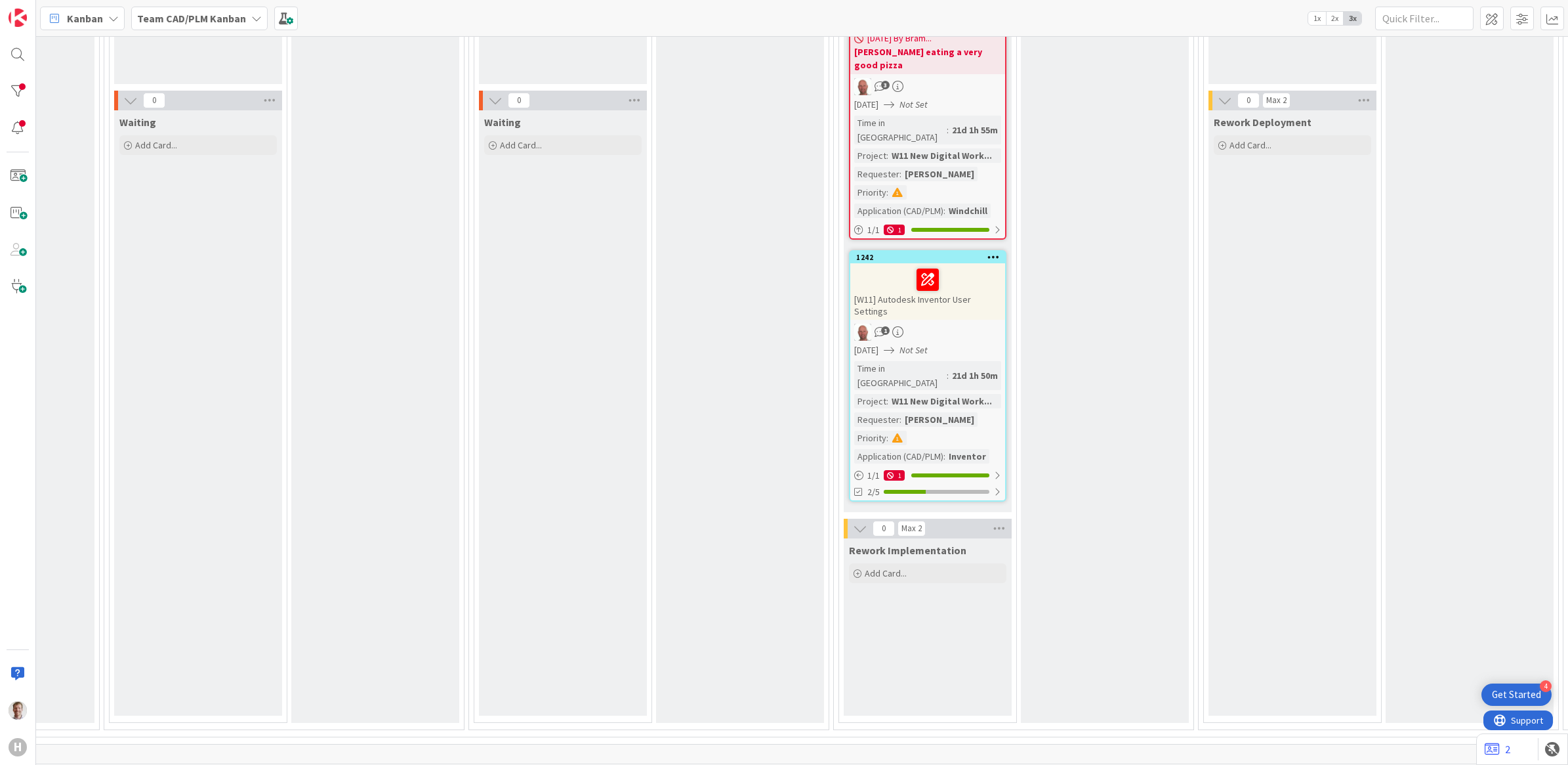
click at [966, 324] on div "1" at bounding box center [927, 332] width 155 height 18
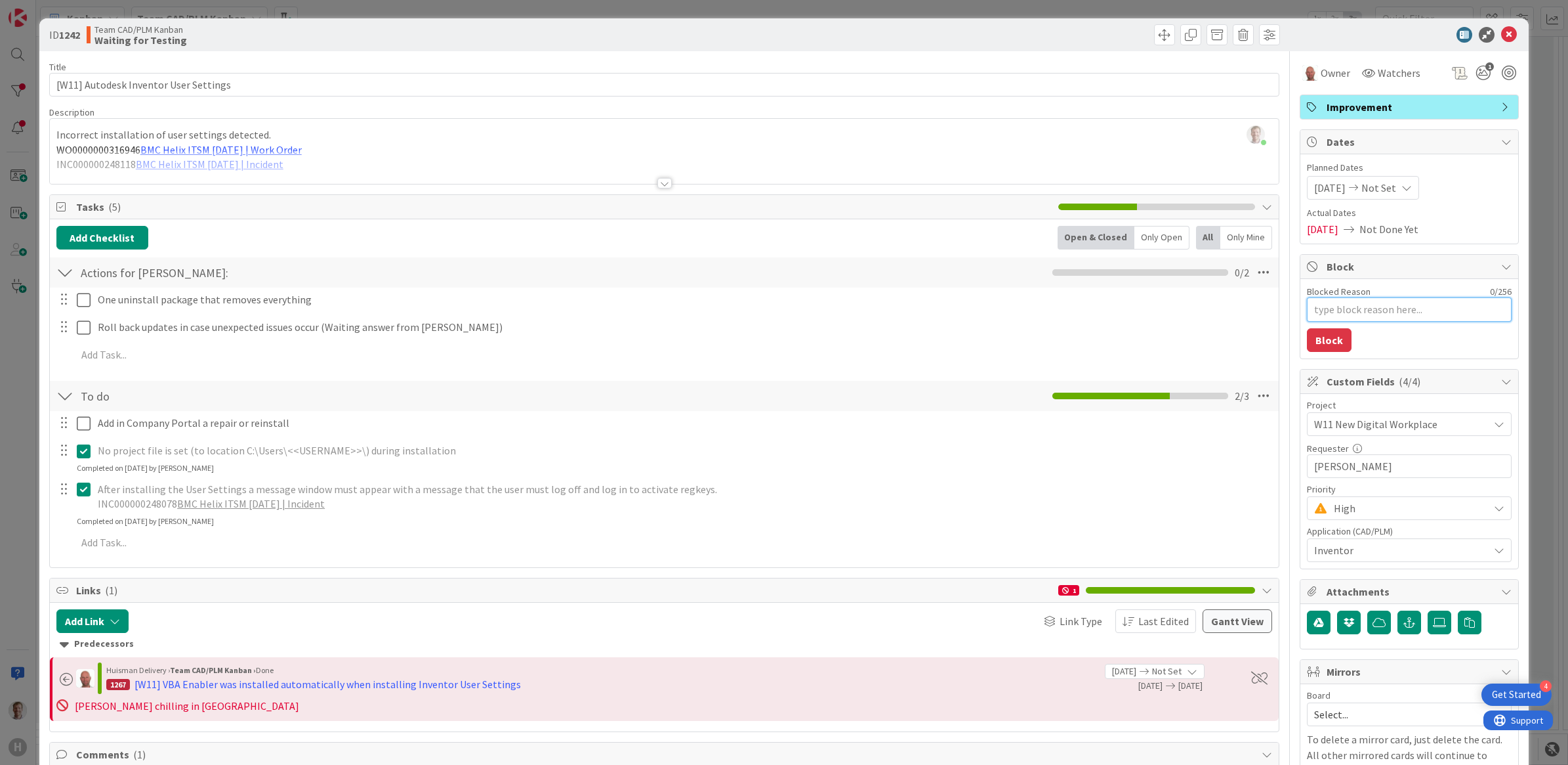
click at [1253, 307] on textarea "Blocked Reason" at bounding box center [1409, 309] width 205 height 24
type textarea "x"
type textarea "R"
type textarea "x"
type textarea "Ro"
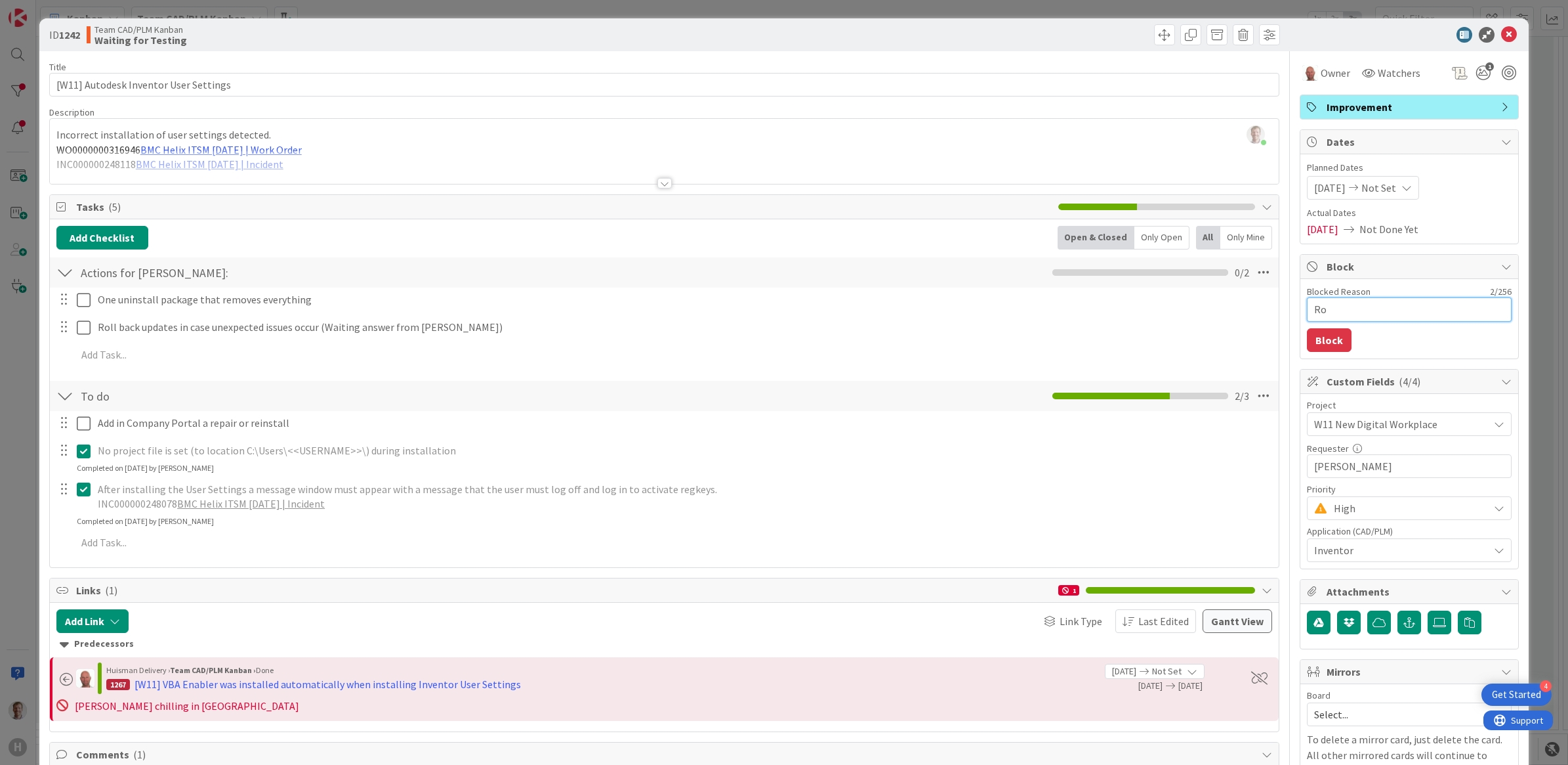
type textarea "x"
type textarea "[PERSON_NAME]"
type textarea "x"
type textarea "[PERSON_NAME]"
type textarea "x"
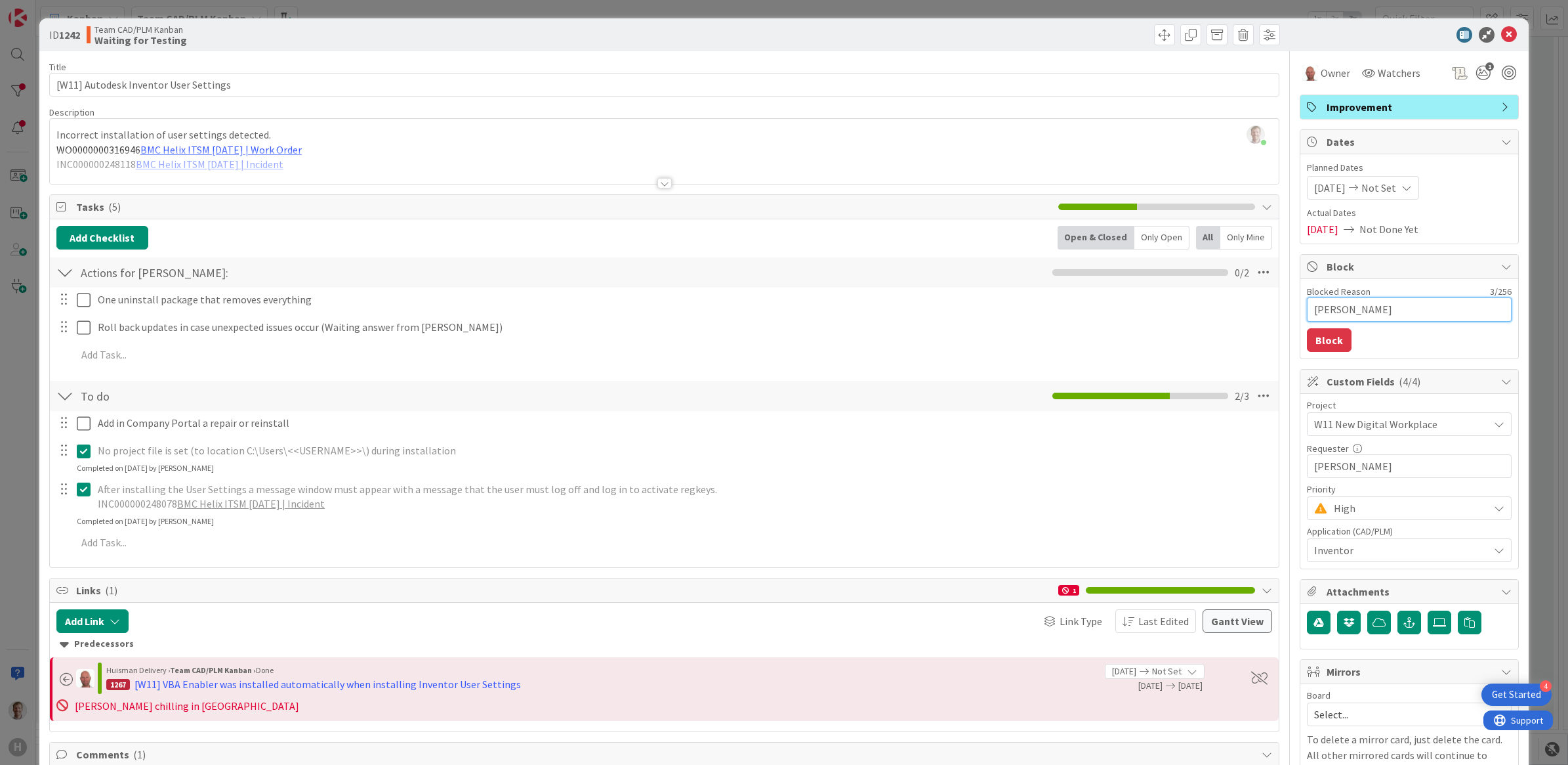
type textarea "[PERSON_NAME]"
type textarea "x"
type textarea "[PERSON_NAME]"
type textarea "x"
type textarea "[PERSON_NAME]"
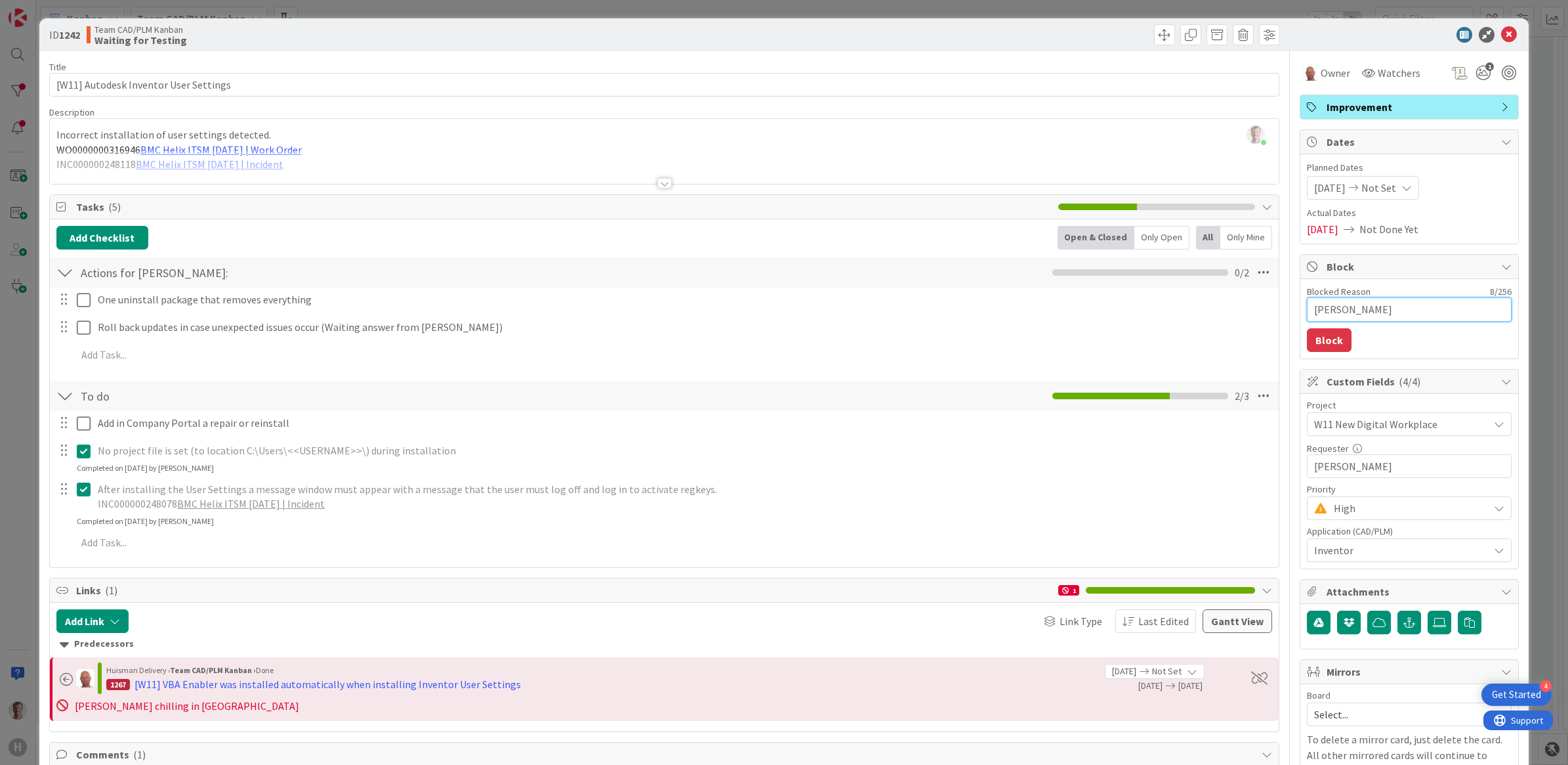
type textarea "x"
type textarea "[PERSON_NAME] en"
type textarea "x"
type textarea "[PERSON_NAME]"
type textarea "x"
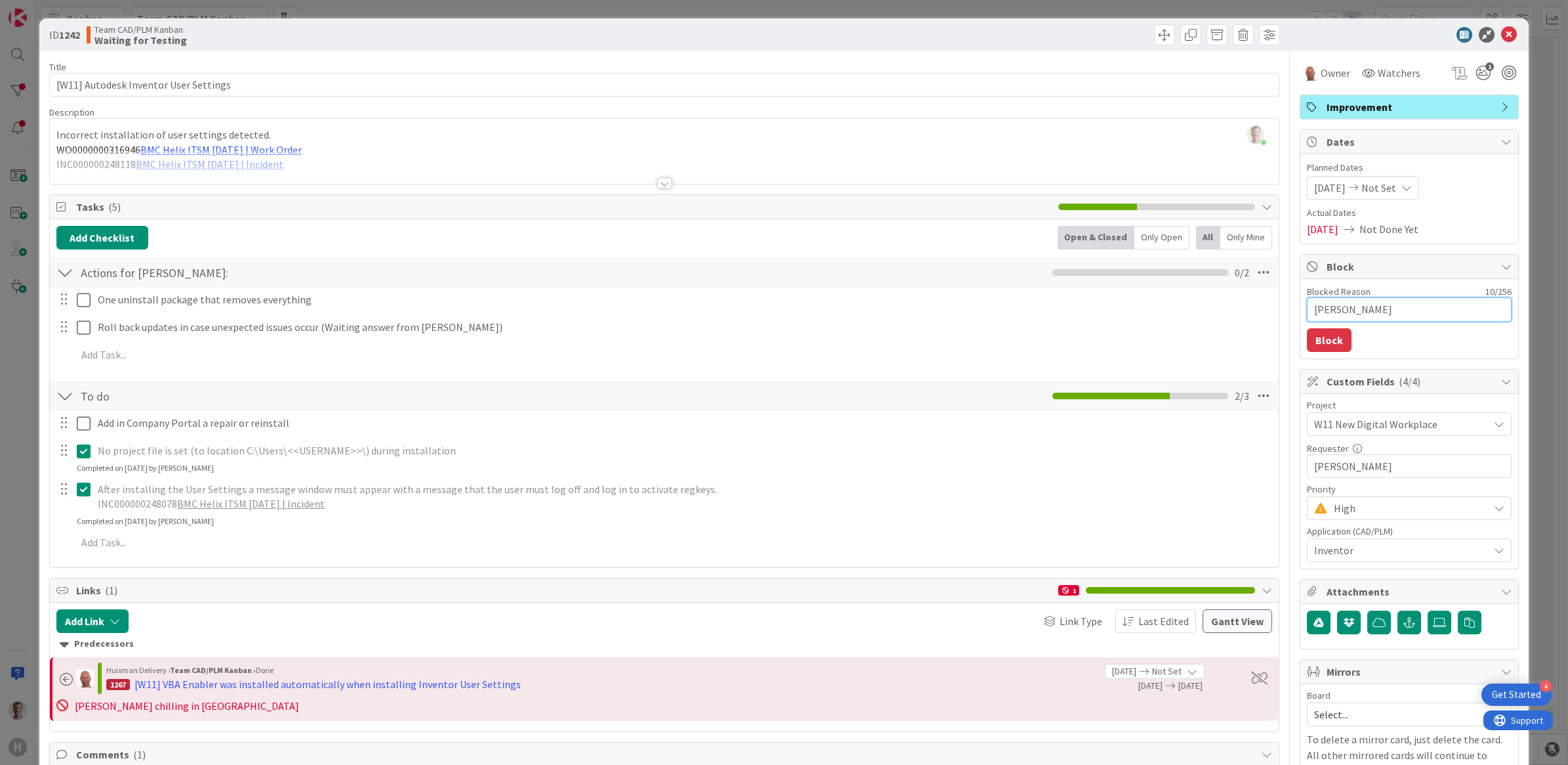
type textarea "[PERSON_NAME]"
type textarea "x"
type textarea "[PERSON_NAME] enjoy"
type textarea "x"
type textarea "[PERSON_NAME]"
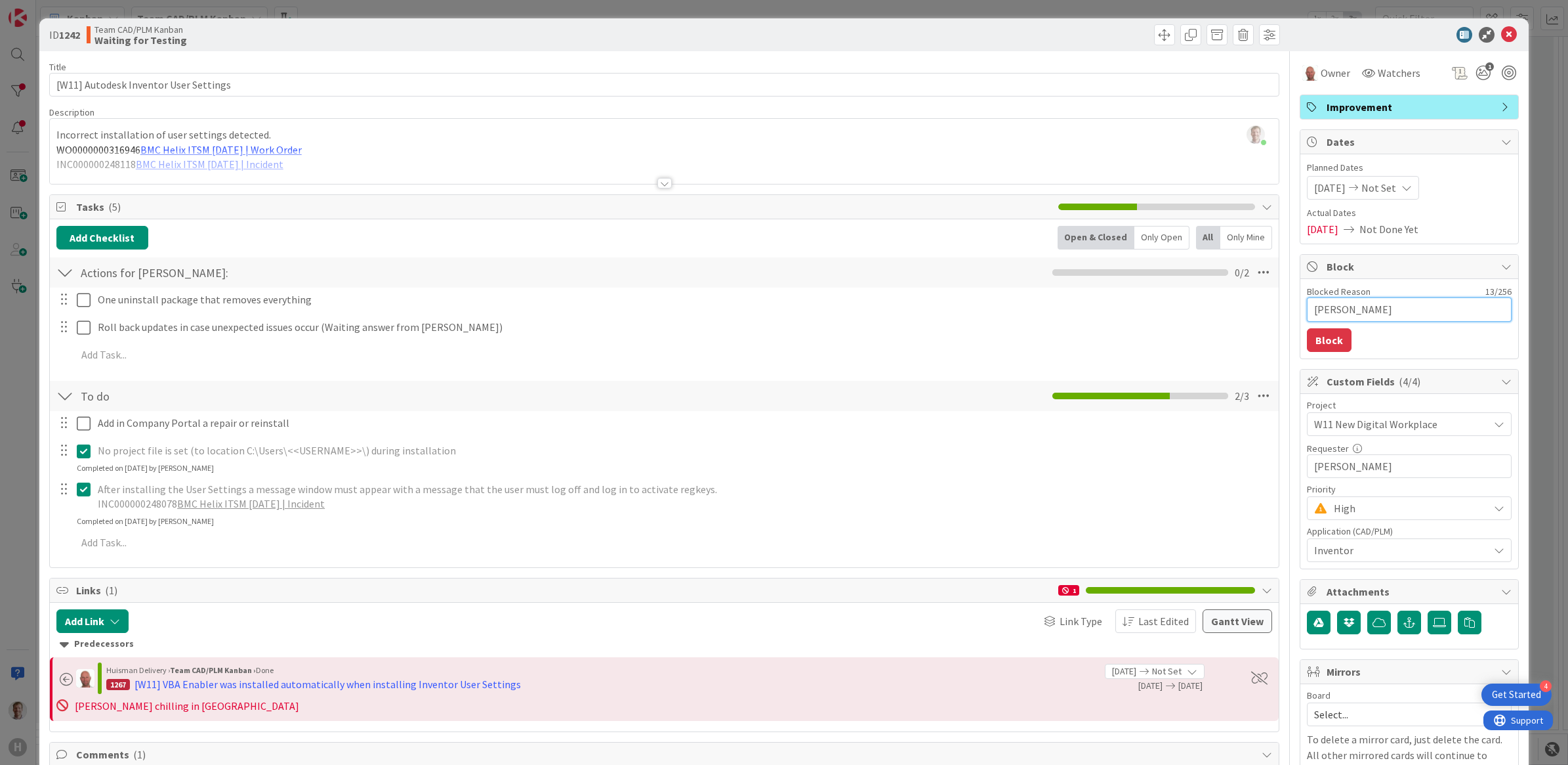
type textarea "x"
type textarea "[PERSON_NAME]"
type textarea "x"
type textarea "[PERSON_NAME] enjoying"
type textarea "x"
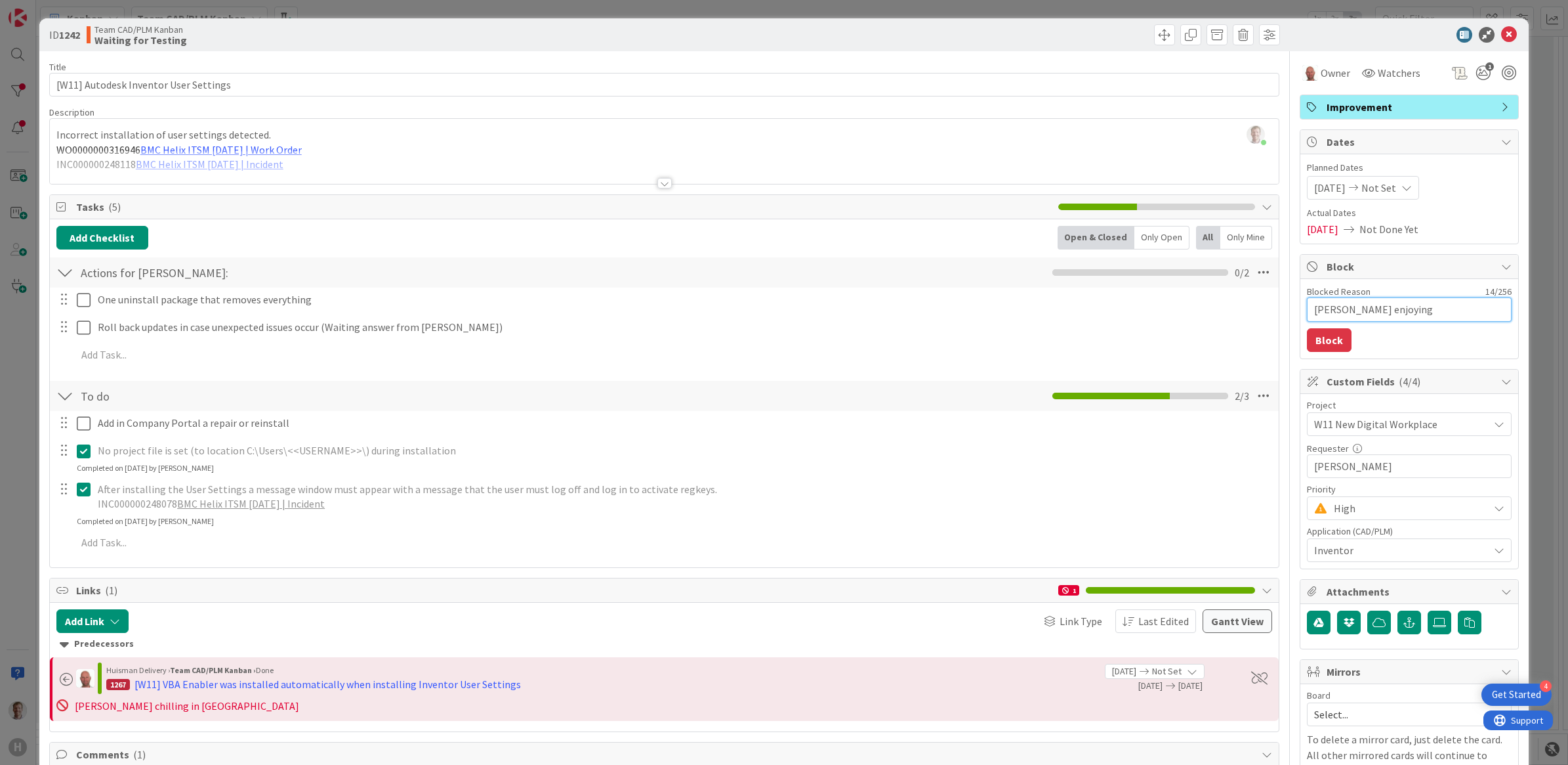
type textarea "[PERSON_NAME] enjoying"
type textarea "x"
type textarea "[PERSON_NAME] enjoying t"
type textarea "x"
type textarea "[PERSON_NAME] enjoying th"
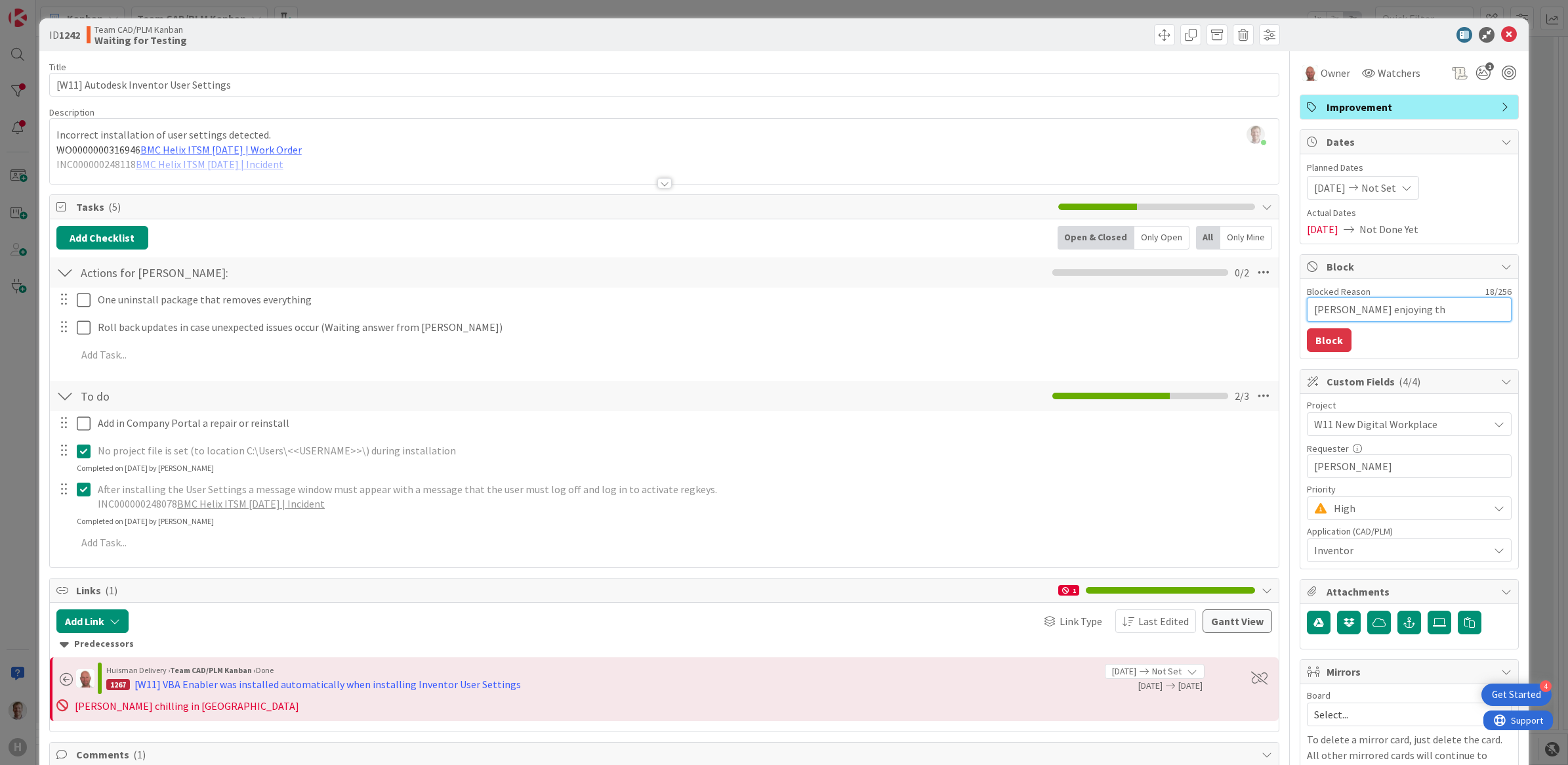
type textarea "x"
type textarea "[PERSON_NAME] enjoying the"
type textarea "x"
type textarea "[PERSON_NAME] enjoying the n"
type textarea "x"
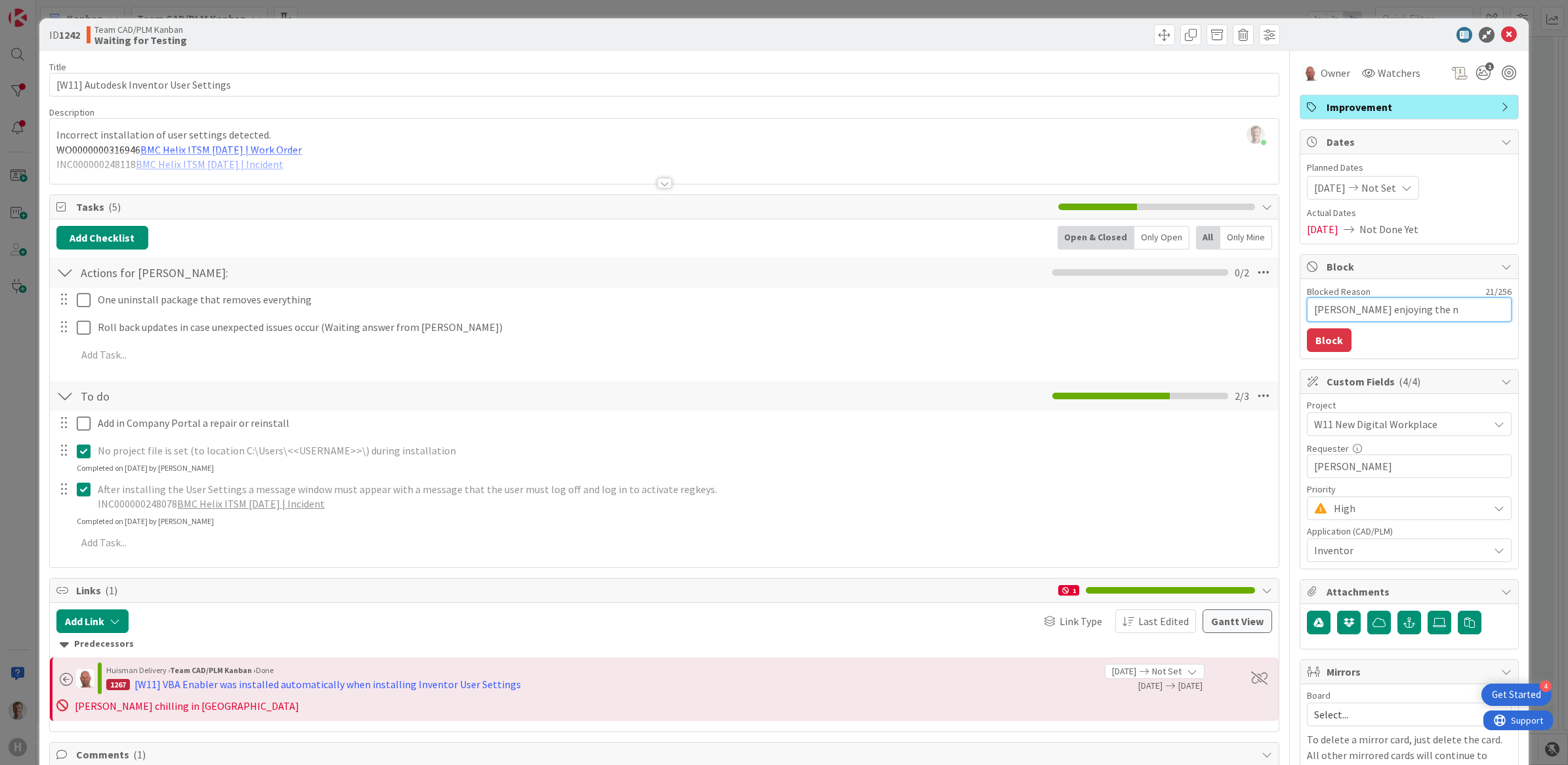
type textarea "[PERSON_NAME] enjoying the ni"
type textarea "x"
type textarea "[PERSON_NAME] enjoying the n"
type textarea "x"
type textarea "[PERSON_NAME] enjoying the"
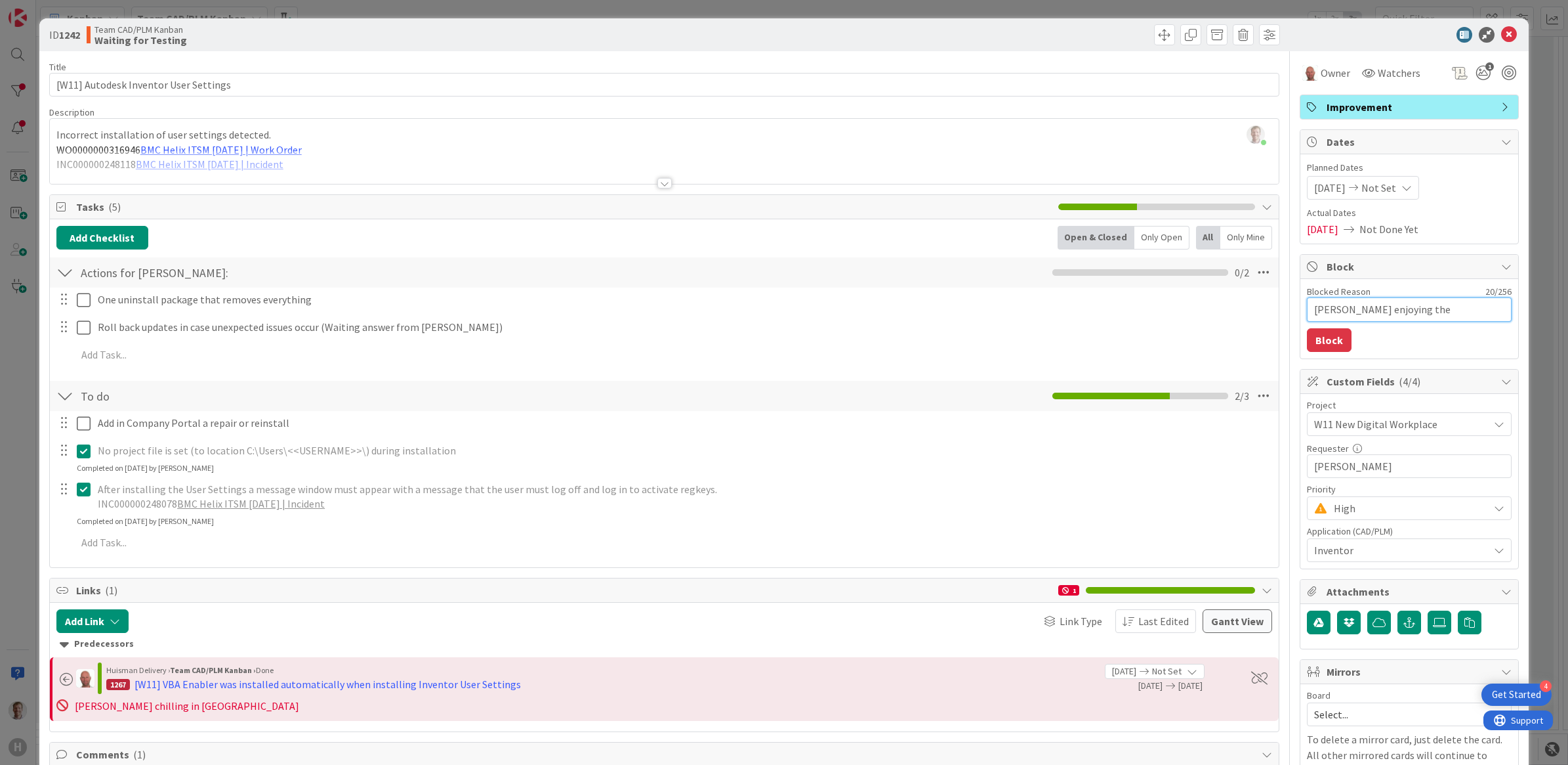
type textarea "x"
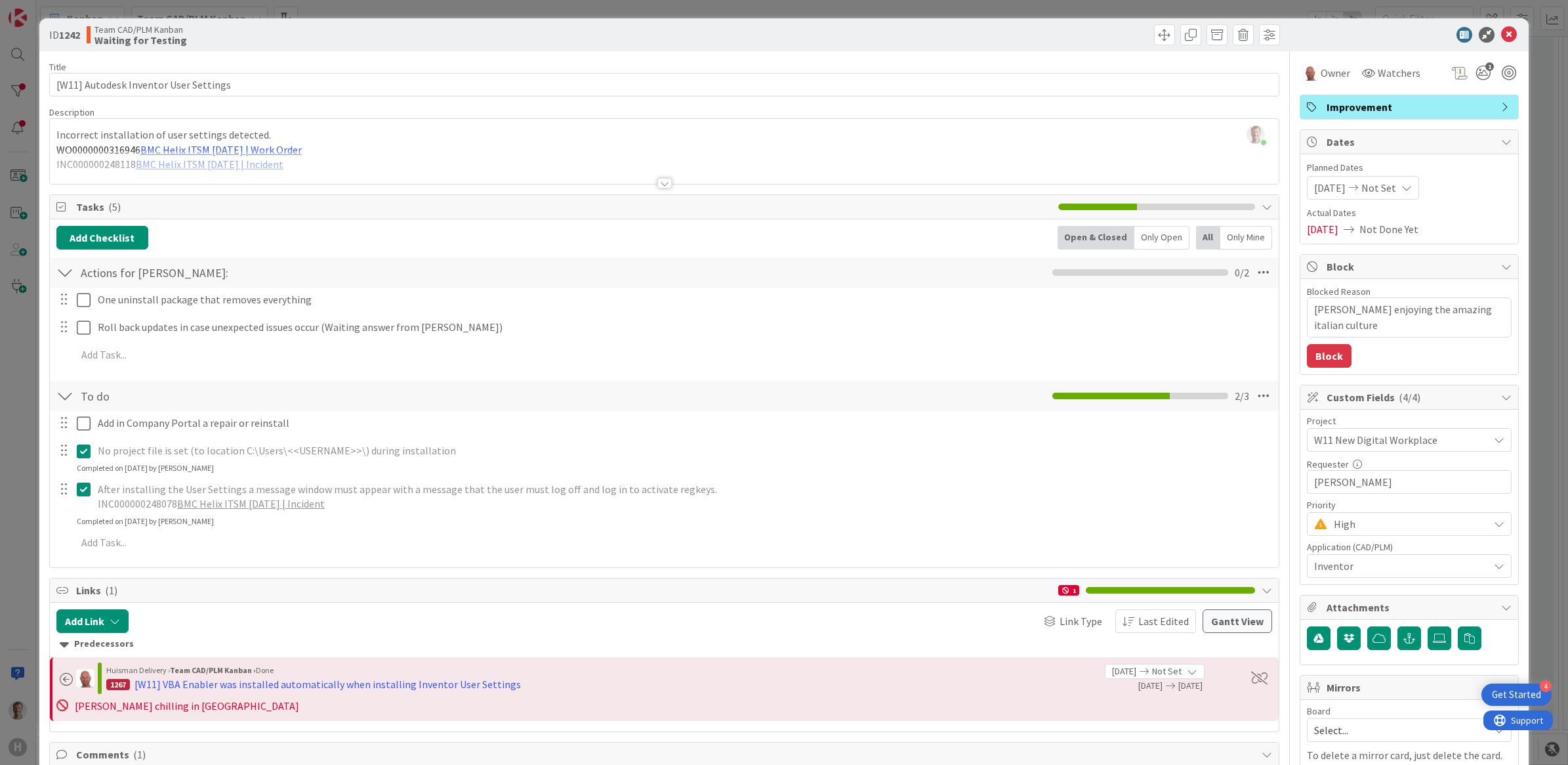
drag, startPoint x: 1310, startPoint y: 359, endPoint x: 1363, endPoint y: 339, distance: 56.6
click at [1253, 358] on button "Block" at bounding box center [1329, 356] width 45 height 23
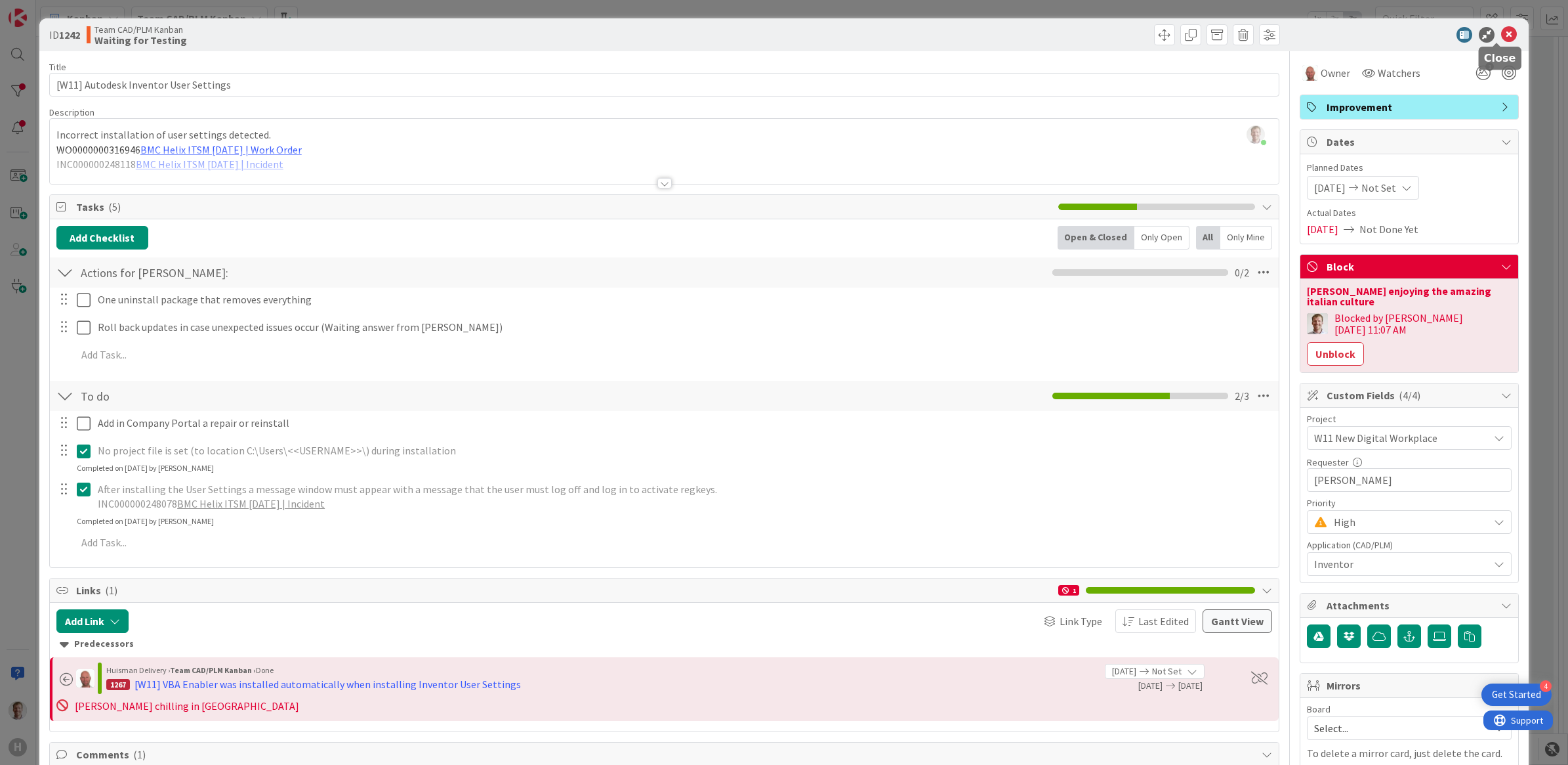
click at [1253, 31] on icon at bounding box center [1509, 35] width 16 height 16
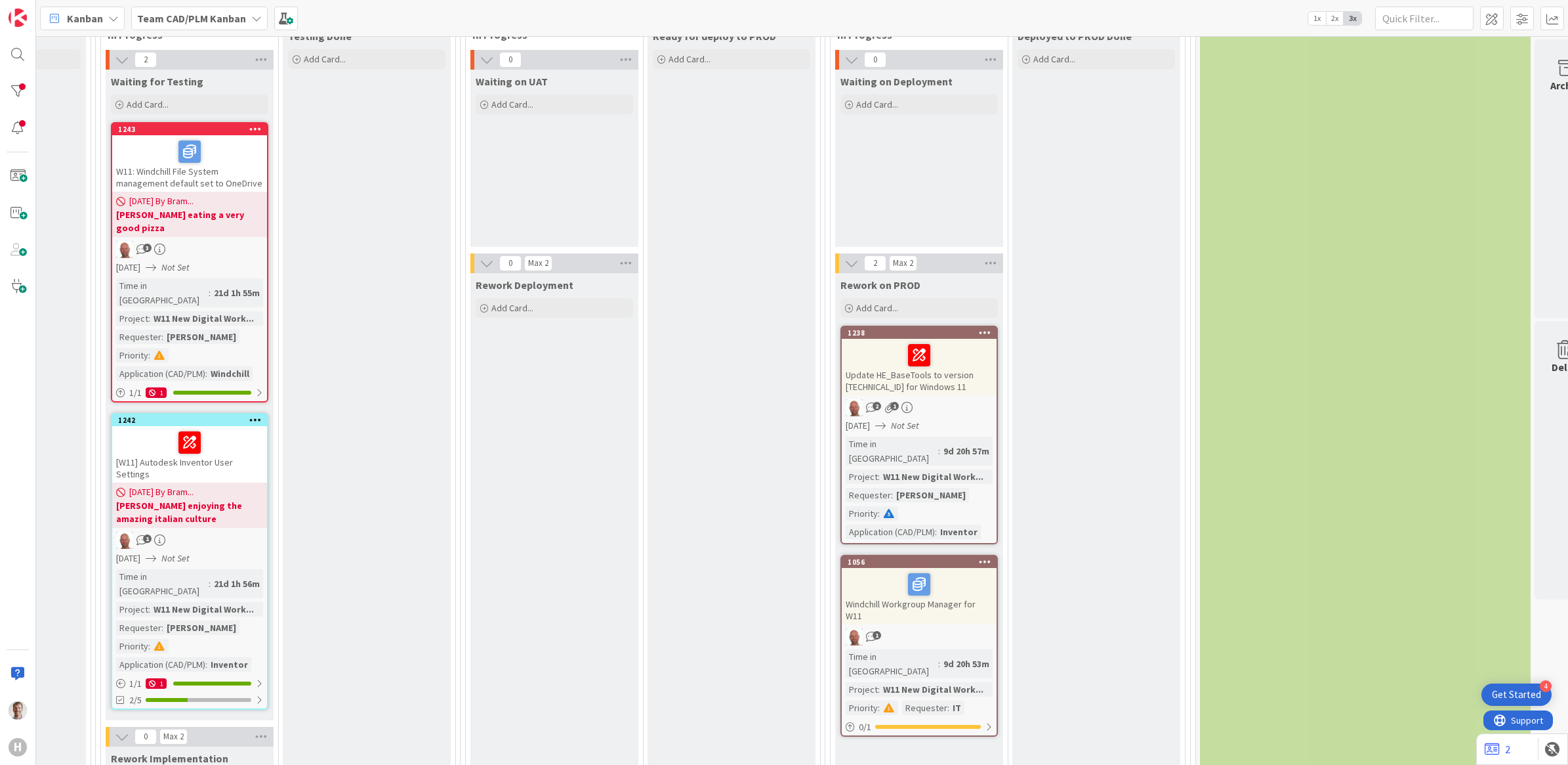
scroll to position [837, 1394]
click at [966, 359] on div at bounding box center [918, 357] width 147 height 27
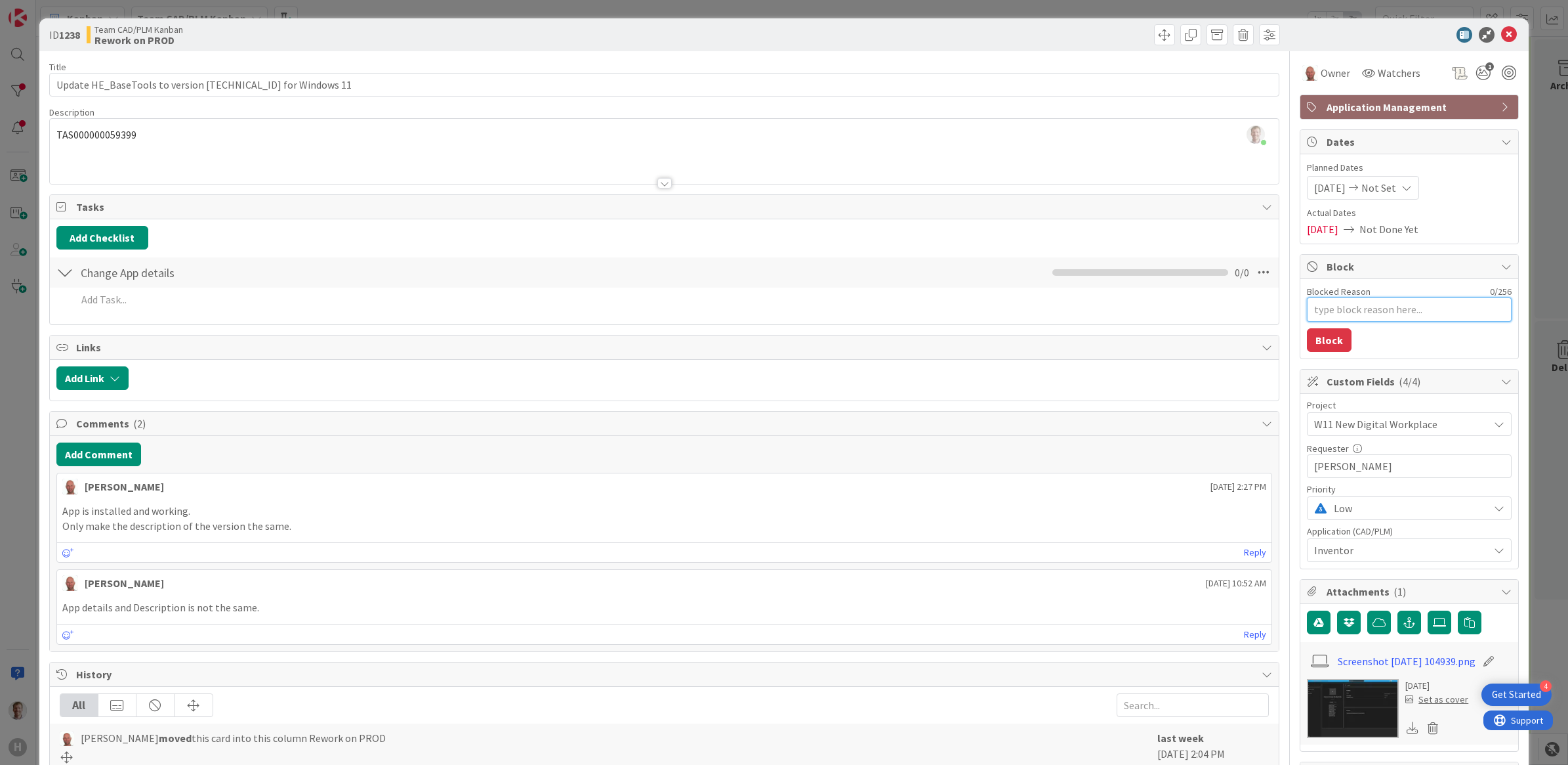
click at [1253, 309] on textarea "Blocked Reason" at bounding box center [1409, 309] width 205 height 24
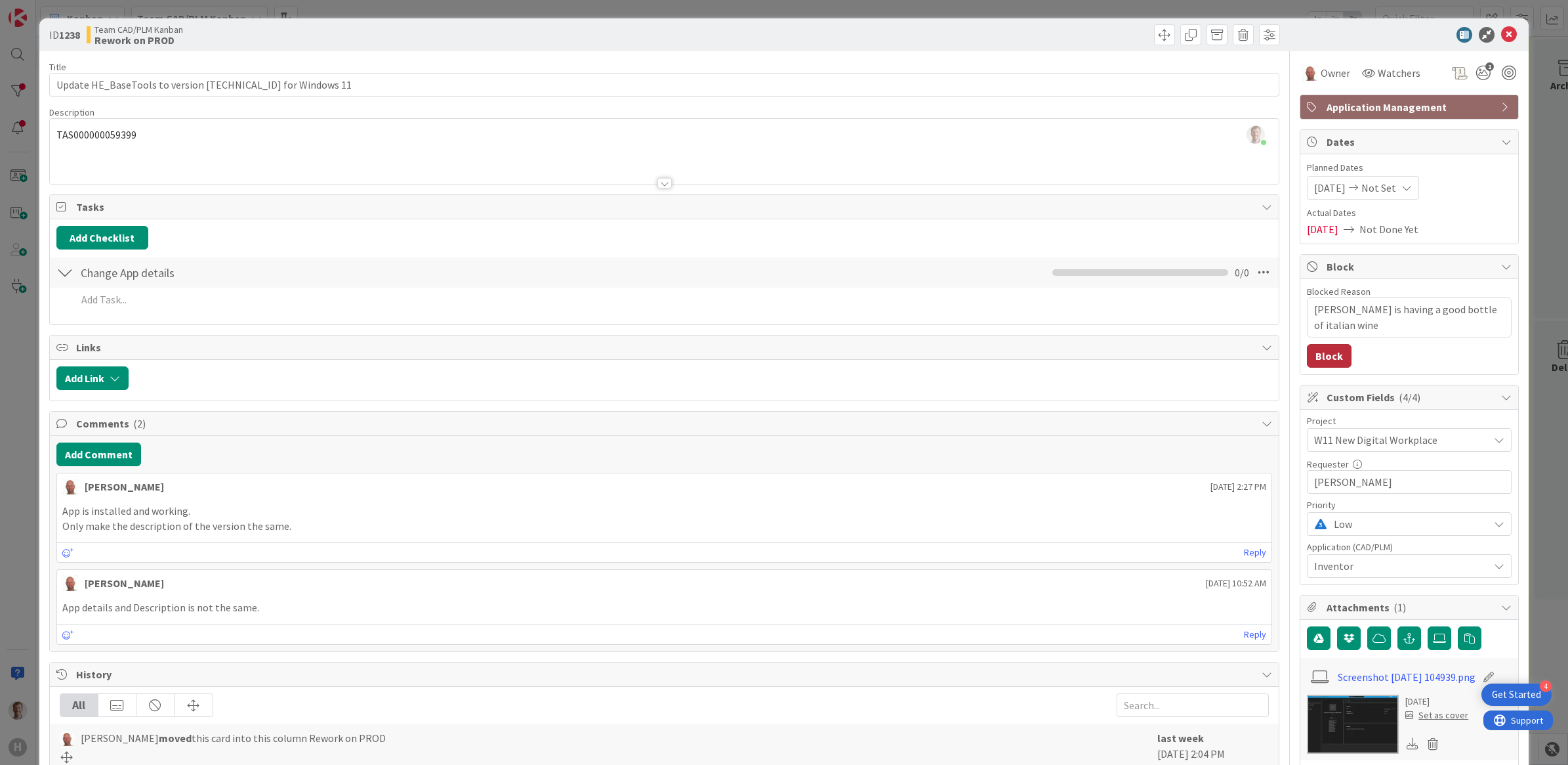
click at [1253, 353] on button "Block" at bounding box center [1329, 356] width 45 height 23
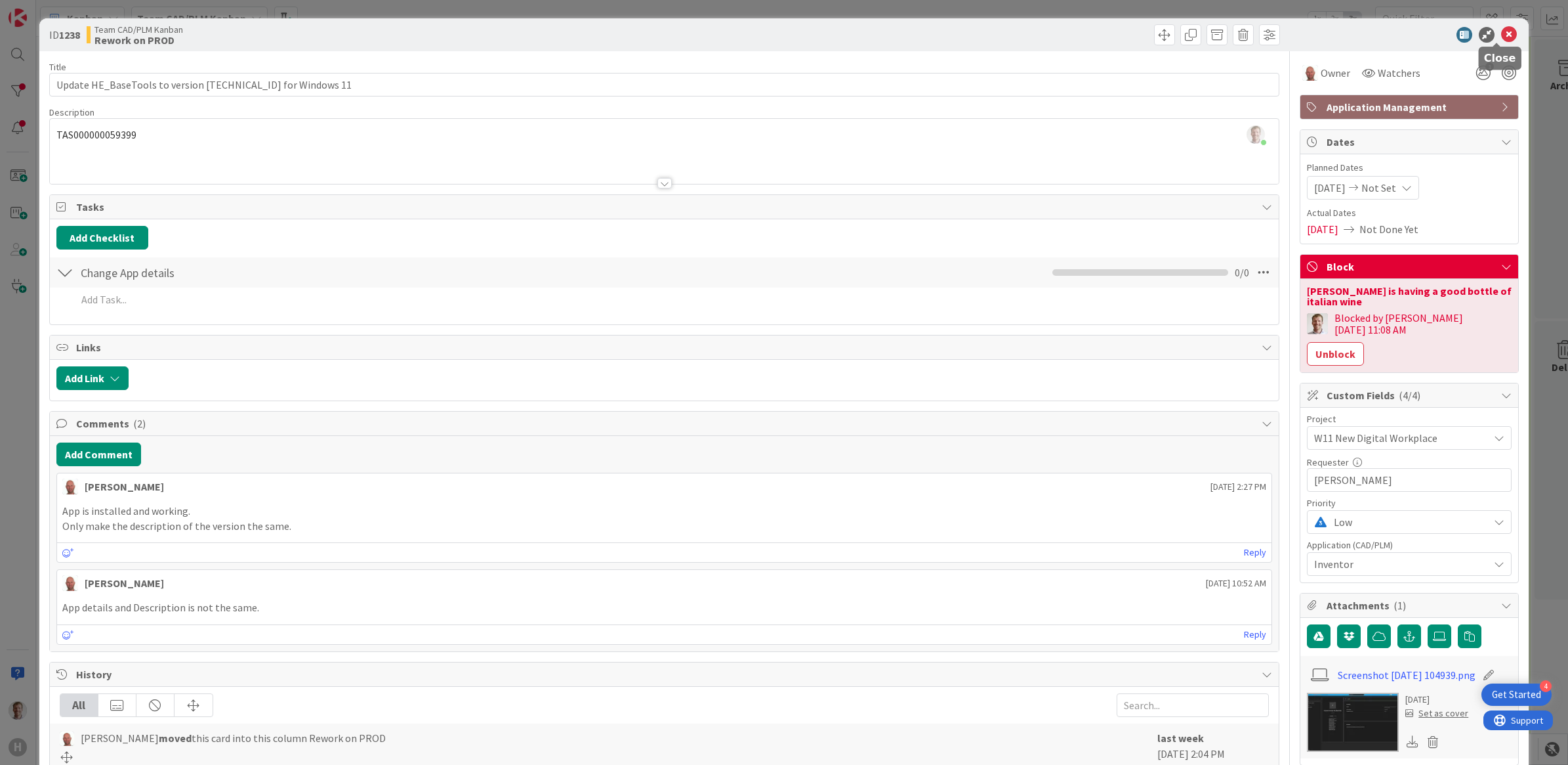
click at [1253, 35] on icon at bounding box center [1509, 35] width 16 height 16
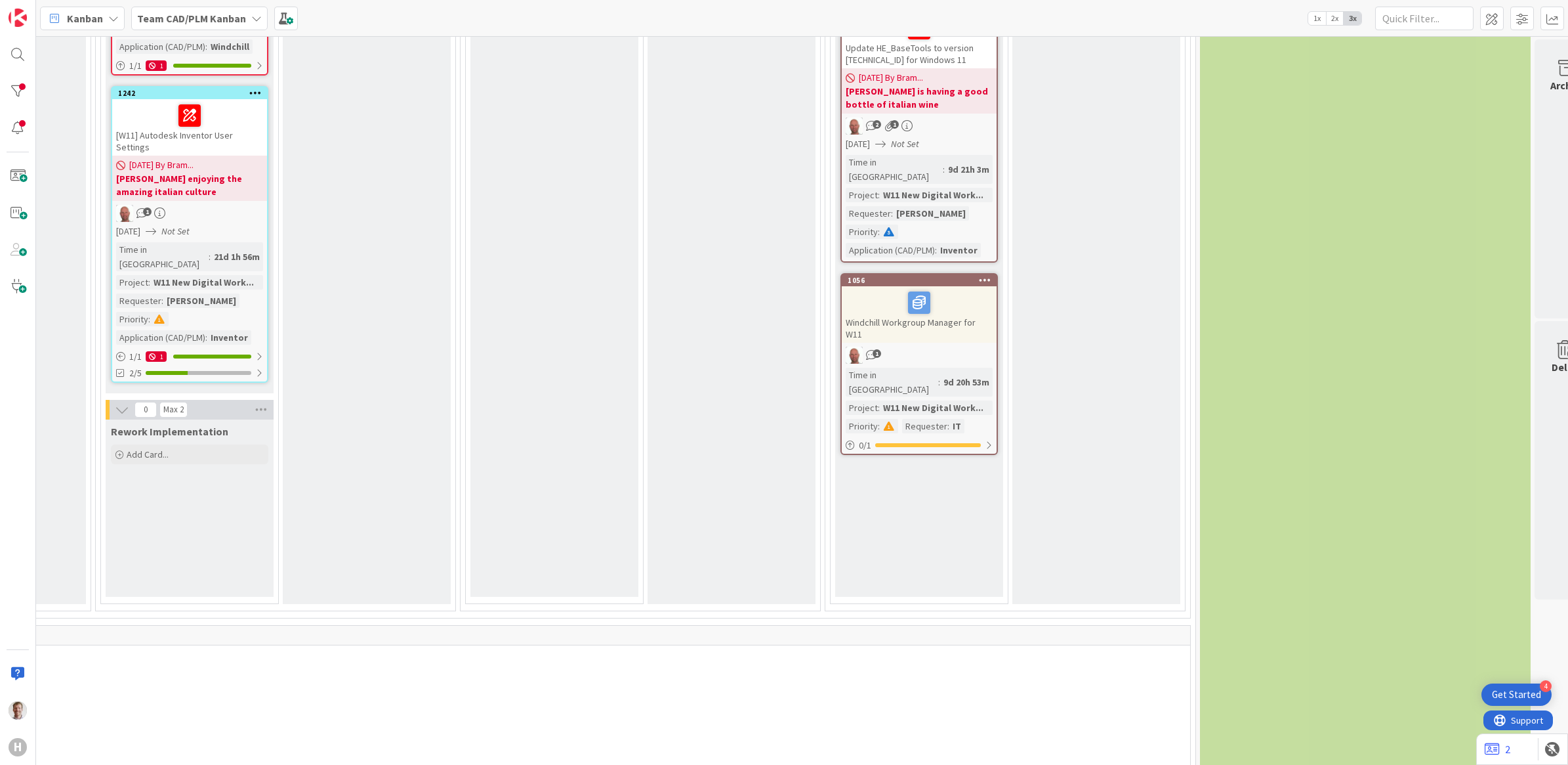
click at [933, 315] on div "Windchill Workgroup Manager for W11" at bounding box center [918, 315] width 155 height 57
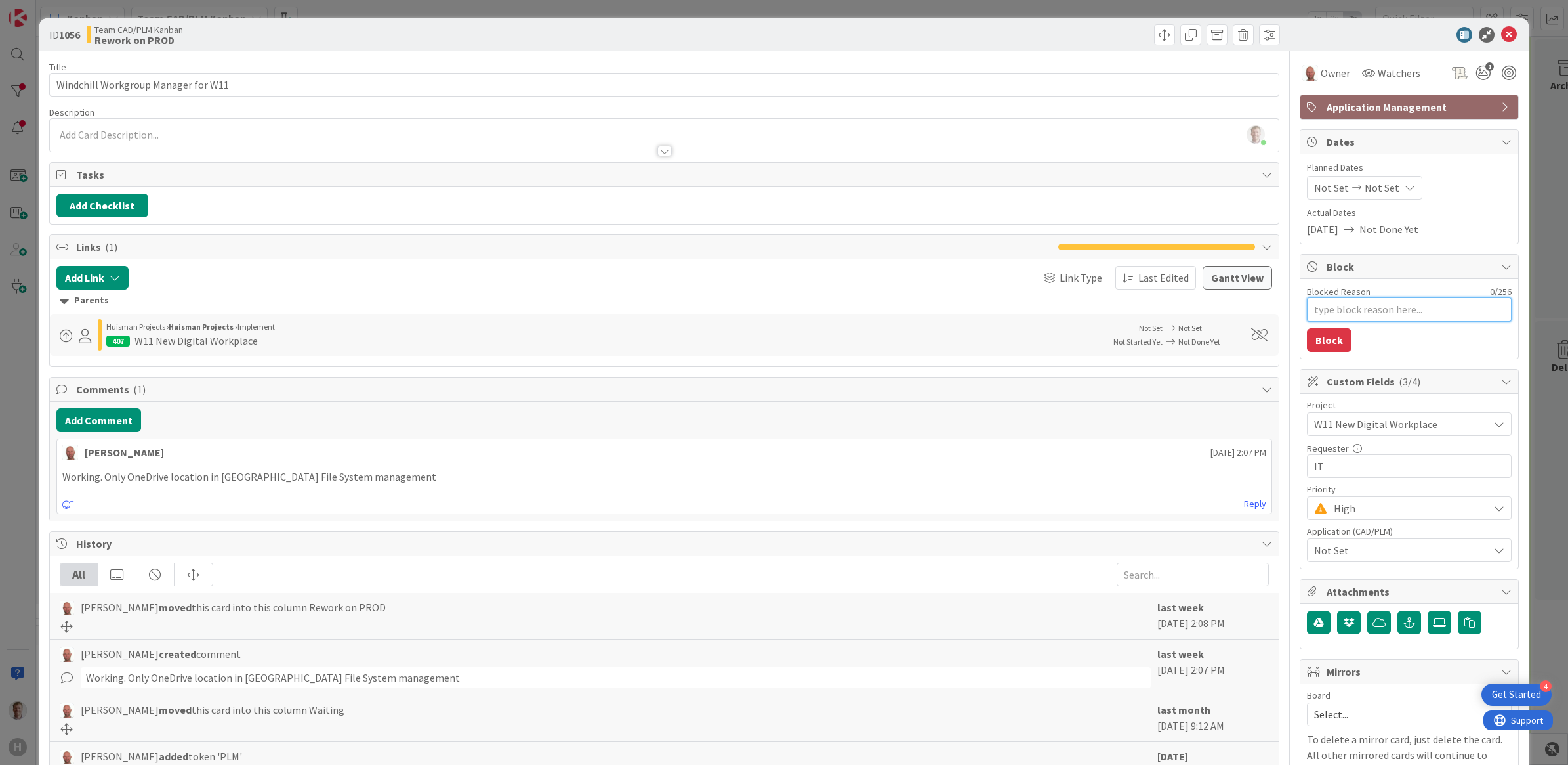
click at [1253, 310] on textarea "Blocked Reason" at bounding box center [1409, 309] width 205 height 24
click at [1253, 335] on button "Block" at bounding box center [1329, 340] width 45 height 23
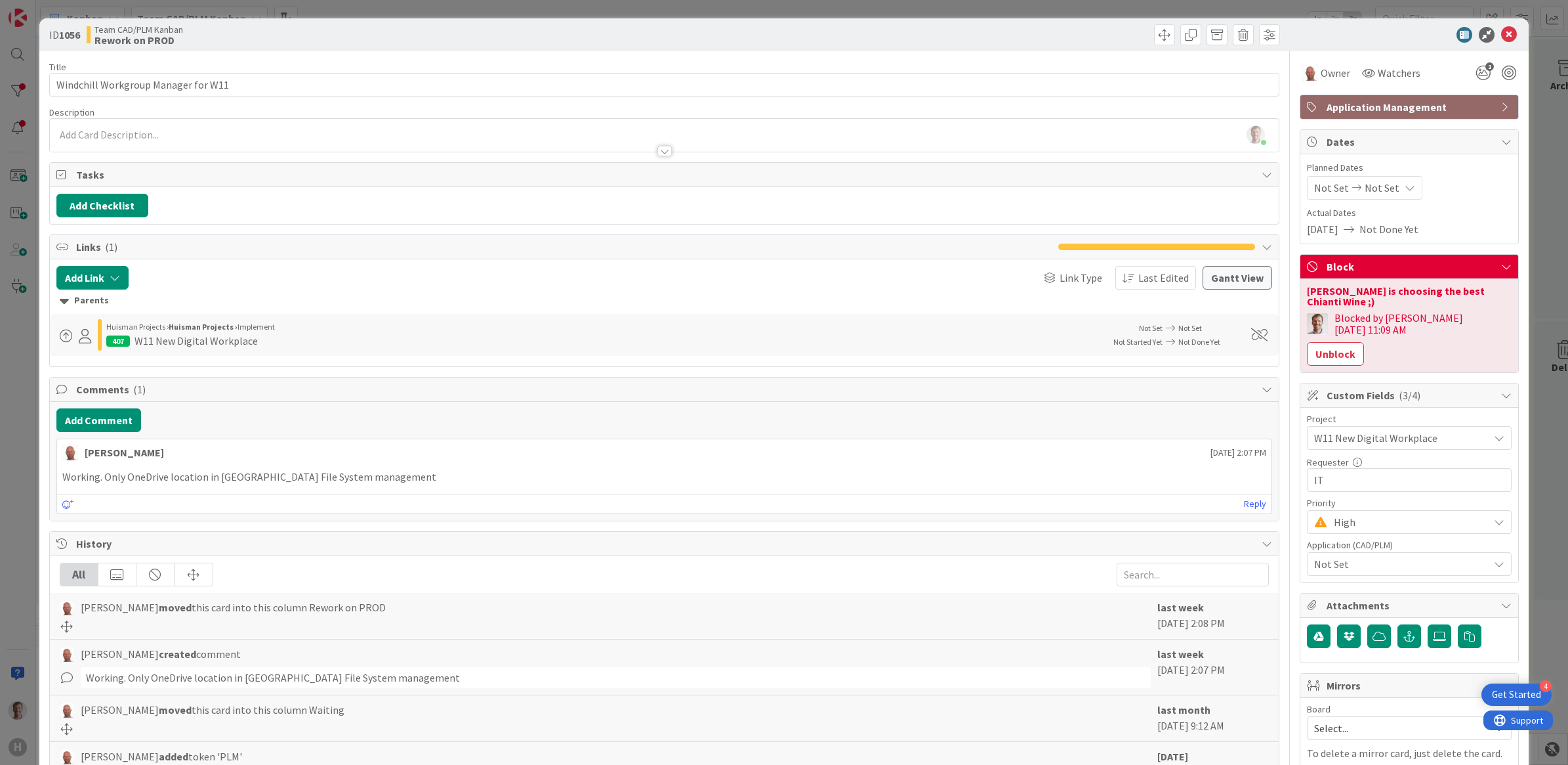
click at [1253, 35] on icon at bounding box center [1509, 35] width 16 height 16
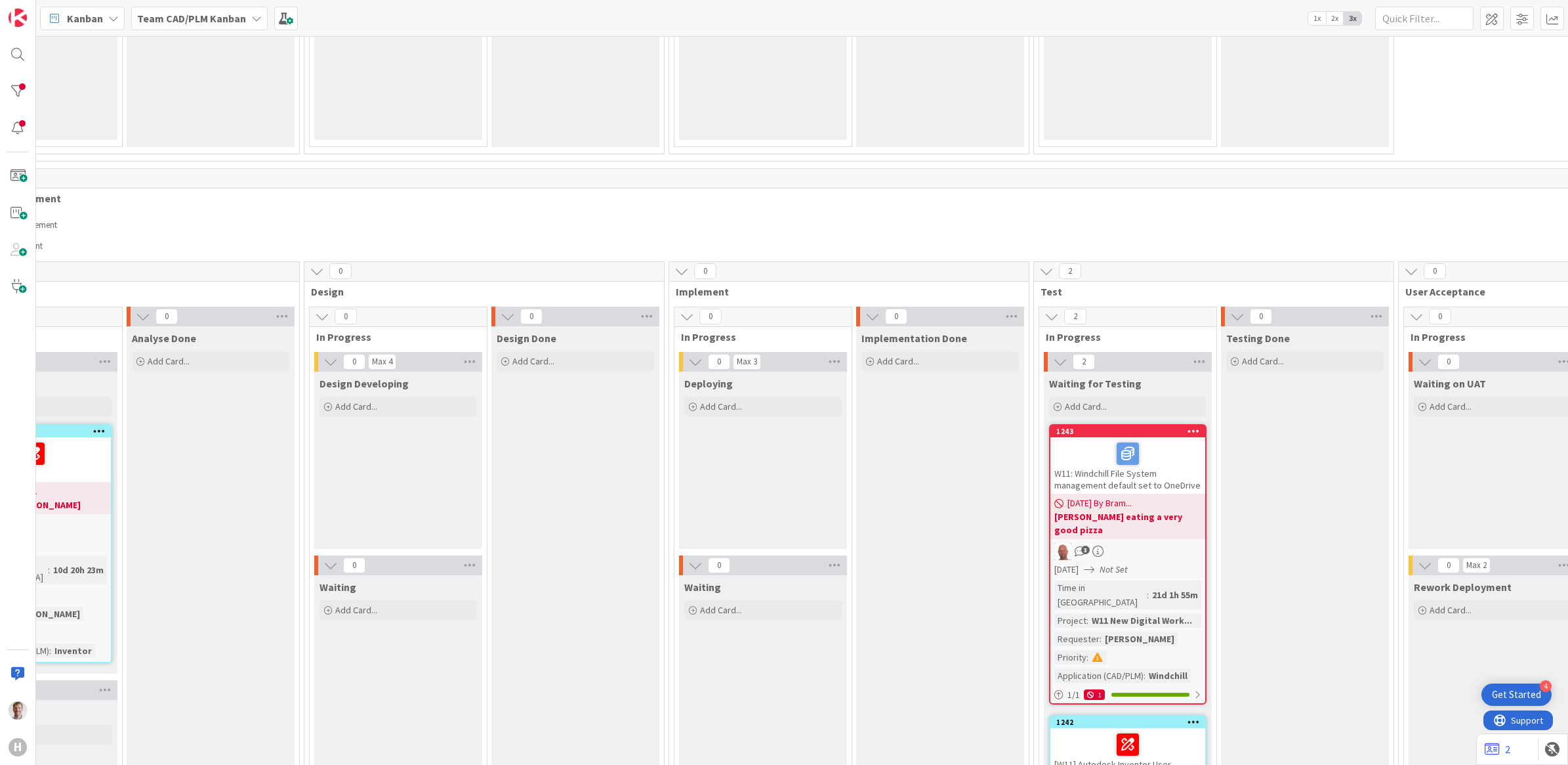
scroll to position [536, 656]
